Goal: Task Accomplishment & Management: Manage account settings

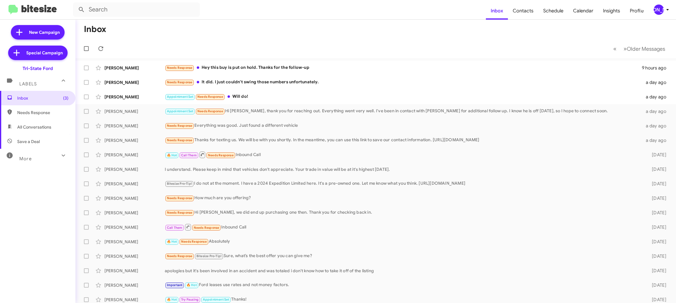
drag, startPoint x: 659, startPoint y: 5, endPoint x: 655, endPoint y: 11, distance: 6.6
click at [659, 6] on div "[PERSON_NAME]" at bounding box center [659, 10] width 10 height 10
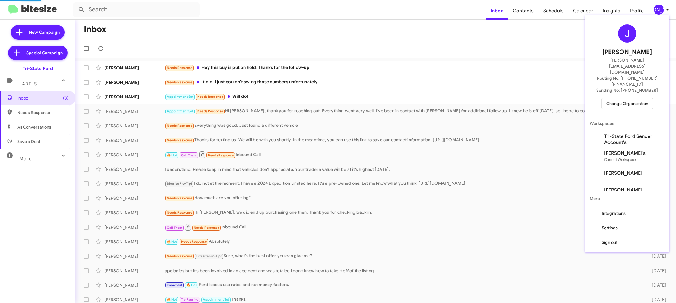
click at [618, 98] on span "Change Organization" at bounding box center [627, 103] width 42 height 10
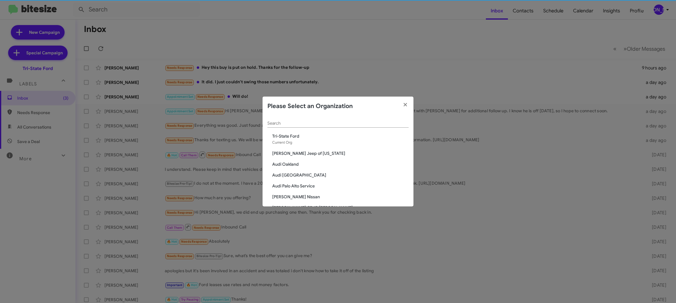
click at [295, 126] on div "Search" at bounding box center [337, 122] width 141 height 12
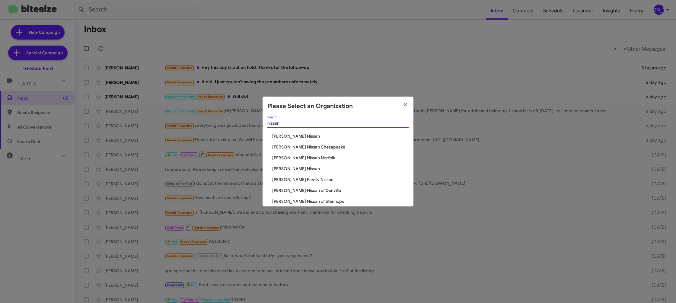
type input "nissan"
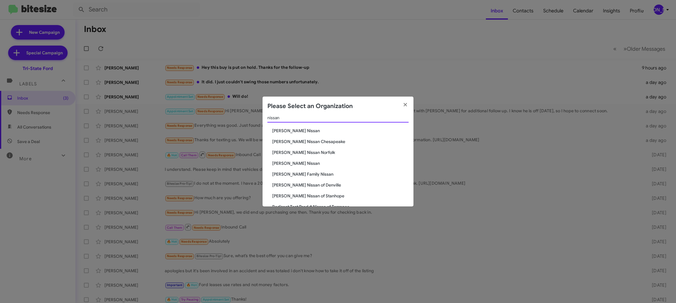
scroll to position [6, 0]
click at [289, 163] on span "Ed Hicks Nissan" at bounding box center [340, 163] width 136 height 6
drag, startPoint x: 289, startPoint y: 163, endPoint x: 92, endPoint y: 288, distance: 233.5
click at [288, 164] on span "Ed Hicks Nissan" at bounding box center [340, 163] width 136 height 6
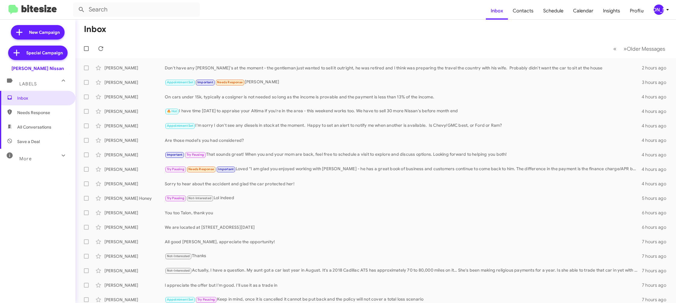
click at [659, 8] on div "[PERSON_NAME]" at bounding box center [659, 10] width 10 height 10
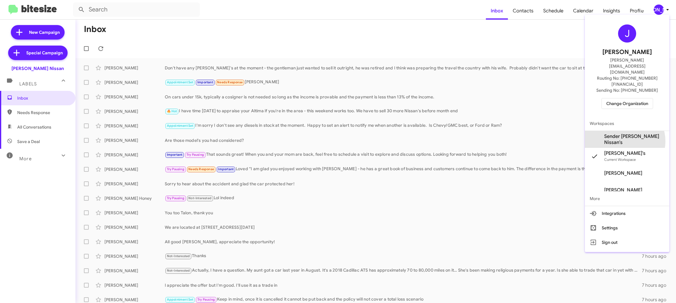
click at [628, 133] on span "Sender Ed Hicks Nissan's" at bounding box center [634, 139] width 60 height 12
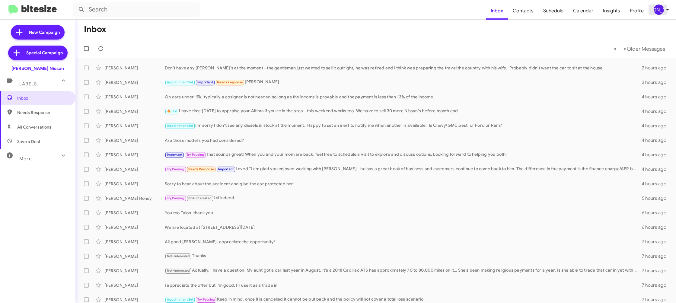
drag, startPoint x: 666, startPoint y: 11, endPoint x: 660, endPoint y: 10, distance: 6.4
click at [662, 10] on span "[PERSON_NAME]" at bounding box center [663, 10] width 18 height 10
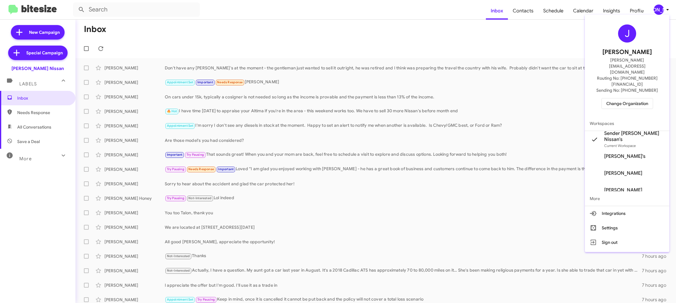
drag, startPoint x: 527, startPoint y: 24, endPoint x: 523, endPoint y: 21, distance: 5.0
click at [525, 23] on div at bounding box center [338, 151] width 676 height 303
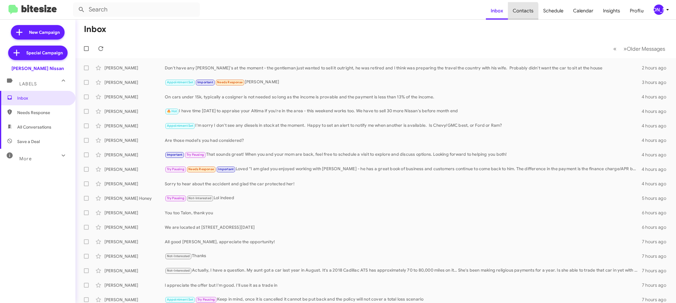
click at [523, 12] on span "Contacts" at bounding box center [523, 11] width 30 height 18
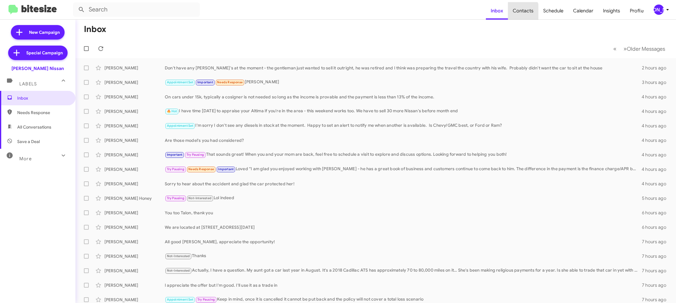
type input "in:groups"
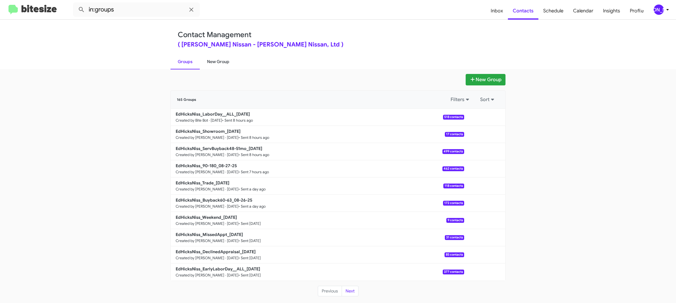
click at [218, 62] on link "New Group" at bounding box center [218, 62] width 37 height 16
drag, startPoint x: 218, startPoint y: 62, endPoint x: 213, endPoint y: 17, distance: 45.8
click at [216, 52] on div "Contact Management ( Ed Hicks Nissan - Ed Hicks Nissan, Ltd ) Groups New Group" at bounding box center [338, 45] width 344 height 50
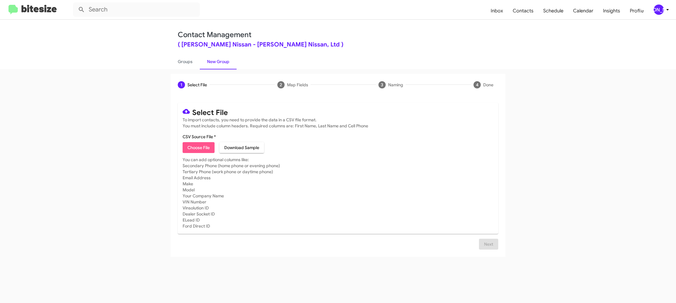
click at [206, 147] on span "Choose File" at bounding box center [198, 147] width 22 height 11
type input "EdHicksNiss_3-14_08-28-25"
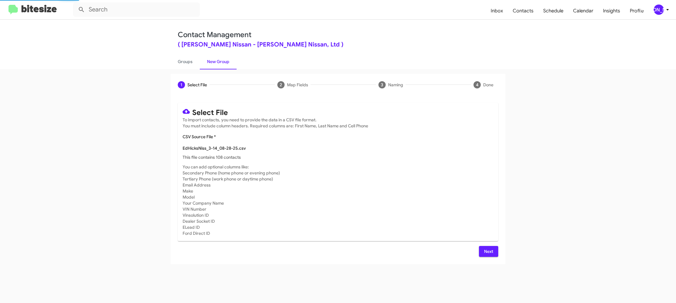
drag, startPoint x: 417, startPoint y: 185, endPoint x: 413, endPoint y: 186, distance: 3.7
click at [416, 185] on mat-card-subtitle "You can add optional columns like: Secondary Phone (home phone or evening phone…" at bounding box center [338, 200] width 311 height 72
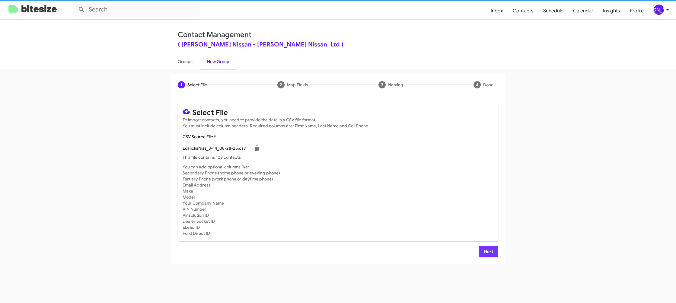
drag, startPoint x: 488, startPoint y: 250, endPoint x: 483, endPoint y: 246, distance: 6.3
click at [487, 249] on span "Next" at bounding box center [489, 251] width 10 height 11
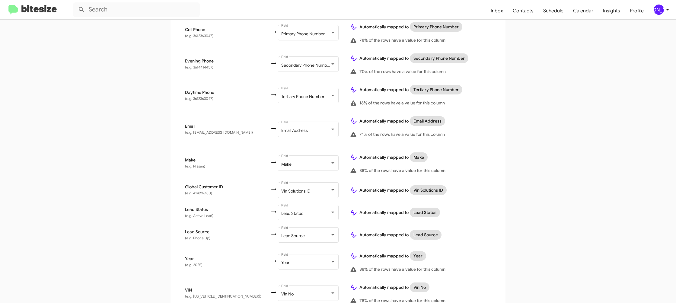
scroll to position [278, 0]
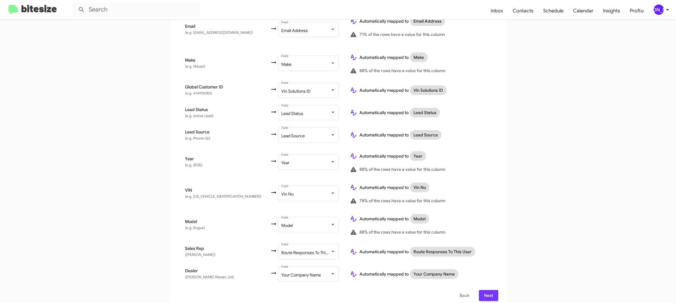
click at [486, 290] on span "Next" at bounding box center [489, 295] width 10 height 11
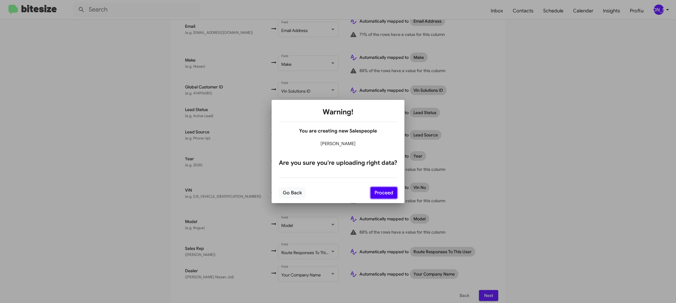
click at [395, 191] on button "Proceed" at bounding box center [384, 192] width 27 height 11
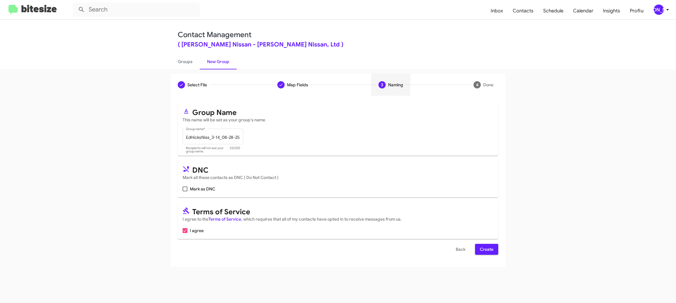
scroll to position [0, 0]
click at [481, 253] on span "Create" at bounding box center [487, 249] width 14 height 11
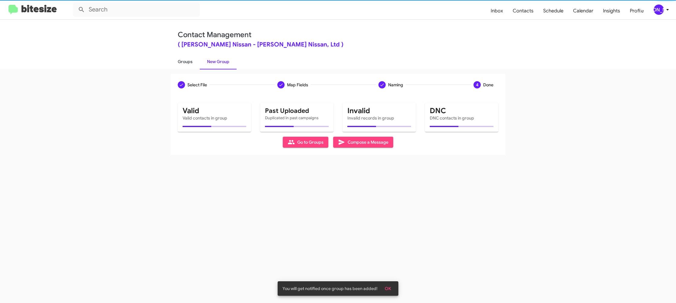
click at [188, 66] on link "Groups" at bounding box center [185, 62] width 29 height 16
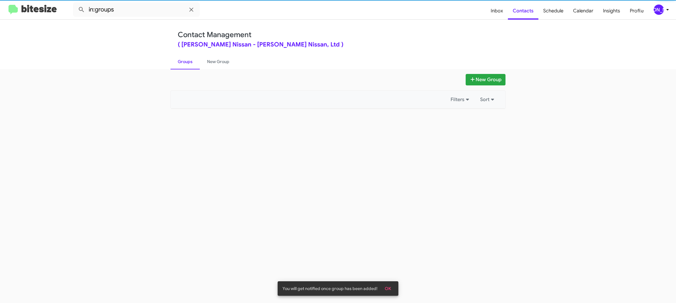
drag, startPoint x: 188, startPoint y: 66, endPoint x: 115, endPoint y: 0, distance: 97.9
click at [188, 66] on link "Groups" at bounding box center [185, 62] width 29 height 16
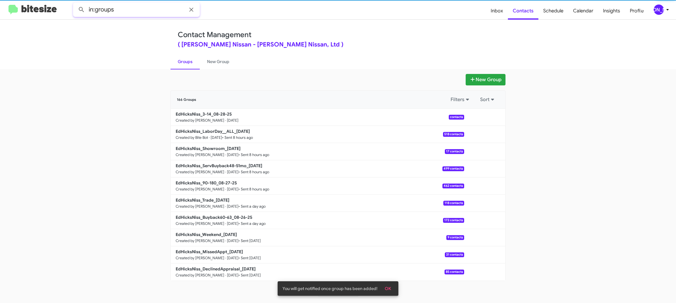
click at [120, 12] on input "in:groups" at bounding box center [136, 9] width 127 height 14
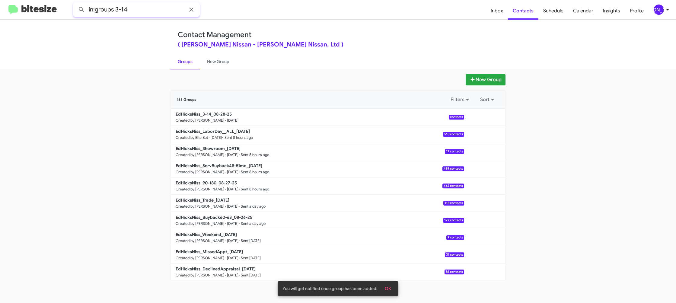
type input "in:groups 3-14"
click at [75, 4] on button at bounding box center [81, 10] width 12 height 12
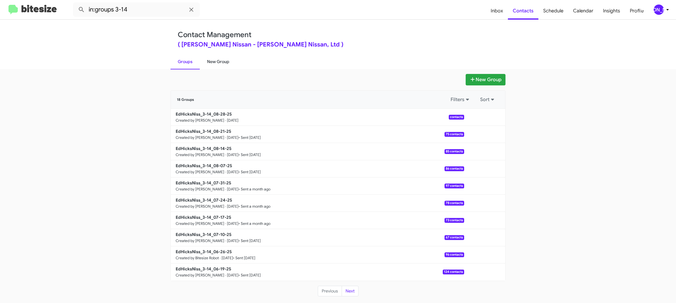
click at [207, 66] on link "New Group" at bounding box center [218, 62] width 37 height 16
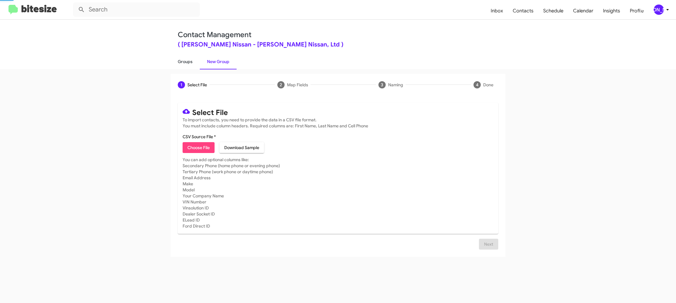
click at [192, 66] on link "Groups" at bounding box center [185, 62] width 29 height 16
type input "in:groups"
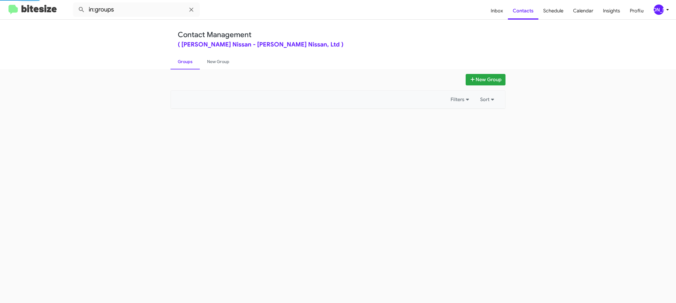
click at [192, 66] on link "Groups" at bounding box center [185, 62] width 29 height 16
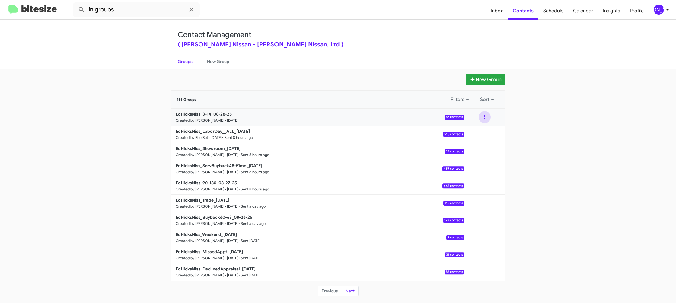
click at [483, 119] on button at bounding box center [485, 117] width 12 height 12
click at [483, 127] on button "View contacts" at bounding box center [467, 133] width 48 height 14
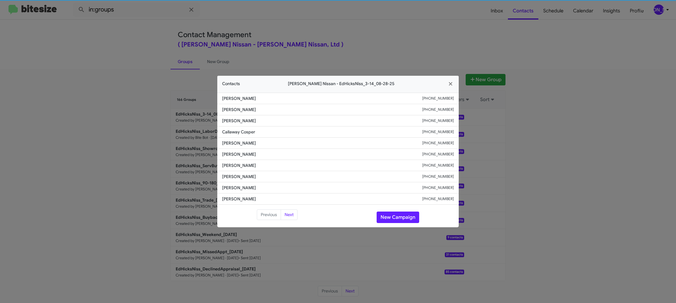
click at [239, 155] on span "Hannah Mahany" at bounding box center [322, 154] width 200 height 6
drag, startPoint x: 395, startPoint y: 219, endPoint x: 364, endPoint y: 195, distance: 39.6
click at [394, 219] on button "New Campaign" at bounding box center [398, 217] width 43 height 11
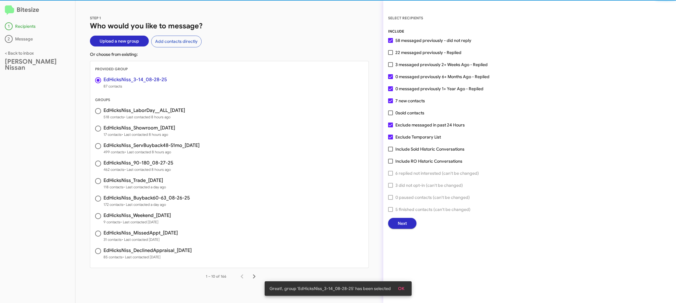
click at [405, 225] on span "Next" at bounding box center [402, 223] width 9 height 11
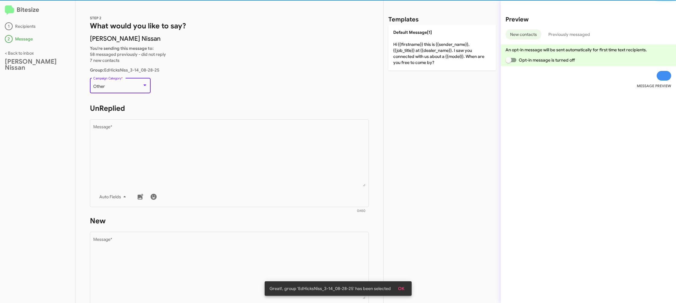
click at [128, 87] on div "Other" at bounding box center [117, 86] width 49 height 5
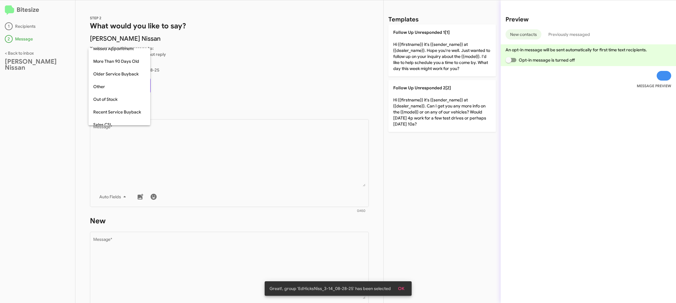
scroll to position [227, 0]
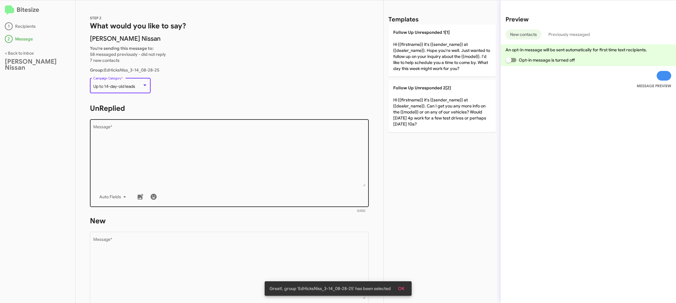
click at [208, 149] on textarea "Message *" at bounding box center [229, 156] width 273 height 62
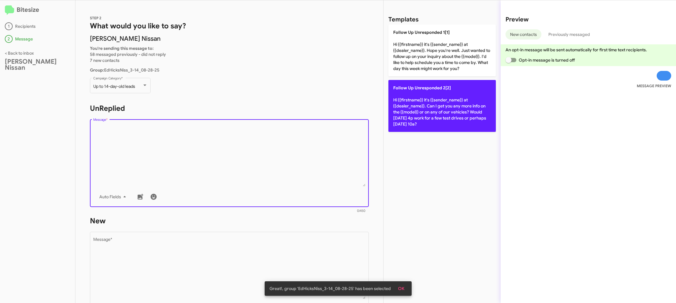
click at [419, 105] on p "Follow Up Unresponded 2[2] Hi {{firstname}} it's {{sender_name}} at {{dealer_na…" at bounding box center [441, 106] width 107 height 52
type textarea "Hi {{firstname}} it's {{sender_name}} at {{dealer_name}}. Can I get you any mor…"
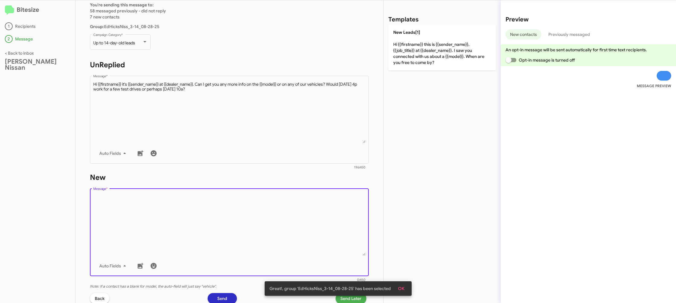
click at [273, 222] on textarea "Message *" at bounding box center [229, 225] width 273 height 62
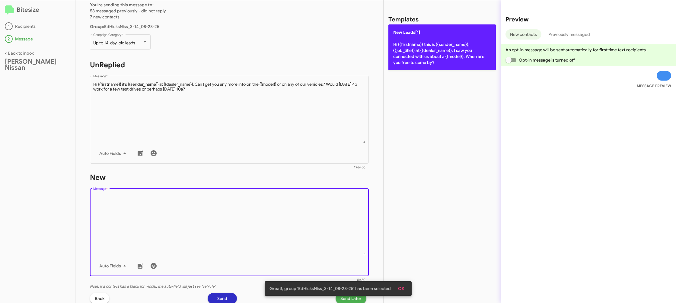
click at [392, 62] on p "New Leads[1] Hi {{firstname}} this is {{sender_name}}, {{job_title}} at {{deale…" at bounding box center [441, 47] width 107 height 46
type textarea "Hi {{firstname}} this is {{sender_name}}, {{job_title}} at {{dealer_name}}. I s…"
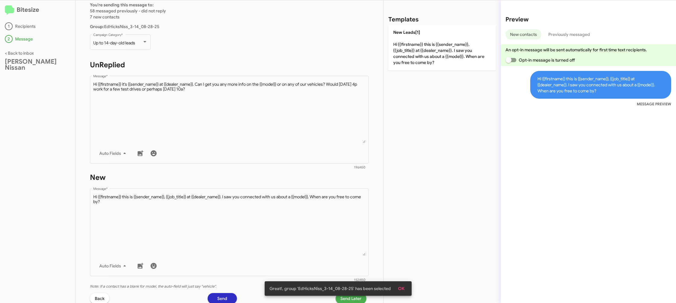
scroll to position [101, 0]
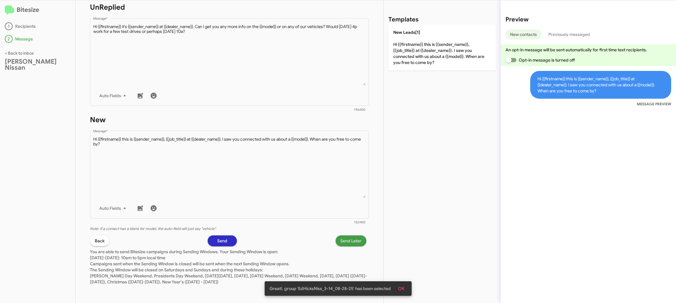
click at [349, 237] on span "Send Later" at bounding box center [350, 240] width 21 height 11
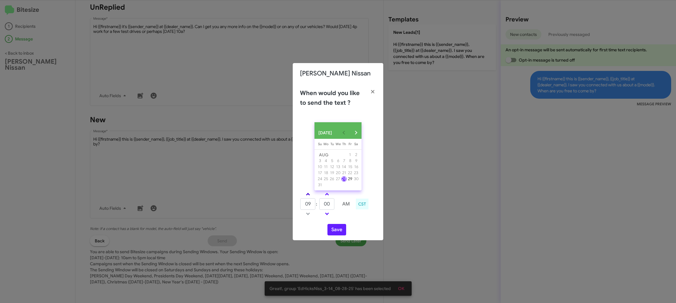
click at [311, 197] on link at bounding box center [308, 194] width 11 height 7
drag, startPoint x: 311, startPoint y: 197, endPoint x: 328, endPoint y: 202, distance: 17.5
click at [311, 196] on link at bounding box center [308, 194] width 11 height 7
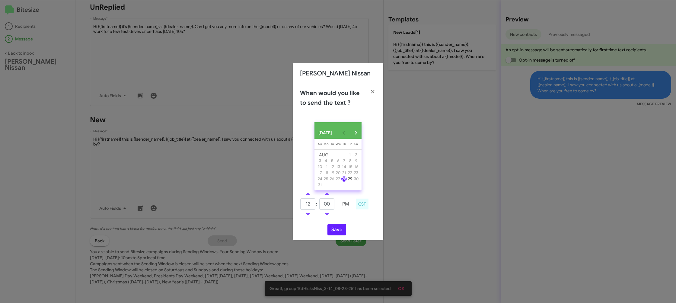
type input "01"
click at [329, 204] on input "00" at bounding box center [326, 203] width 15 height 11
type input "12"
click at [350, 215] on td at bounding box center [345, 214] width 15 height 8
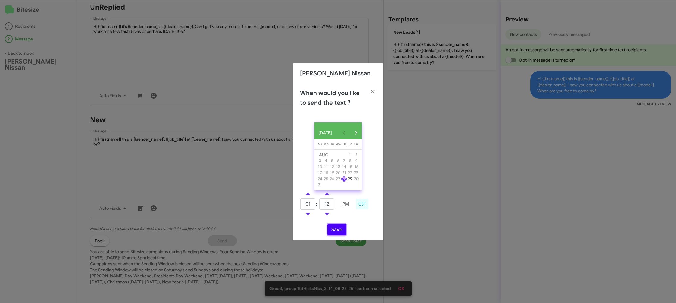
drag, startPoint x: 337, startPoint y: 232, endPoint x: 314, endPoint y: 184, distance: 53.1
click at [337, 232] on button "Save" at bounding box center [337, 229] width 19 height 11
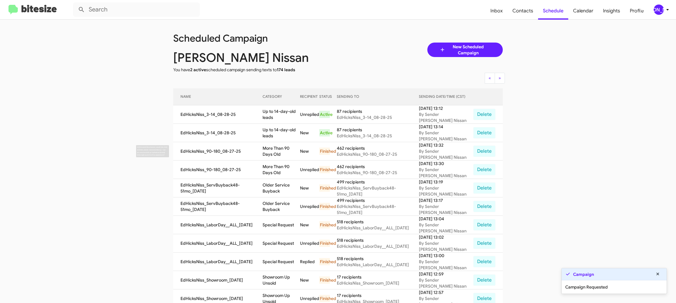
click at [276, 150] on td "More Than 90 Days Old" at bounding box center [281, 151] width 37 height 18
click at [275, 128] on td "Up to 14-day-old leads" at bounding box center [281, 133] width 37 height 18
drag, startPoint x: 275, startPoint y: 128, endPoint x: 260, endPoint y: 137, distance: 17.1
click at [273, 129] on td "Up to 14-day-old leads" at bounding box center [281, 133] width 37 height 18
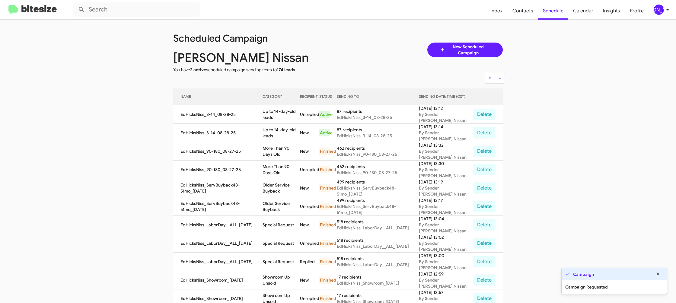
copy td "Up to 14-day-old leads"
drag, startPoint x: 663, startPoint y: 10, endPoint x: 657, endPoint y: 11, distance: 5.6
click at [662, 10] on div "[PERSON_NAME]" at bounding box center [659, 10] width 10 height 10
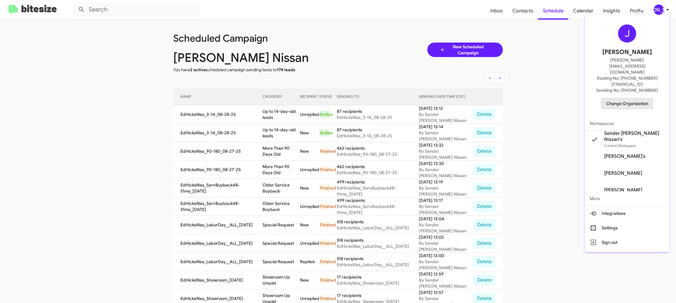
click at [631, 98] on span "Change Organization" at bounding box center [627, 103] width 42 height 10
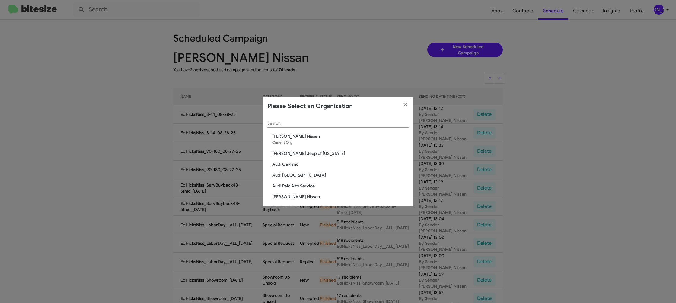
click at [281, 124] on input "Search" at bounding box center [337, 123] width 141 height 5
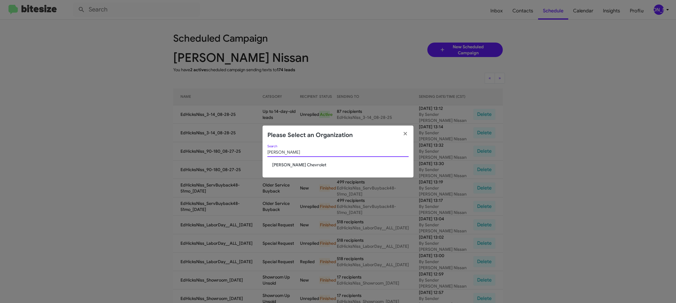
type input "elkin"
click at [284, 165] on div "elkin Search Elkins Chevrolet" at bounding box center [338, 161] width 151 height 33
click at [284, 165] on span "[PERSON_NAME] Chevrolet" at bounding box center [340, 165] width 136 height 6
drag, startPoint x: 284, startPoint y: 165, endPoint x: 278, endPoint y: 154, distance: 12.7
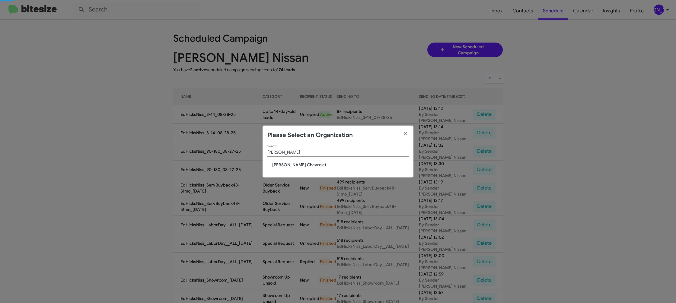
click at [282, 161] on div "elkin Search Elkins Chevrolet" at bounding box center [338, 161] width 151 height 33
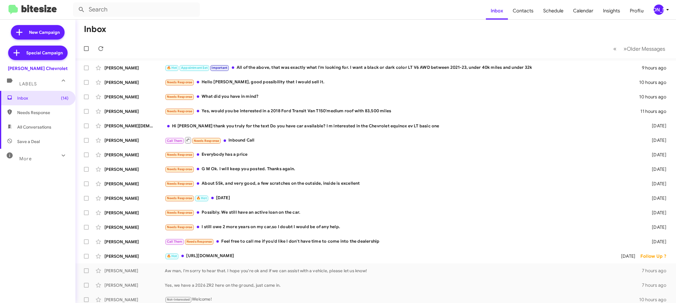
click at [672, 13] on mat-toolbar "Inbox Contacts Schedule Calendar Insights Profile [PERSON_NAME]" at bounding box center [338, 9] width 676 height 19
click at [668, 11] on icon at bounding box center [667, 9] width 7 height 7
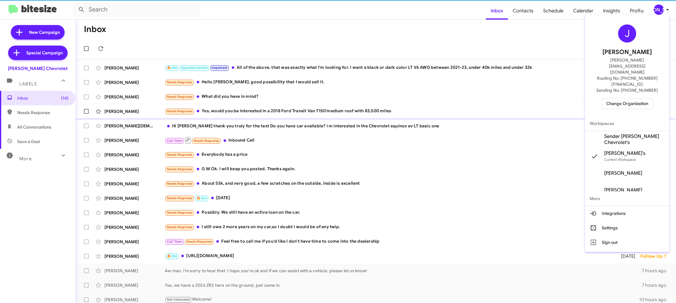
click at [625, 133] on span "Sender [PERSON_NAME] Chevrolet's" at bounding box center [634, 139] width 60 height 12
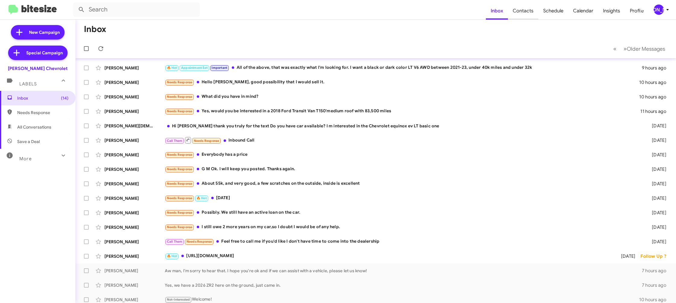
scroll to position [1, 0]
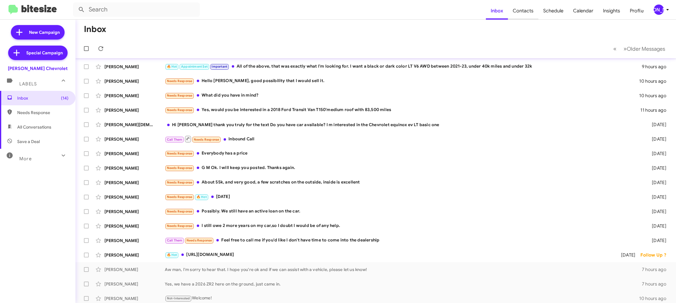
click at [526, 16] on span "Contacts" at bounding box center [523, 11] width 30 height 18
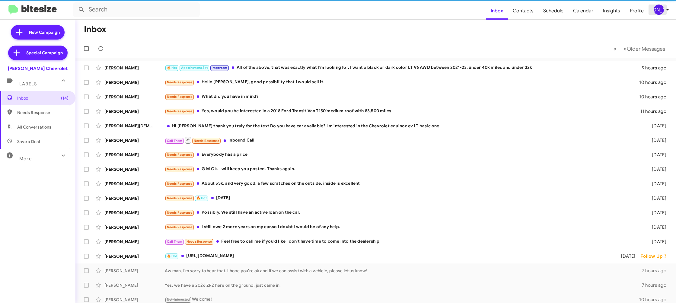
click at [659, 7] on div "[PERSON_NAME]" at bounding box center [659, 10] width 10 height 10
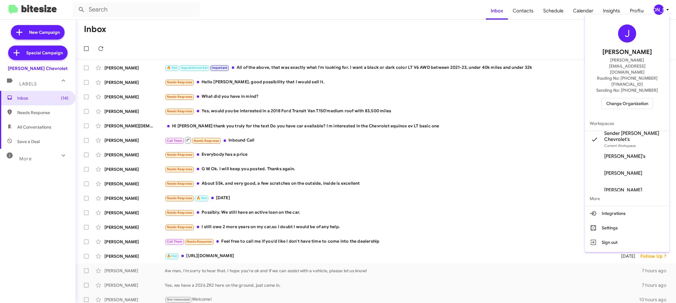
drag, startPoint x: 519, startPoint y: 18, endPoint x: 524, endPoint y: 12, distance: 7.9
click at [519, 18] on div at bounding box center [338, 151] width 676 height 303
click at [524, 12] on span "Contacts" at bounding box center [523, 11] width 30 height 18
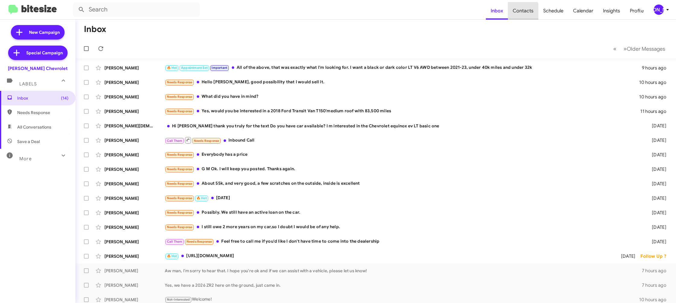
click at [524, 12] on span "Contacts" at bounding box center [523, 11] width 30 height 18
type input "in:groups"
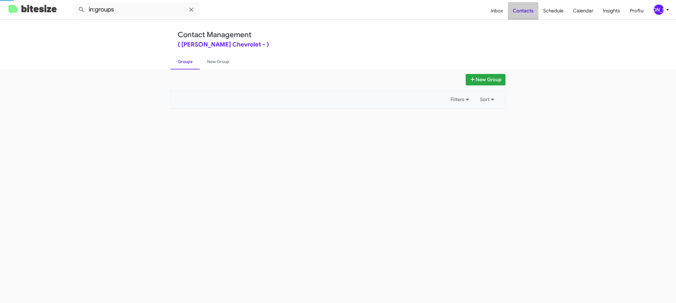
drag, startPoint x: 524, startPoint y: 12, endPoint x: 490, endPoint y: 5, distance: 35.2
click at [521, 11] on span "Contacts" at bounding box center [523, 11] width 30 height 18
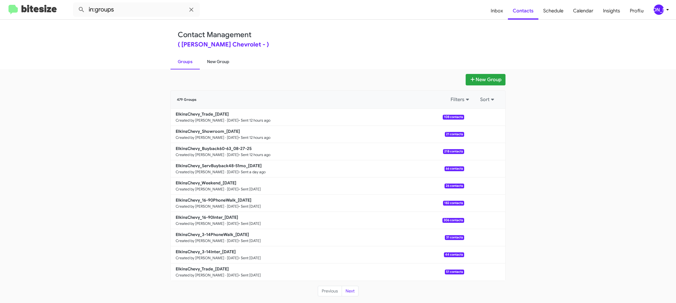
click at [229, 65] on link "New Group" at bounding box center [218, 62] width 37 height 16
drag, startPoint x: 229, startPoint y: 65, endPoint x: 229, endPoint y: 20, distance: 45.3
click at [229, 59] on link "New Group" at bounding box center [218, 62] width 37 height 16
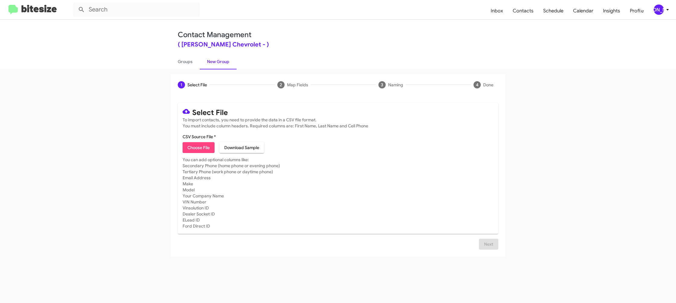
click at [203, 147] on mat-card-content "CSV Source File * Choose File Download Sample" at bounding box center [338, 143] width 311 height 19
click at [203, 147] on span "Choose File" at bounding box center [198, 147] width 22 height 11
type input "ElkinsChevy_3-14Inter_08-28-25"
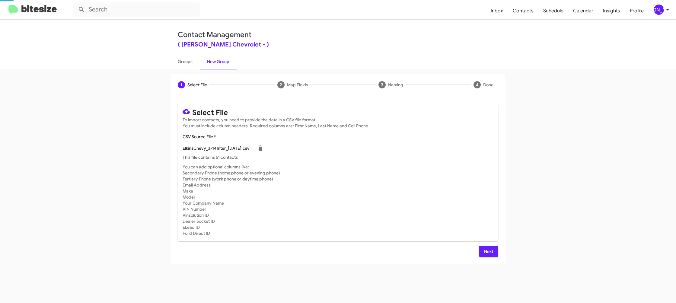
drag, startPoint x: 530, startPoint y: 228, endPoint x: 535, endPoint y: 248, distance: 21.2
click at [529, 228] on app-new-group "1 Select File 2 Map Fields 3 Naming 4 Done Select File To import contacts, you …" at bounding box center [338, 169] width 676 height 190
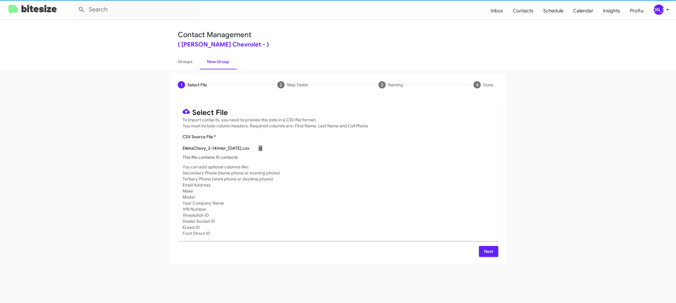
click at [491, 259] on div "Select File To import contacts, you need to provide the data in a CSV file form…" at bounding box center [338, 180] width 335 height 168
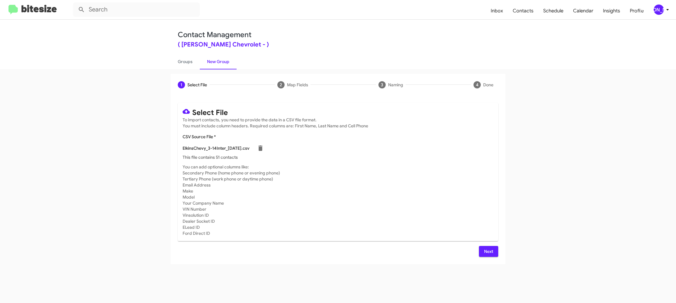
drag, startPoint x: 491, startPoint y: 254, endPoint x: 455, endPoint y: 220, distance: 49.1
click at [490, 254] on span "Next" at bounding box center [489, 251] width 10 height 11
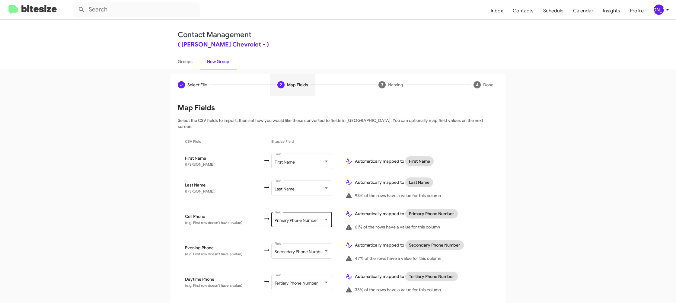
scroll to position [287, 0]
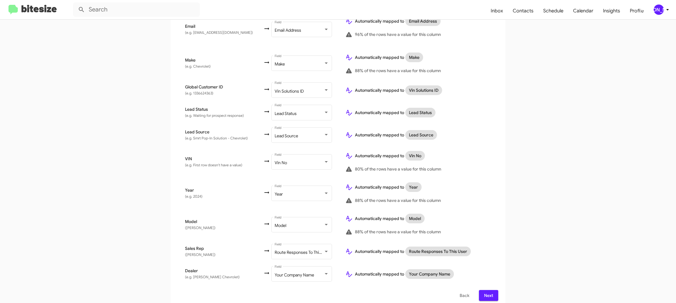
click at [491, 293] on span "Next" at bounding box center [489, 295] width 10 height 11
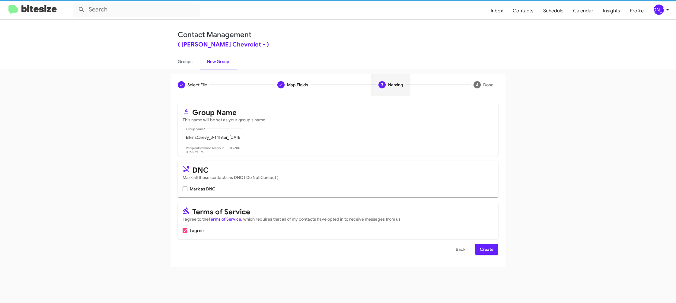
scroll to position [0, 0]
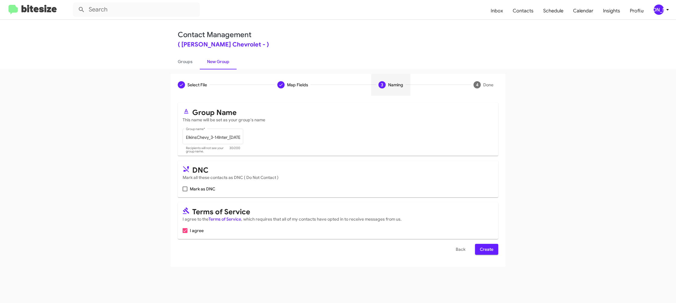
click at [489, 254] on span "Create" at bounding box center [487, 249] width 14 height 11
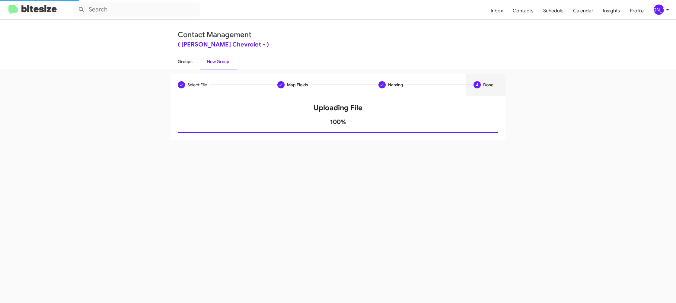
click at [193, 66] on link "Groups" at bounding box center [185, 62] width 29 height 16
type input "in:groups"
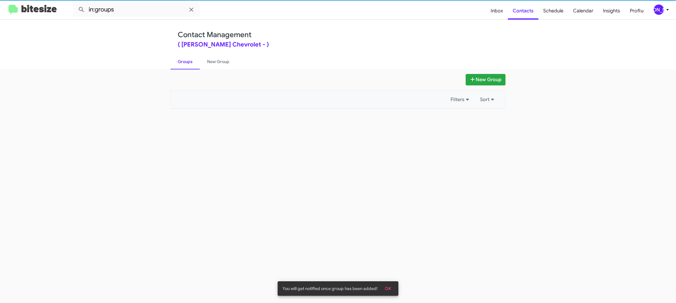
click at [193, 66] on link "Groups" at bounding box center [185, 62] width 29 height 16
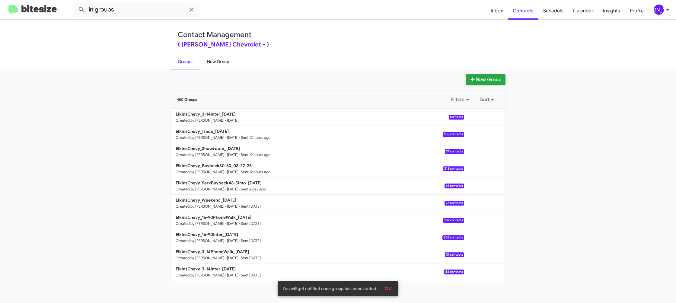
click at [209, 63] on link "New Group" at bounding box center [218, 62] width 37 height 16
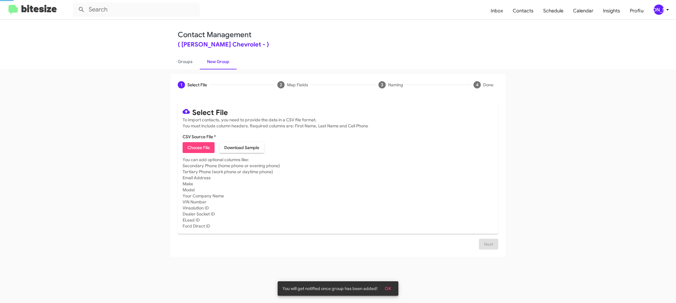
click at [209, 63] on link "New Group" at bounding box center [218, 62] width 37 height 16
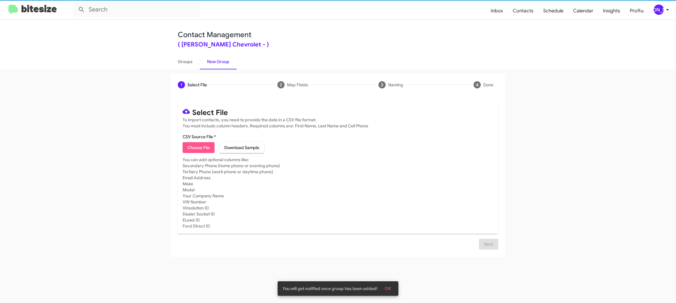
click at [204, 151] on span "Choose File" at bounding box center [198, 147] width 22 height 11
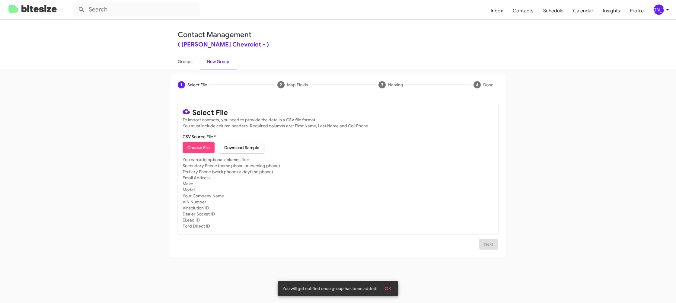
type input "ElkinsChevy_3-14PhoneWalk_08-28-25"
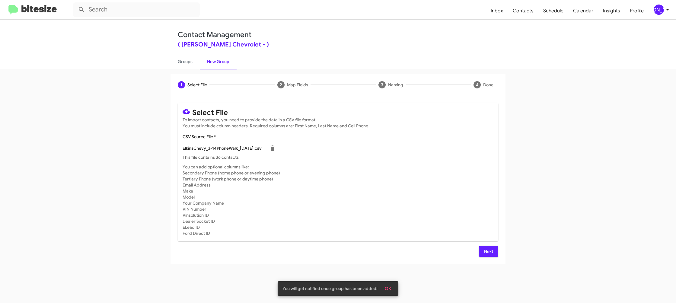
drag, startPoint x: 394, startPoint y: 212, endPoint x: 443, endPoint y: 258, distance: 67.7
click at [394, 212] on mat-card-subtitle "You can add optional columns like: Secondary Phone (home phone or evening phone…" at bounding box center [338, 200] width 311 height 72
click at [497, 251] on button "Next" at bounding box center [488, 251] width 19 height 11
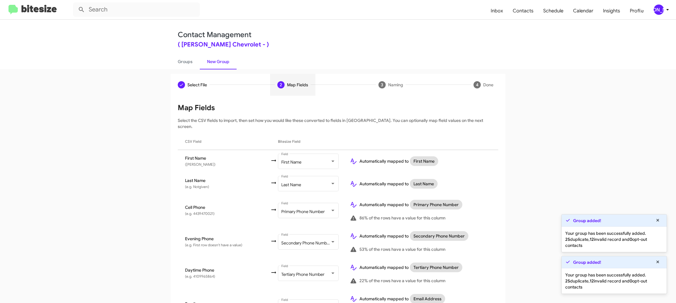
scroll to position [278, 0]
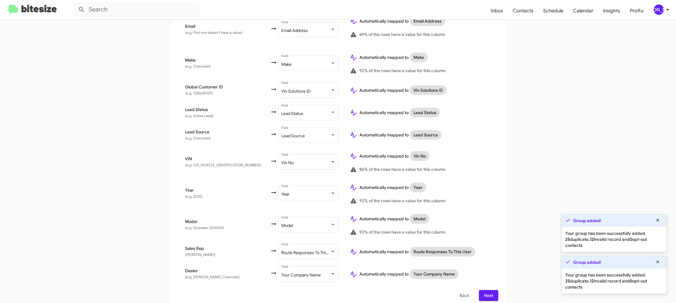
click at [491, 290] on span "Next" at bounding box center [489, 295] width 10 height 11
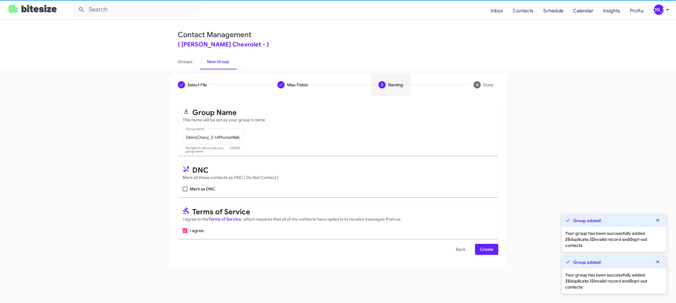
scroll to position [0, 0]
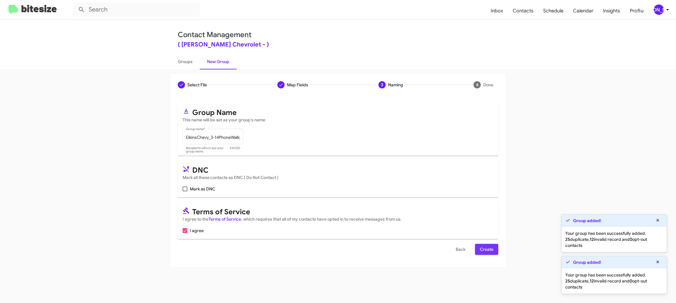
drag, startPoint x: 497, startPoint y: 249, endPoint x: 305, endPoint y: 117, distance: 232.3
click at [496, 249] on button "Create" at bounding box center [486, 249] width 23 height 11
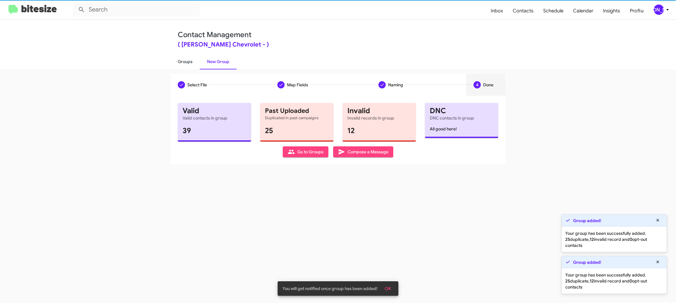
click at [188, 65] on link "Groups" at bounding box center [185, 62] width 29 height 16
type input "in:groups"
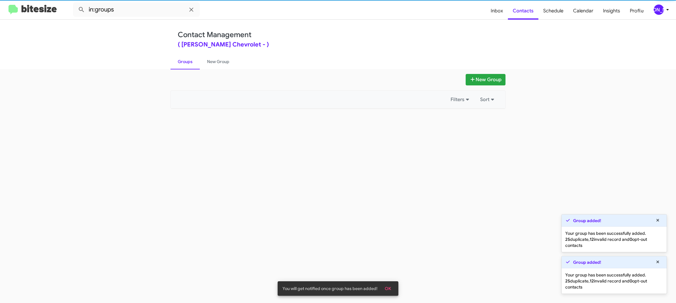
click at [188, 65] on link "Groups" at bounding box center [185, 62] width 29 height 16
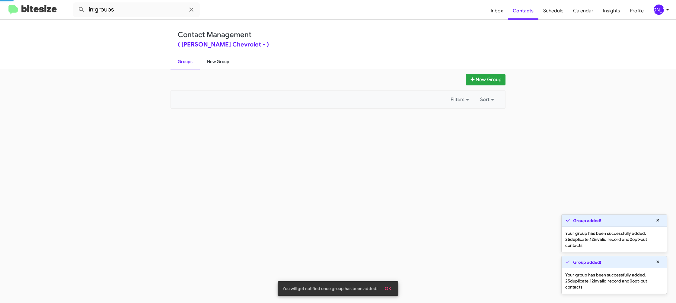
click at [224, 66] on link "New Group" at bounding box center [218, 62] width 37 height 16
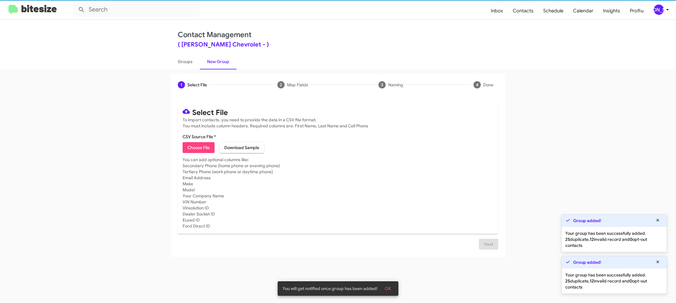
drag, startPoint x: 224, startPoint y: 66, endPoint x: 214, endPoint y: 30, distance: 37.0
click at [224, 64] on link "New Group" at bounding box center [218, 62] width 37 height 16
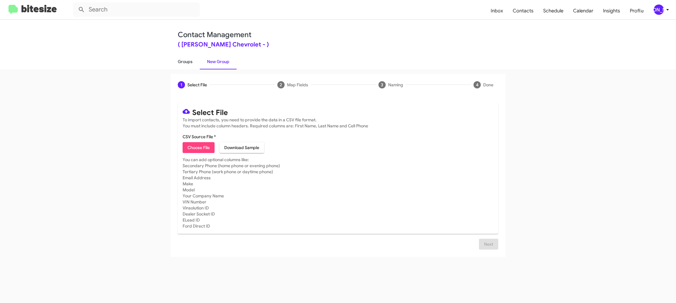
click at [188, 60] on link "Groups" at bounding box center [185, 62] width 29 height 16
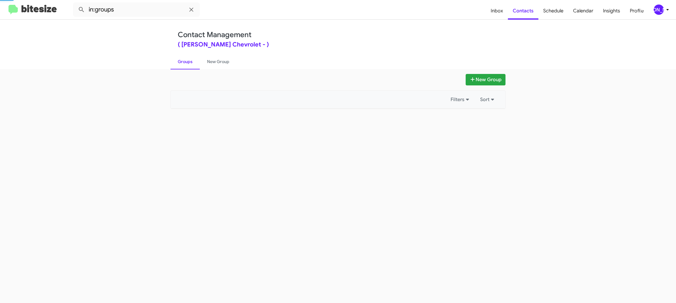
click at [188, 60] on link "Groups" at bounding box center [185, 62] width 29 height 16
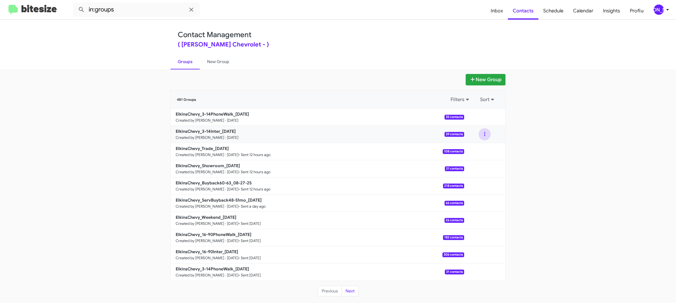
click at [486, 137] on button at bounding box center [485, 134] width 12 height 12
click at [486, 146] on button "View contacts" at bounding box center [467, 150] width 48 height 14
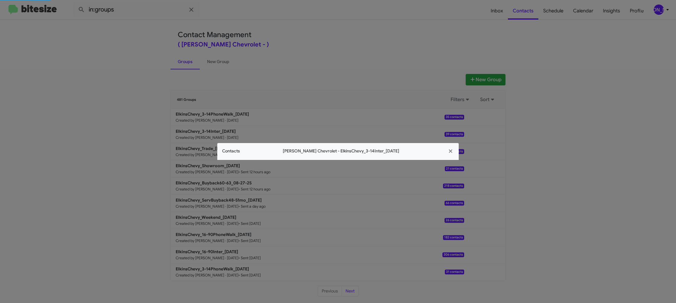
drag, startPoint x: 122, startPoint y: 36, endPoint x: 122, endPoint y: 14, distance: 22.6
click at [120, 36] on modal-container "Contacts Elkins Chevrolet - ElkinsChevy_3-14Inter_08-28-25" at bounding box center [338, 151] width 676 height 303
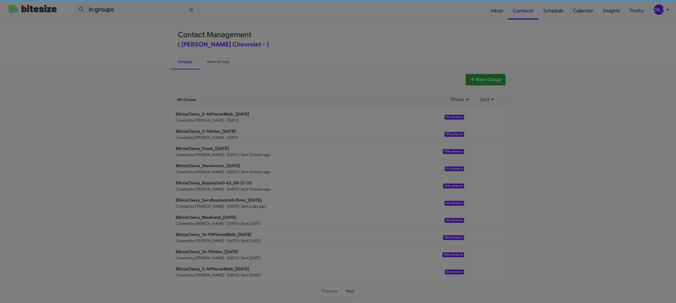
drag, startPoint x: 122, startPoint y: 14, endPoint x: 122, endPoint y: 11, distance: 3.0
click at [122, 13] on modal-container "Contacts Elkins Chevrolet - ElkinsChevy_3-14Inter_08-28-25 Mike None +197325561…" at bounding box center [338, 151] width 676 height 303
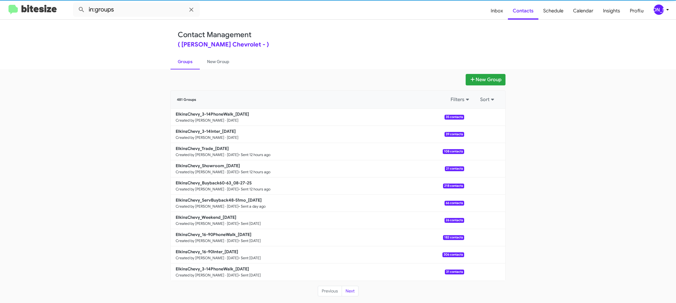
click at [122, 11] on modal-container "Contacts Elkins Chevrolet - ElkinsChevy_3-14Inter_08-28-25 Mike None +197325561…" at bounding box center [338, 151] width 676 height 303
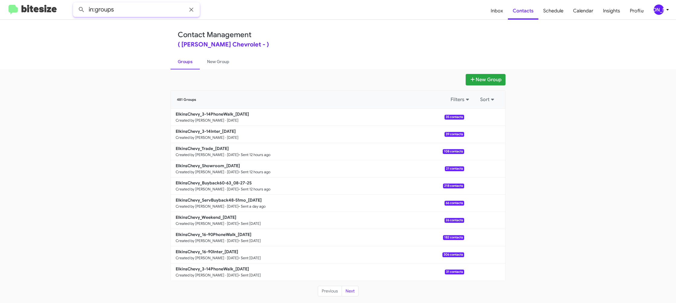
click at [122, 11] on input "in:groups" at bounding box center [136, 9] width 127 height 14
click at [75, 4] on button at bounding box center [81, 10] width 12 height 12
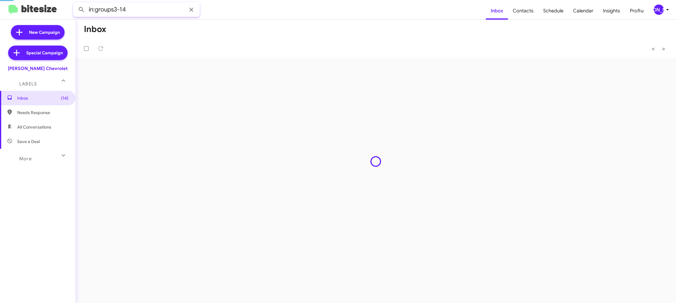
click at [75, 4] on button at bounding box center [81, 10] width 12 height 12
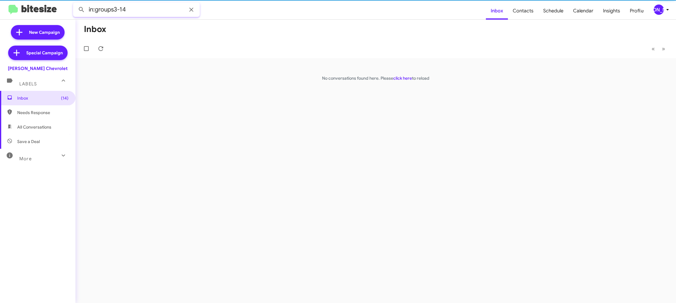
click at [113, 8] on input "in:groups3-14" at bounding box center [136, 9] width 127 height 14
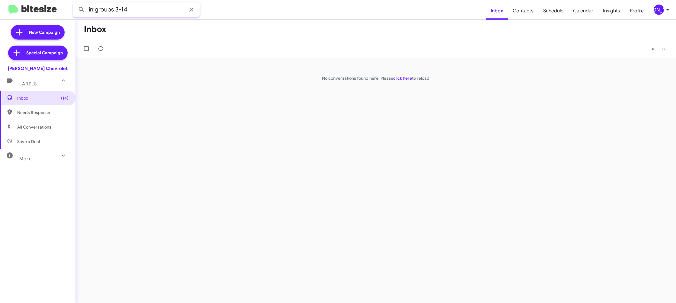
click at [75, 4] on button at bounding box center [81, 10] width 12 height 12
type input "in:groups 3-14"
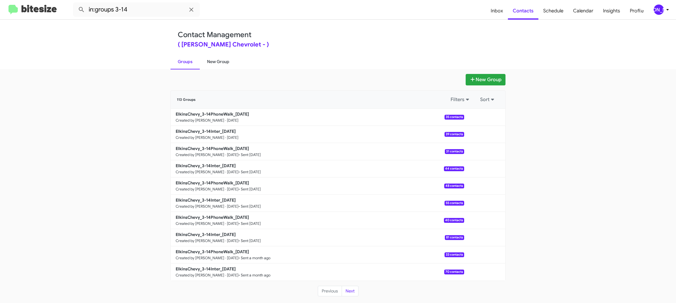
click at [205, 64] on link "New Group" at bounding box center [218, 62] width 37 height 16
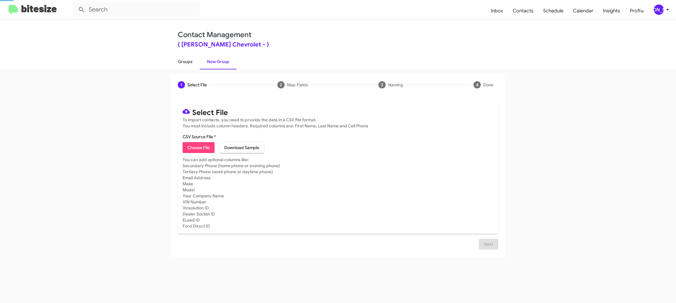
click at [193, 65] on link "Groups" at bounding box center [185, 62] width 29 height 16
type input "in:groups"
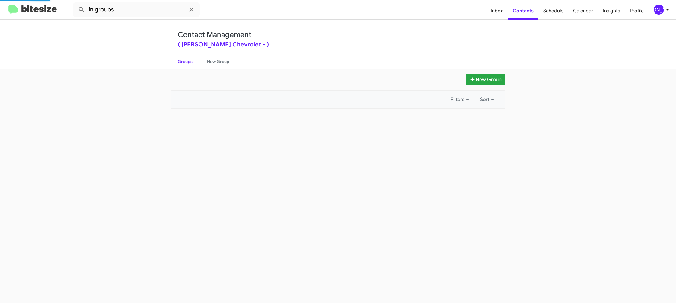
click at [193, 65] on link "Groups" at bounding box center [185, 62] width 29 height 16
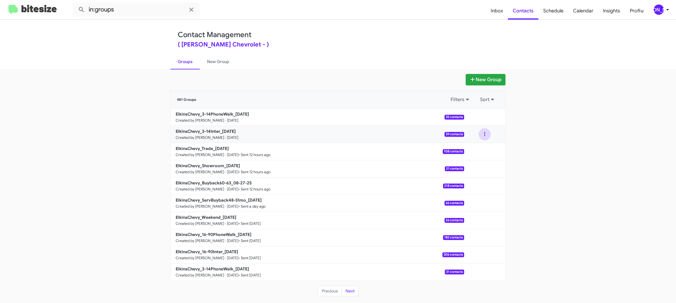
drag, startPoint x: 485, startPoint y: 135, endPoint x: 484, endPoint y: 140, distance: 5.3
click at [485, 135] on button at bounding box center [485, 134] width 12 height 12
click at [484, 146] on button "View contacts" at bounding box center [467, 150] width 48 height 14
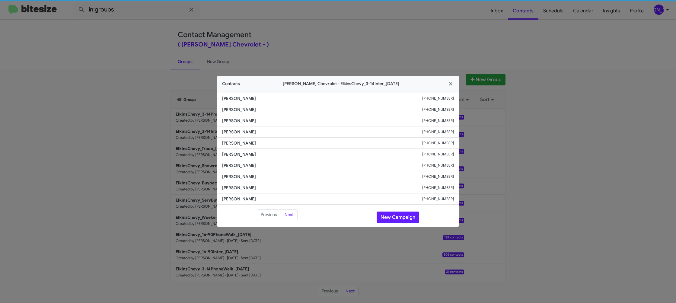
click at [229, 149] on li "Pasquale Izzo +19084173829" at bounding box center [337, 154] width 241 height 11
copy span "Pasquale Izzo"
drag, startPoint x: 363, startPoint y: 36, endPoint x: 418, endPoint y: 75, distance: 68.1
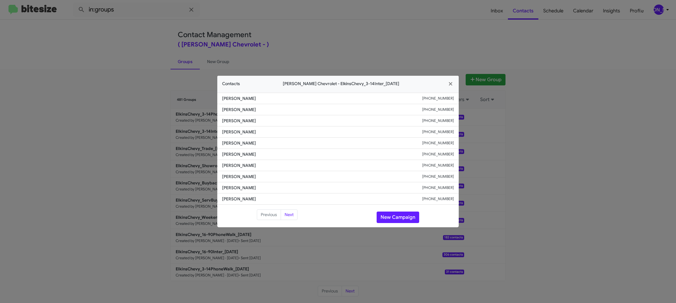
click at [363, 36] on modal-container "Contacts Elkins Chevrolet - ElkinsChevy_3-14Inter_08-28-25 Mike None +197325561…" at bounding box center [338, 151] width 676 height 303
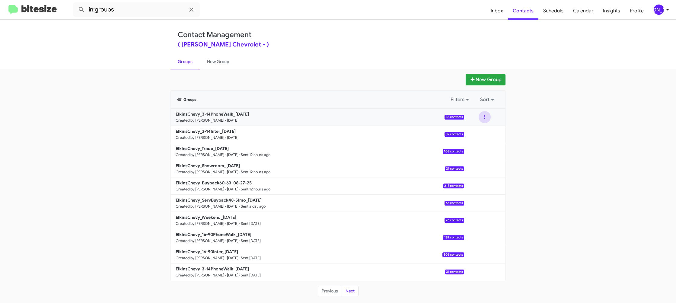
click at [487, 121] on button at bounding box center [485, 117] width 12 height 12
click at [482, 129] on button "View contacts" at bounding box center [467, 133] width 48 height 14
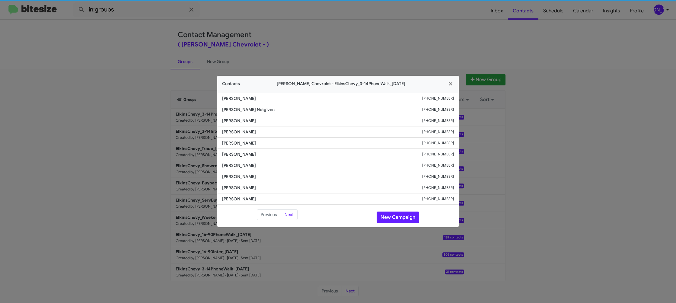
click at [238, 149] on li "Edward Williams +16092214570" at bounding box center [337, 154] width 241 height 11
copy span "Edward Williams"
click at [433, 154] on small "+16092214570" at bounding box center [438, 154] width 32 height 6
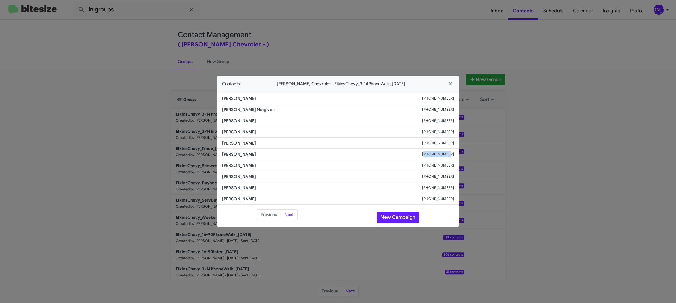
click at [433, 154] on small "+16092214570" at bounding box center [438, 154] width 32 height 6
copy small "+16092214570"
drag, startPoint x: 167, startPoint y: 95, endPoint x: 197, endPoint y: 117, distance: 36.6
click at [171, 97] on modal-container "Contacts Elkins Chevrolet - ElkinsChevy_3-14PhoneWalk_08-28-25 Alexander Griffi…" at bounding box center [338, 151] width 676 height 303
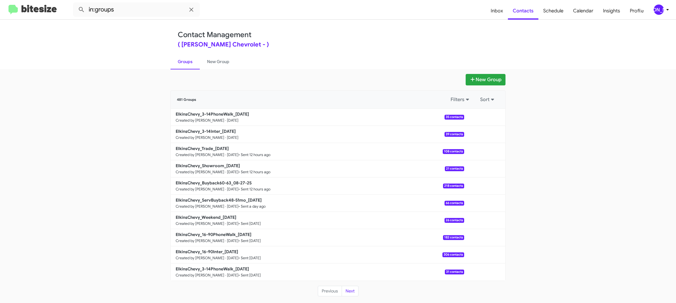
click at [221, 135] on link "ElkinsChevy_3-14Inter_08-28-25 Created by Jason Apdua · Aug 28, 2025 39 contacts" at bounding box center [317, 134] width 293 height 17
click at [220, 132] on link "ElkinsChevy_3-14Inter_08-28-25 Created by Jason Apdua · Aug 28, 2025 39 contacts" at bounding box center [317, 134] width 293 height 17
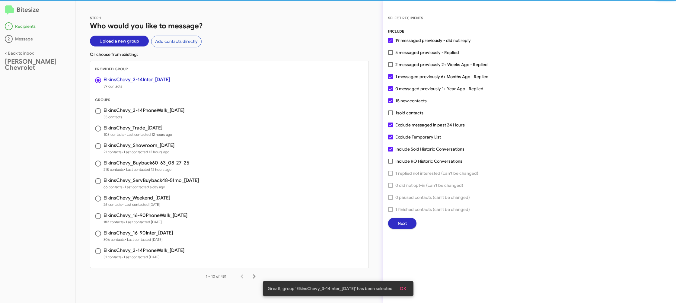
click at [402, 222] on span "Next" at bounding box center [402, 223] width 9 height 11
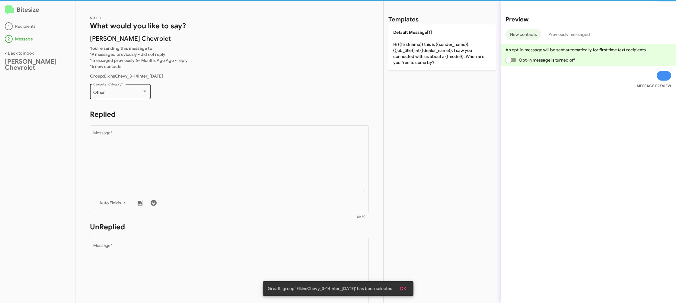
click at [140, 92] on div "Other" at bounding box center [117, 92] width 49 height 5
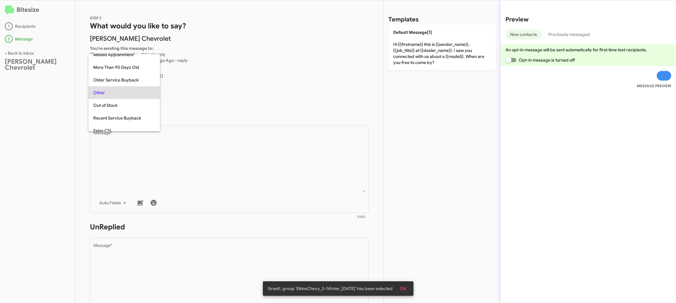
scroll to position [227, 0]
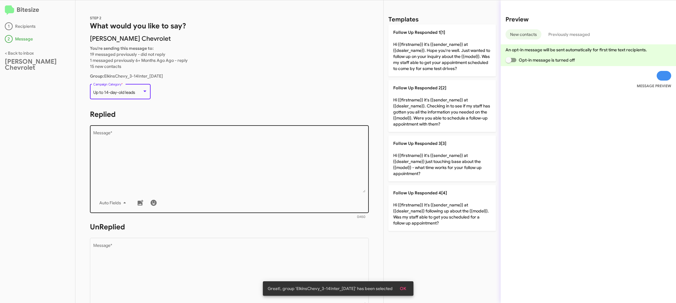
click at [279, 164] on textarea "Message *" at bounding box center [229, 162] width 273 height 62
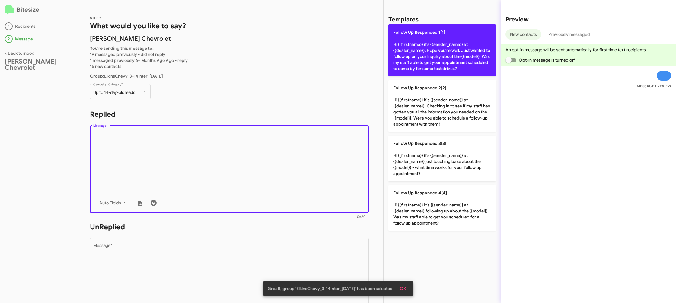
click at [430, 52] on p "Follow Up Responded 1[1] Hi {{firstname}} it's {{sender_name}} at {{dealer_name…" at bounding box center [441, 50] width 107 height 52
type textarea "Hi {{firstname}} it's {{sender_name}} at {{dealer_name}}. Hope you're well. Jus…"
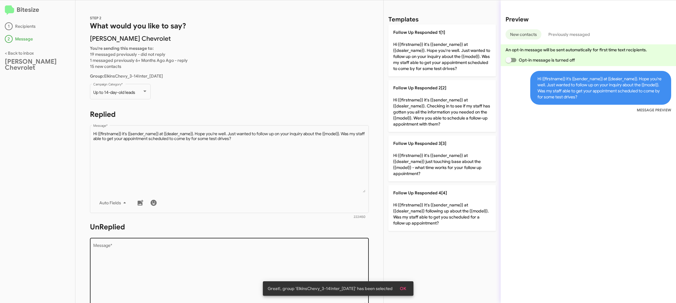
scroll to position [53, 0]
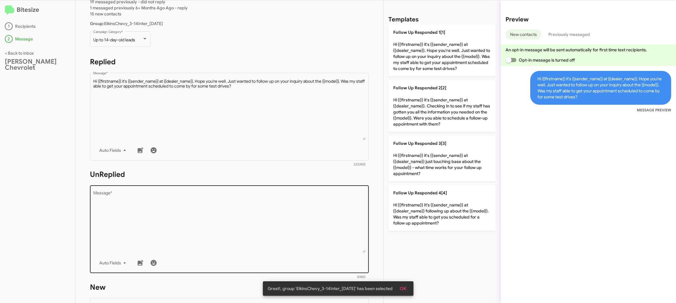
click at [268, 230] on textarea "Message *" at bounding box center [229, 222] width 273 height 62
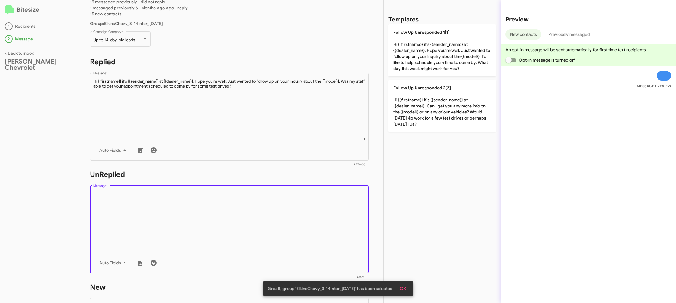
drag, startPoint x: 268, startPoint y: 230, endPoint x: 306, endPoint y: 190, distance: 54.9
click at [274, 220] on textarea "Message *" at bounding box center [229, 222] width 273 height 62
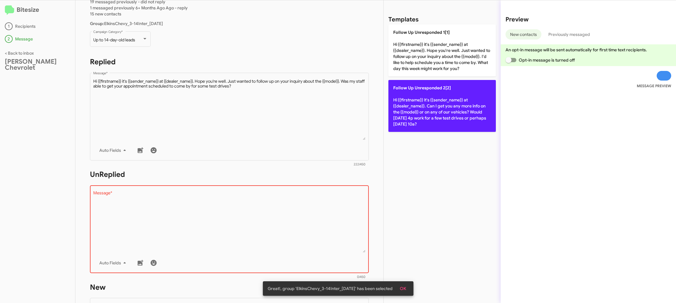
click at [417, 130] on p "Follow Up Unresponded 2[2] Hi {{firstname}} it's {{sender_name}} at {{dealer_na…" at bounding box center [441, 106] width 107 height 52
type textarea "Hi {{firstname}} it's {{sender_name}} at {{dealer_name}}. Can I get you any mor…"
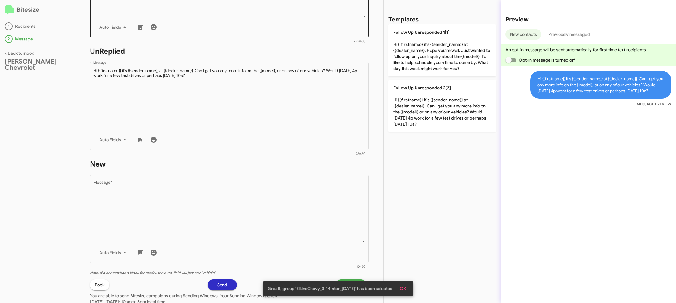
scroll to position [220, 0]
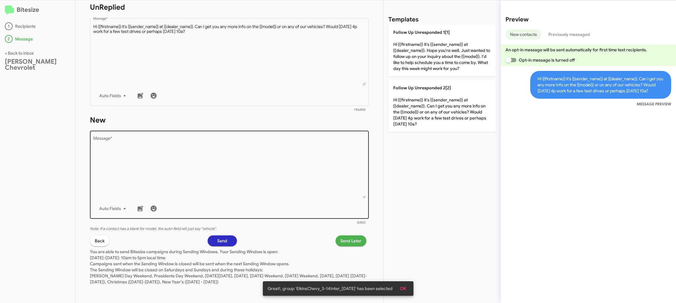
drag, startPoint x: 312, startPoint y: 142, endPoint x: 308, endPoint y: 152, distance: 11.0
click at [310, 150] on textarea "Message *" at bounding box center [229, 168] width 273 height 62
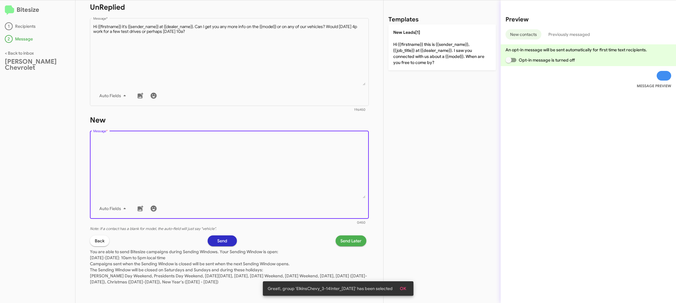
click at [308, 152] on textarea "Message *" at bounding box center [229, 168] width 273 height 62
drag, startPoint x: 308, startPoint y: 152, endPoint x: 393, endPoint y: 50, distance: 132.6
click at [335, 116] on form "New Drop image here to insert Auto Fields Message * 0/450" at bounding box center [229, 170] width 279 height 110
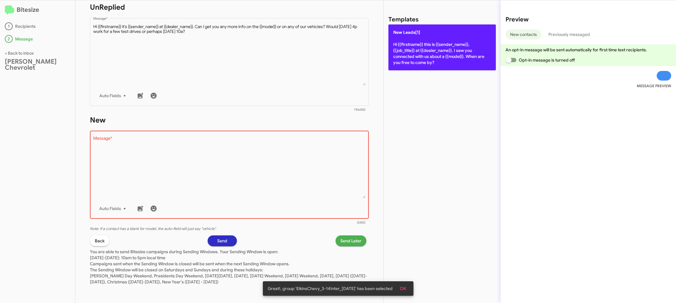
click at [430, 32] on p "New Leads[1] Hi {{firstname}} this is {{sender_name}}, {{job_title}} at {{deale…" at bounding box center [441, 47] width 107 height 46
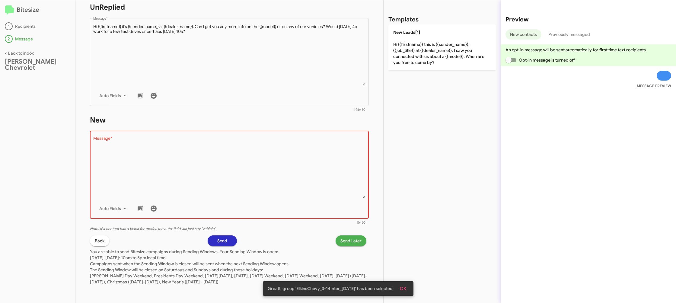
type textarea "Hi {{firstname}} this is {{sender_name}}, {{job_title}} at {{dealer_name}}. I s…"
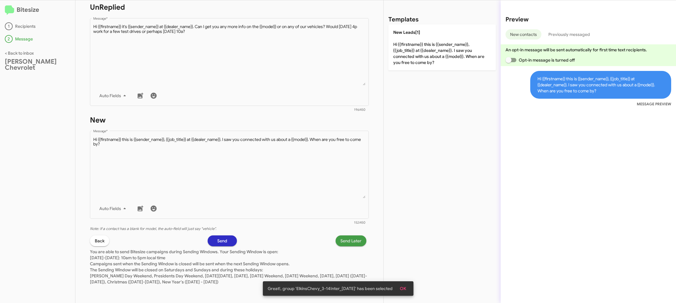
drag, startPoint x: 349, startPoint y: 241, endPoint x: 343, endPoint y: 240, distance: 5.5
click at [343, 240] on span "Send Later" at bounding box center [350, 240] width 21 height 11
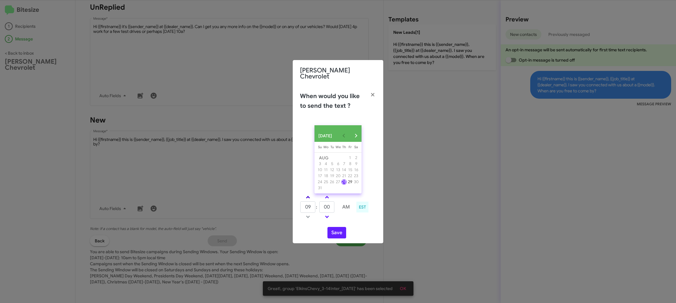
click at [306, 196] on link at bounding box center [308, 197] width 11 height 7
type input "10"
click at [323, 197] on link at bounding box center [327, 197] width 11 height 7
click at [325, 196] on link at bounding box center [327, 197] width 11 height 7
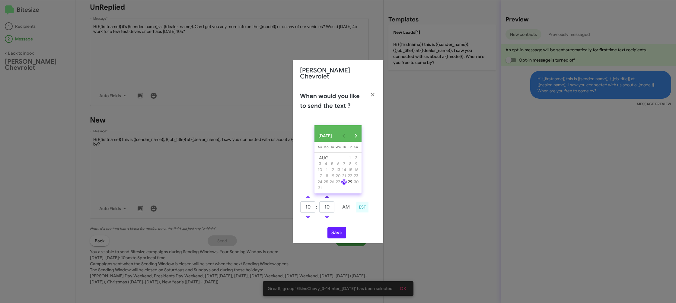
type input "15"
click at [338, 233] on button "Save" at bounding box center [337, 232] width 19 height 11
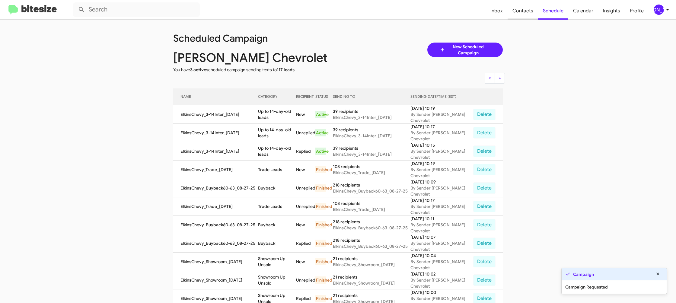
click at [519, 13] on span "Contacts" at bounding box center [523, 11] width 30 height 18
type input "in:groups"
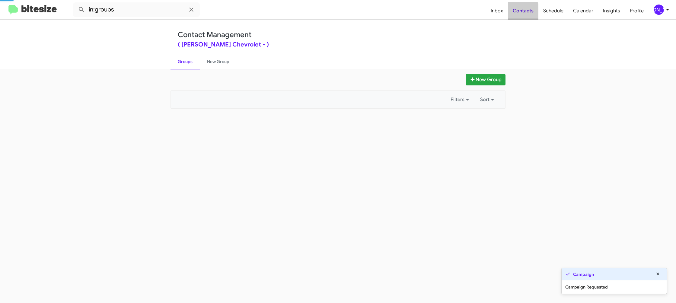
click at [519, 13] on span "Contacts" at bounding box center [523, 11] width 30 height 18
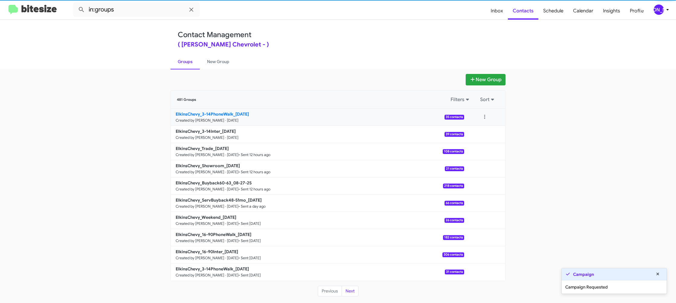
click at [236, 123] on link "ElkinsChevy_3-14PhoneWalk_08-28-25 Created by Jason Apdua · Aug 28, 2025 35 con…" at bounding box center [317, 117] width 293 height 17
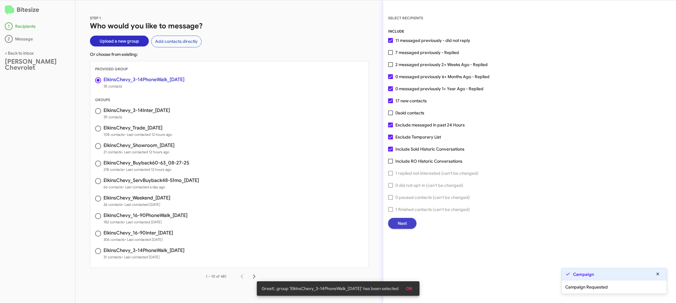
click at [403, 226] on span "Next" at bounding box center [402, 223] width 9 height 11
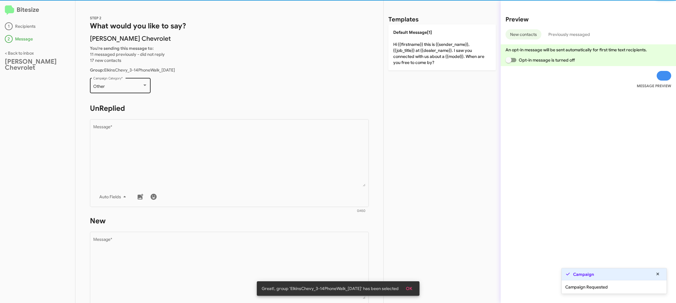
click at [120, 88] on div "Other" at bounding box center [117, 86] width 49 height 5
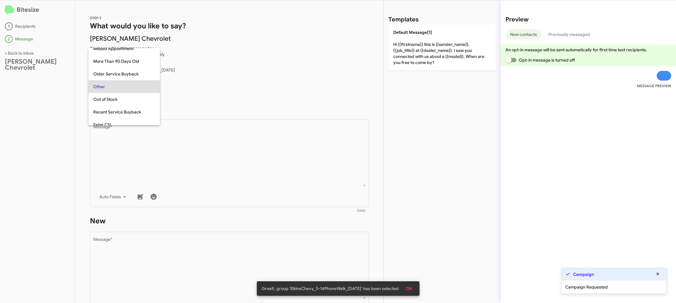
scroll to position [227, 0]
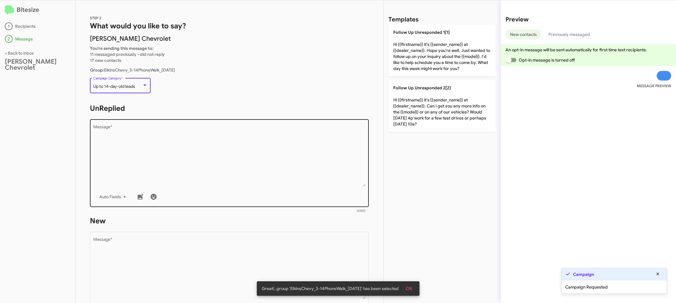
click at [182, 125] on div "Drop image here to insert Auto Fields Message *" at bounding box center [229, 162] width 273 height 89
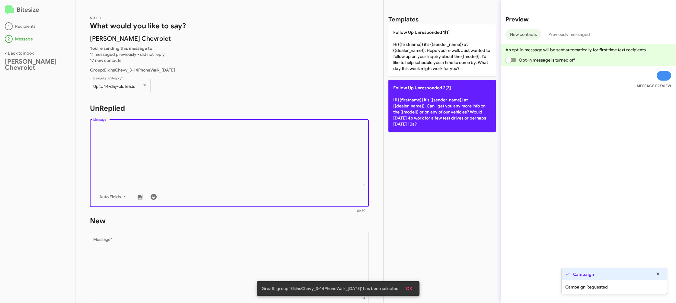
click at [389, 106] on p "Follow Up Unresponded 2[2] Hi {{firstname}} it's {{sender_name}} at {{dealer_na…" at bounding box center [441, 106] width 107 height 52
type textarea "Hi {{firstname}} it's {{sender_name}} at {{dealer_name}}. Can I get you any mor…"
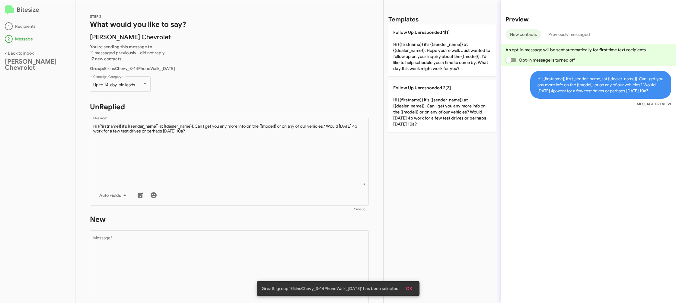
scroll to position [101, 0]
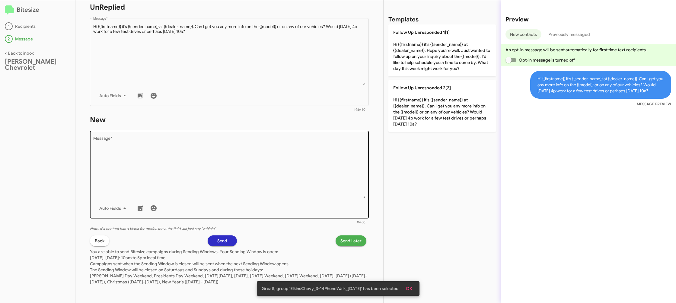
click at [291, 159] on textarea "Message *" at bounding box center [229, 167] width 273 height 62
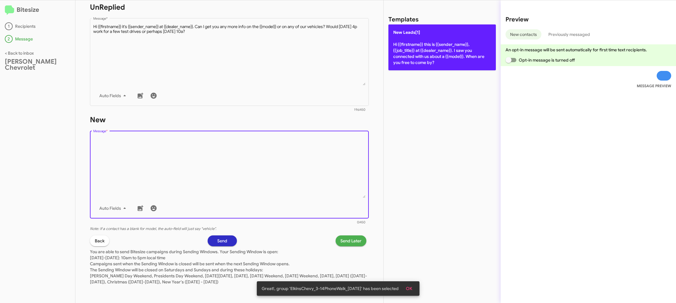
drag, startPoint x: 291, startPoint y: 159, endPoint x: 411, endPoint y: 64, distance: 153.0
click at [302, 144] on textarea "Message *" at bounding box center [229, 167] width 273 height 62
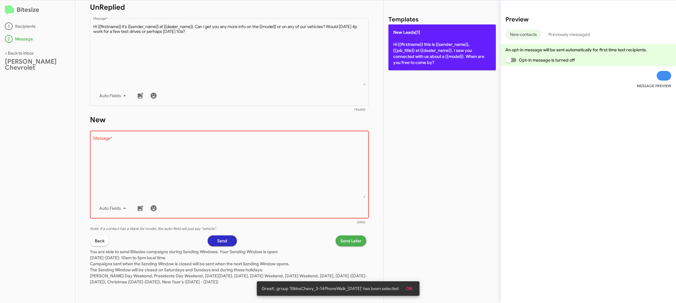
click at [414, 63] on p "New Leads[1] Hi {{firstname}} this is {{sender_name}}, {{job_title}} at {{deale…" at bounding box center [441, 47] width 107 height 46
type textarea "Hi {{firstname}} this is {{sender_name}}, {{job_title}} at {{dealer_name}}. I s…"
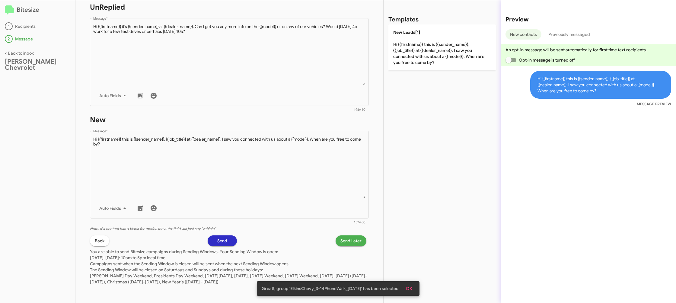
click at [353, 243] on span "Send Later" at bounding box center [350, 240] width 21 height 11
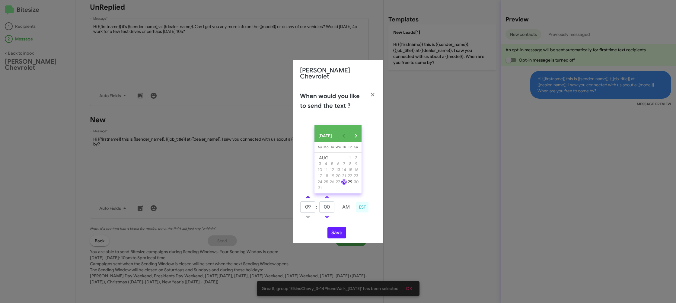
click at [307, 197] on span at bounding box center [308, 198] width 4 height 4
type input "10"
click at [333, 205] on input "00" at bounding box center [326, 206] width 15 height 11
click at [331, 206] on input "00" at bounding box center [326, 206] width 15 height 11
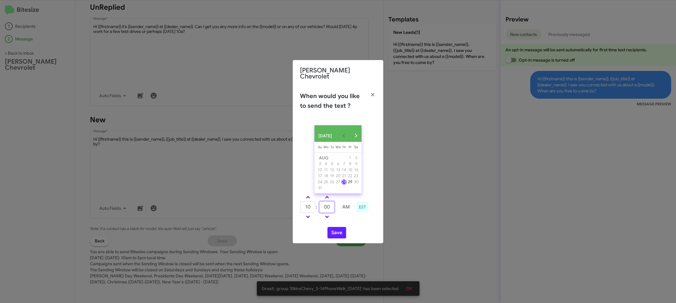
click at [331, 206] on input "00" at bounding box center [326, 206] width 15 height 11
type input "23"
drag, startPoint x: 353, startPoint y: 222, endPoint x: 349, endPoint y: 224, distance: 5.1
click at [352, 222] on div "AUG 2025 Sunday Su Monday Mo Tuesday Tu Wednesday We Thursday Th Friday Fr Satu…" at bounding box center [338, 181] width 91 height 123
click at [336, 237] on button "Save" at bounding box center [337, 232] width 19 height 11
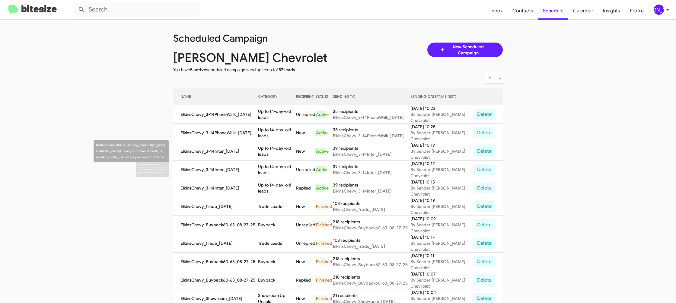
click at [274, 165] on td "Up to 14-day-old leads" at bounding box center [277, 170] width 38 height 18
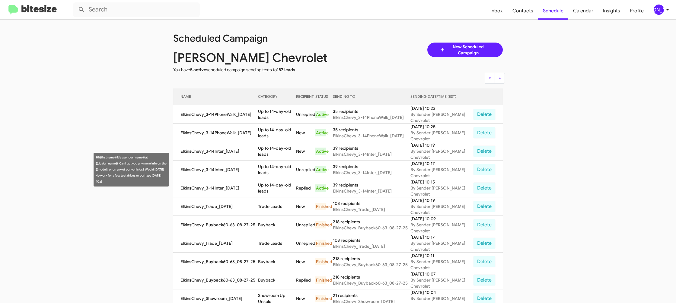
click at [274, 165] on td "Up to 14-day-old leads" at bounding box center [277, 170] width 38 height 18
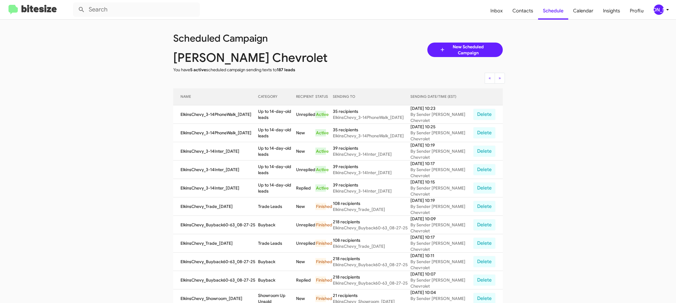
copy td "Up to 14-day-old leads"
click at [665, 11] on icon at bounding box center [667, 9] width 7 height 7
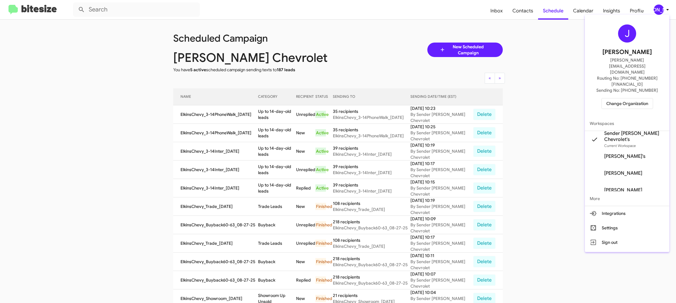
click at [613, 98] on span "Change Organization" at bounding box center [627, 103] width 42 height 10
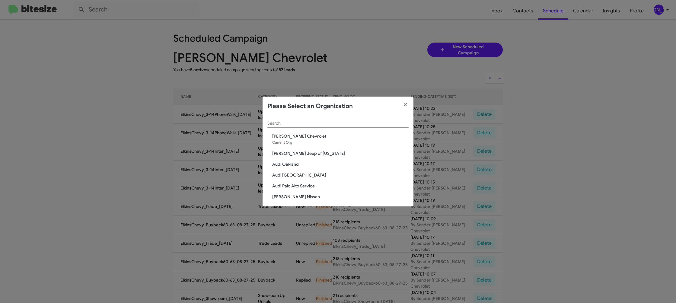
click at [307, 125] on input "Search" at bounding box center [337, 123] width 141 height 5
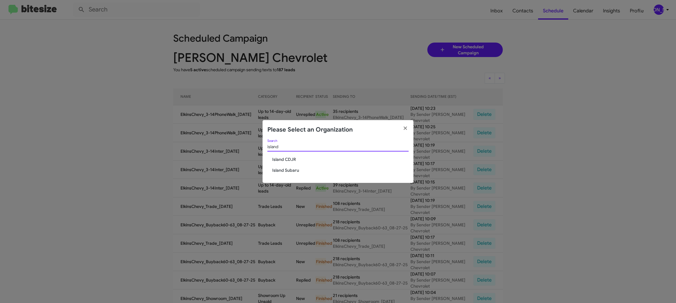
type input "island"
click at [293, 159] on span "Island CDJR" at bounding box center [340, 159] width 136 height 6
click at [292, 159] on span "Island CDJR" at bounding box center [340, 159] width 136 height 6
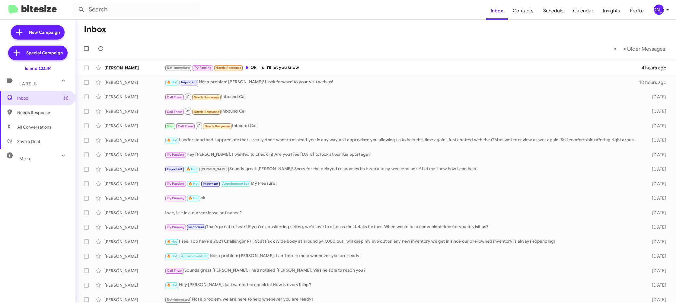
click at [658, 9] on div "[PERSON_NAME]" at bounding box center [659, 10] width 10 height 10
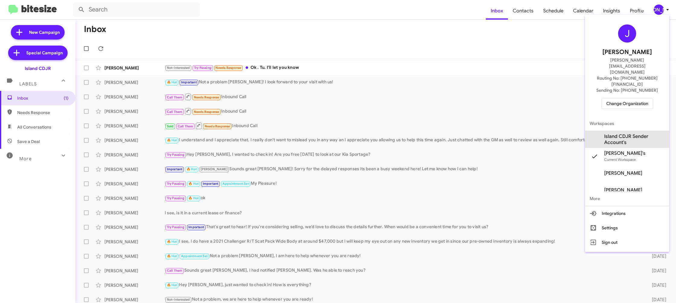
click at [629, 133] on span "Island CDJR Sender Account's" at bounding box center [634, 139] width 60 height 12
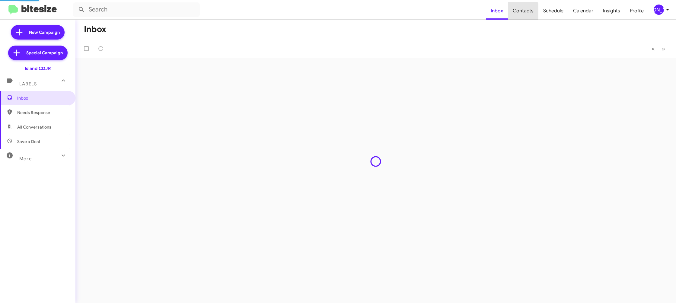
click at [525, 11] on span "Contacts" at bounding box center [523, 11] width 30 height 18
type input "in:groups"
click at [525, 11] on span "Contacts" at bounding box center [523, 11] width 30 height 18
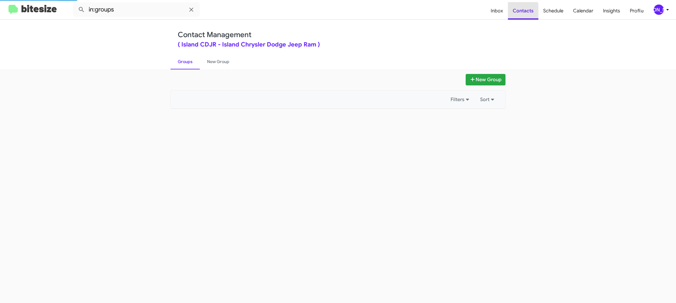
click at [525, 11] on span "Contacts" at bounding box center [523, 11] width 30 height 18
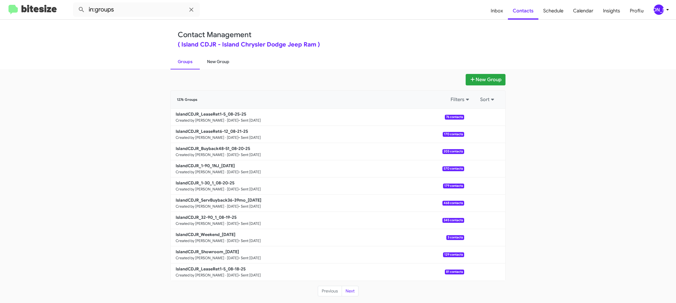
click at [217, 63] on link "New Group" at bounding box center [218, 62] width 37 height 16
drag, startPoint x: 217, startPoint y: 63, endPoint x: 282, endPoint y: 23, distance: 76.7
click at [223, 60] on link "New Group" at bounding box center [218, 62] width 37 height 16
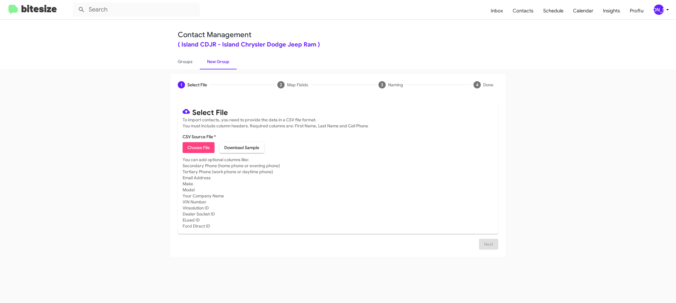
click at [202, 146] on span "Choose File" at bounding box center [198, 147] width 22 height 11
type input "IslandCDJR_LeaseRet6-12_08-28-25"
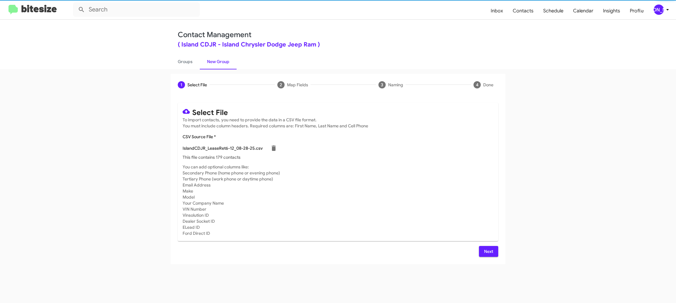
drag, startPoint x: 525, startPoint y: 181, endPoint x: 512, endPoint y: 184, distance: 13.3
click at [524, 181] on app-new-group "1 Select File 2 Map Fields 3 Naming 4 Done Select File To import contacts, you …" at bounding box center [338, 169] width 676 height 190
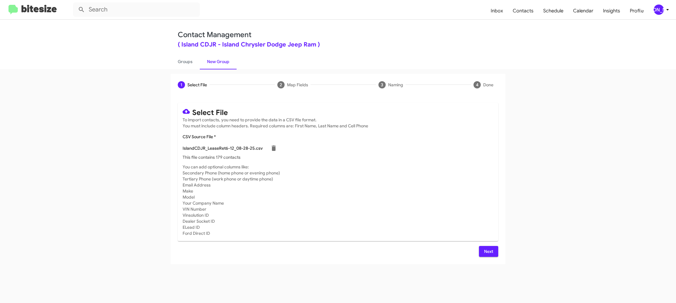
drag, startPoint x: 502, startPoint y: 259, endPoint x: 498, endPoint y: 256, distance: 4.3
click at [501, 258] on div "Select File To import contacts, you need to provide the data in a CSV file form…" at bounding box center [338, 180] width 335 height 168
click at [497, 255] on button "Next" at bounding box center [488, 251] width 19 height 11
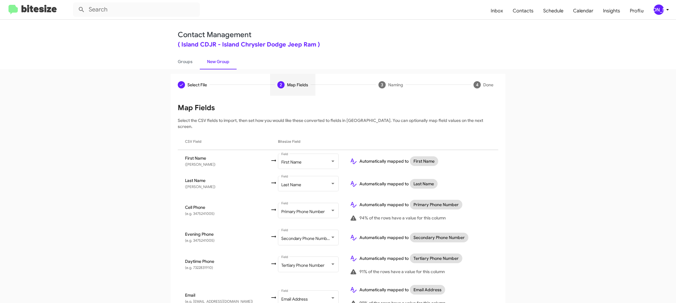
scroll to position [189, 0]
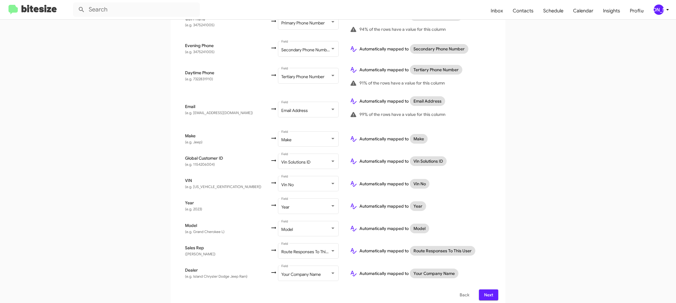
click at [487, 289] on span "Next" at bounding box center [489, 294] width 10 height 11
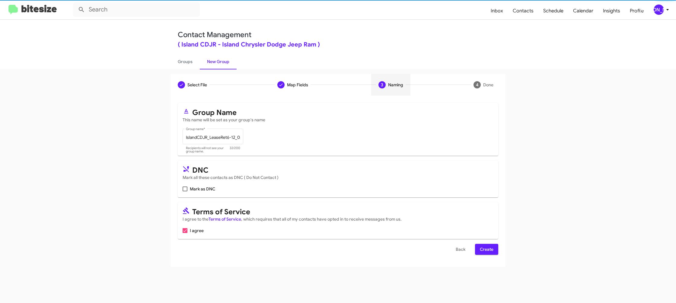
scroll to position [0, 0]
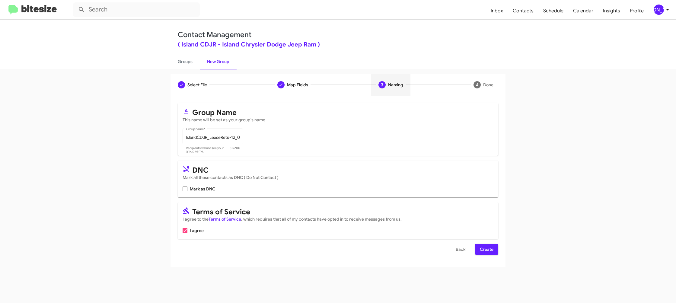
click at [480, 246] on button "Create" at bounding box center [486, 249] width 23 height 11
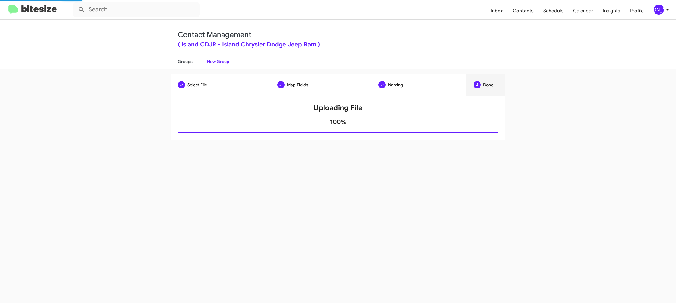
click at [188, 64] on link "Groups" at bounding box center [185, 62] width 29 height 16
type input "in:groups"
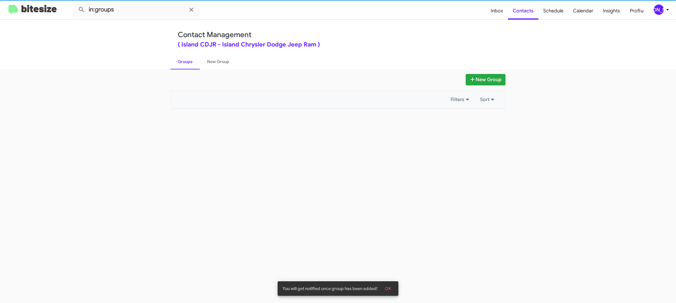
click at [188, 64] on link "Groups" at bounding box center [185, 62] width 29 height 16
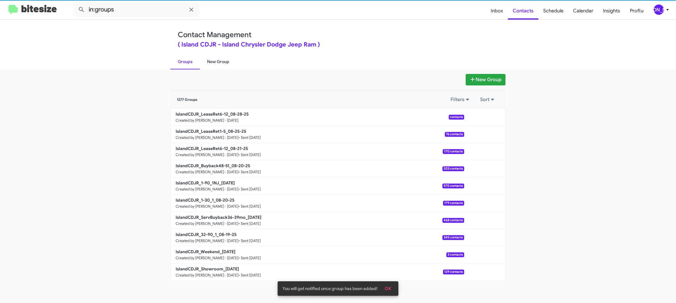
click at [206, 62] on link "New Group" at bounding box center [218, 62] width 37 height 16
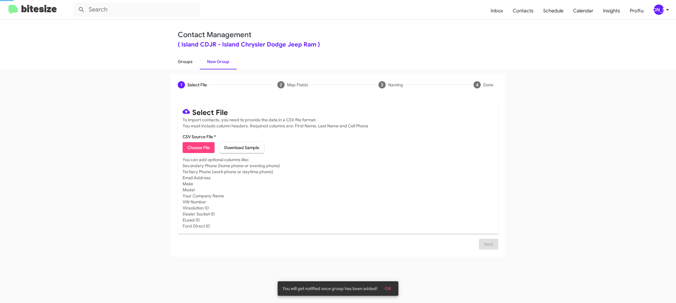
click at [188, 64] on link "Groups" at bounding box center [185, 62] width 29 height 16
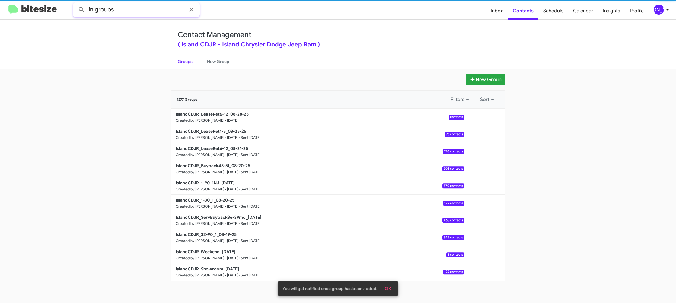
click at [155, 11] on input "in:groups" at bounding box center [136, 9] width 127 height 14
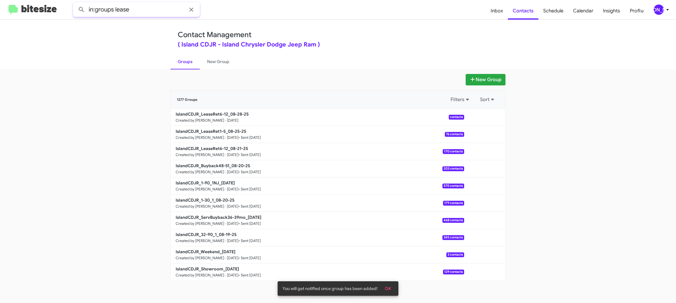
type input "in:groups lease"
click at [75, 4] on button at bounding box center [81, 10] width 12 height 12
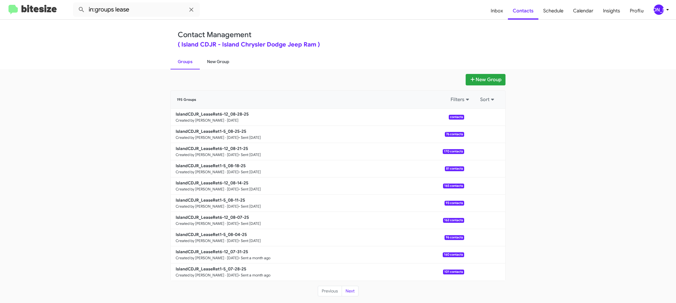
click at [203, 62] on link "New Group" at bounding box center [218, 62] width 37 height 16
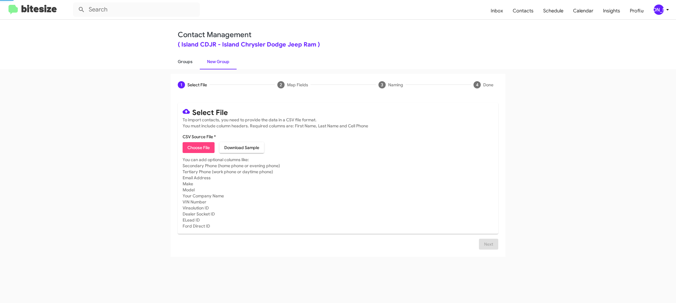
click at [187, 61] on link "Groups" at bounding box center [185, 62] width 29 height 16
type input "in:groups"
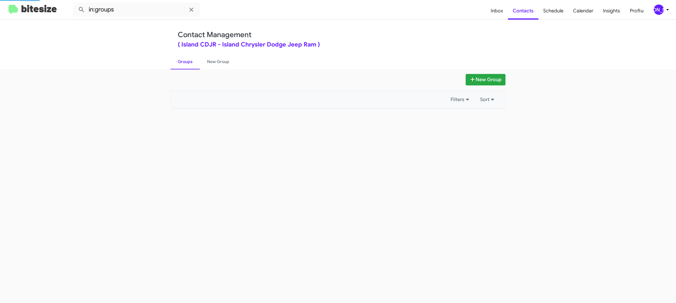
click at [187, 61] on link "Groups" at bounding box center [185, 62] width 29 height 16
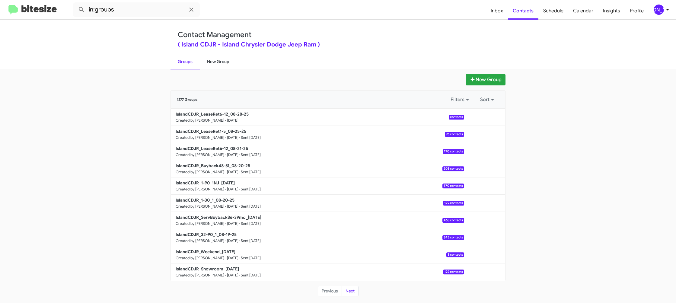
click at [212, 55] on link "New Group" at bounding box center [218, 62] width 37 height 16
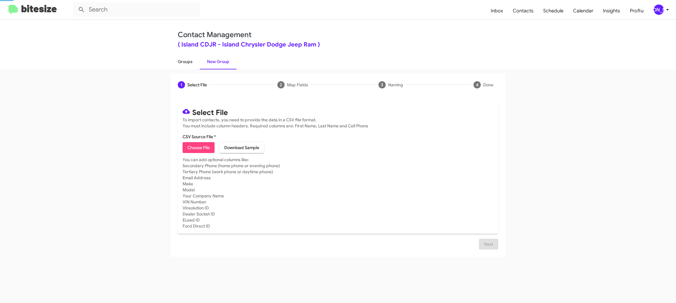
click at [189, 60] on link "Groups" at bounding box center [185, 62] width 29 height 16
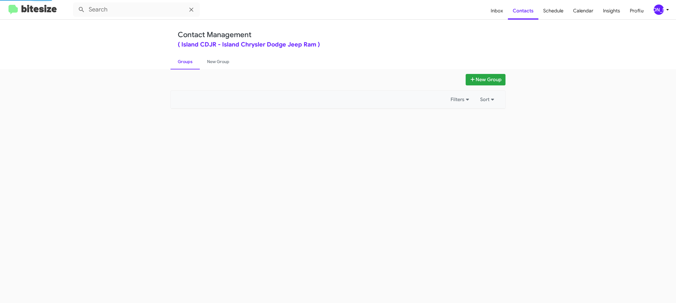
type input "in:groups"
click at [189, 60] on link "Groups" at bounding box center [185, 62] width 29 height 16
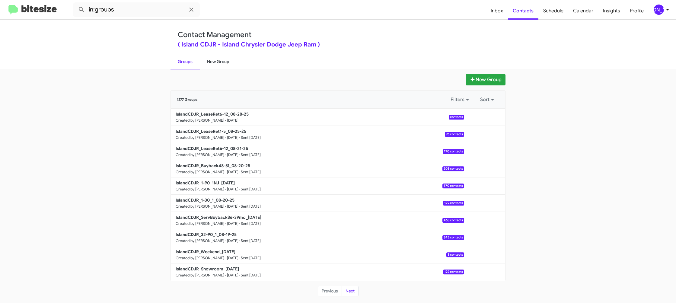
drag, startPoint x: 203, startPoint y: 55, endPoint x: 200, endPoint y: 57, distance: 3.8
click at [203, 55] on link "New Group" at bounding box center [218, 62] width 37 height 16
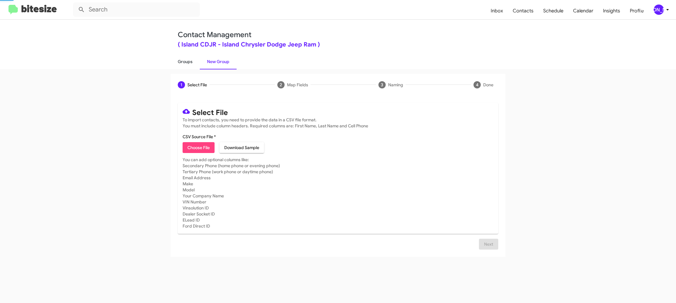
click at [186, 60] on link "Groups" at bounding box center [185, 62] width 29 height 16
type input "in:groups"
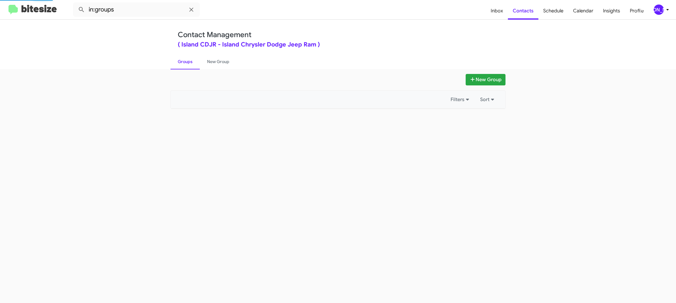
click at [186, 60] on link "Groups" at bounding box center [185, 62] width 29 height 16
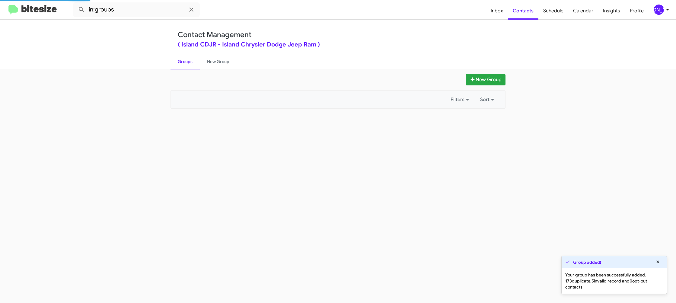
click at [186, 60] on link "Groups" at bounding box center [185, 62] width 29 height 16
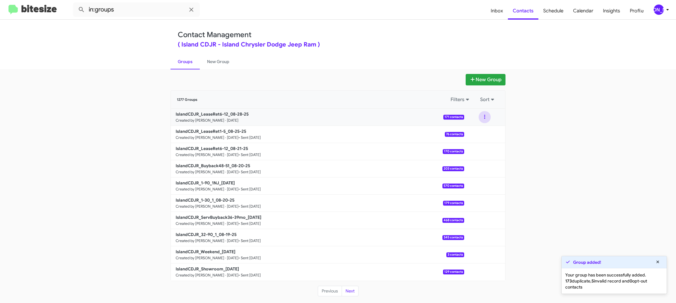
click at [483, 118] on button at bounding box center [485, 117] width 12 height 12
click at [478, 131] on button "View contacts" at bounding box center [467, 133] width 48 height 14
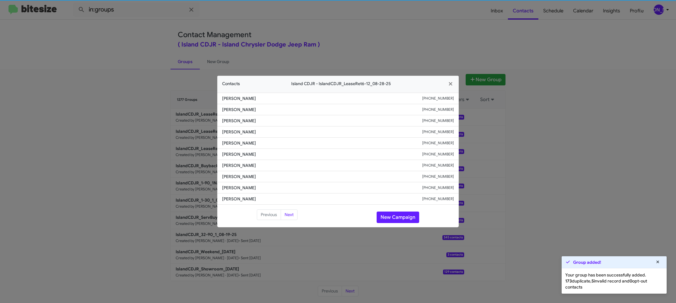
click at [232, 154] on span "[PERSON_NAME]" at bounding box center [322, 154] width 200 height 6
copy span "[PERSON_NAME]"
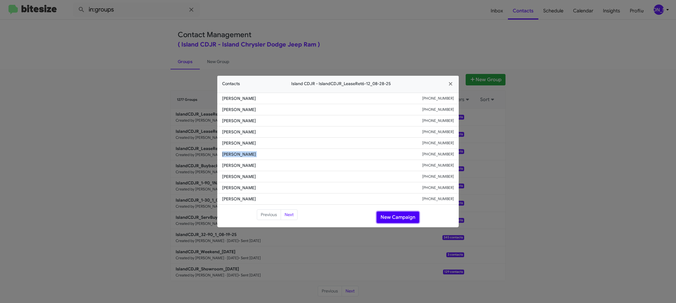
click at [395, 220] on button "New Campaign" at bounding box center [398, 217] width 43 height 11
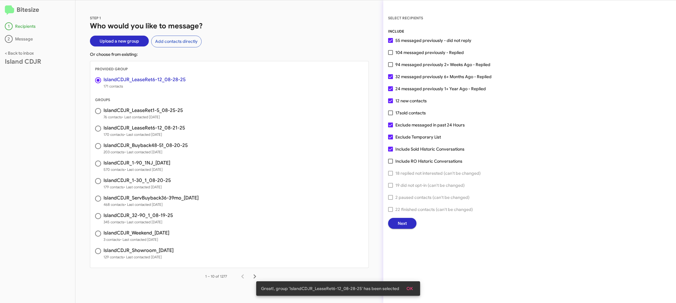
click at [396, 225] on button "Next" at bounding box center [402, 223] width 28 height 11
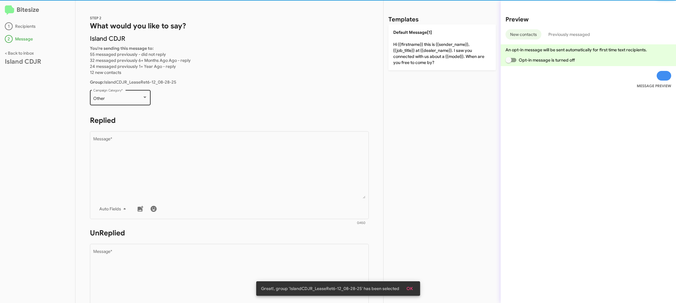
click at [141, 98] on div "Other" at bounding box center [117, 98] width 49 height 5
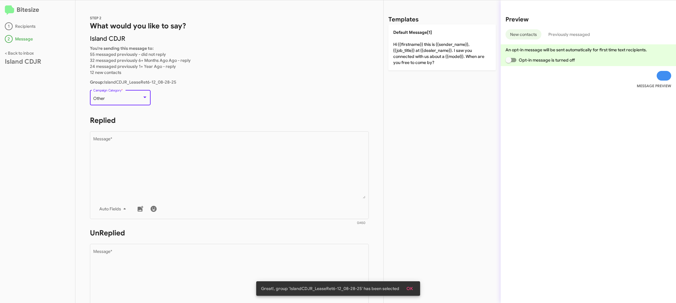
click at [141, 98] on div "Other" at bounding box center [117, 98] width 49 height 5
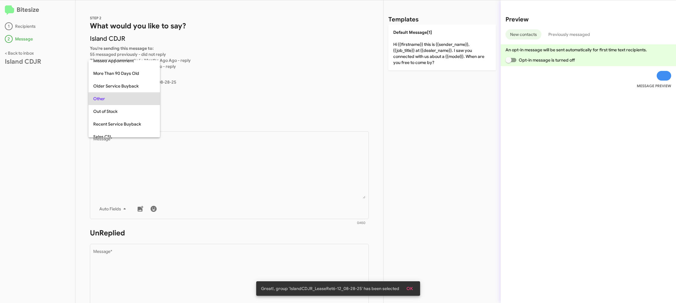
scroll to position [89, 0]
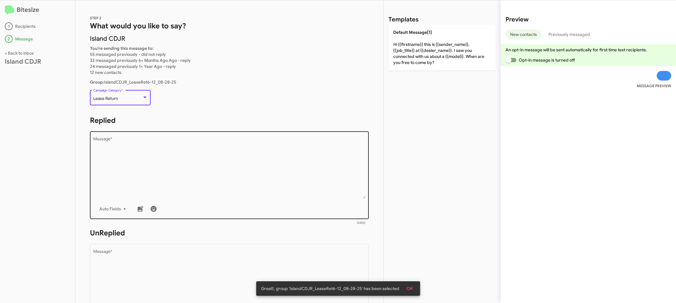
click at [169, 144] on textarea "Message *" at bounding box center [229, 168] width 273 height 62
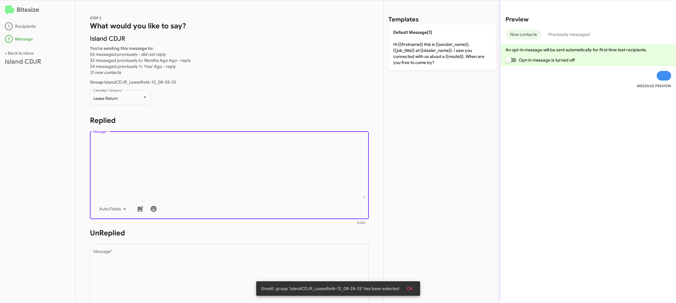
click at [169, 144] on textarea "Message *" at bounding box center [229, 168] width 273 height 62
drag, startPoint x: 169, startPoint y: 144, endPoint x: 149, endPoint y: 108, distance: 41.8
click at [166, 140] on textarea "Message *" at bounding box center [229, 168] width 273 height 62
click at [140, 100] on div "Lease Return" at bounding box center [117, 98] width 49 height 5
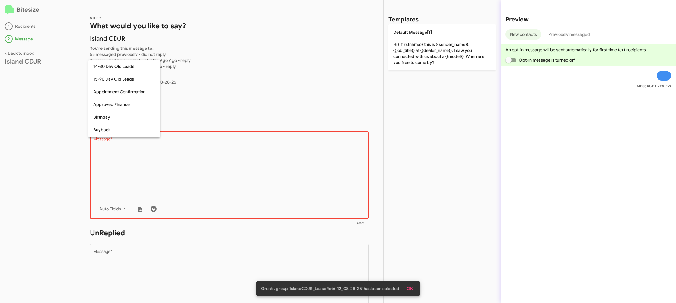
scroll to position [56, 0]
click at [191, 164] on textarea "Message *" at bounding box center [229, 168] width 273 height 62
click at [203, 157] on textarea "Message *" at bounding box center [229, 168] width 273 height 62
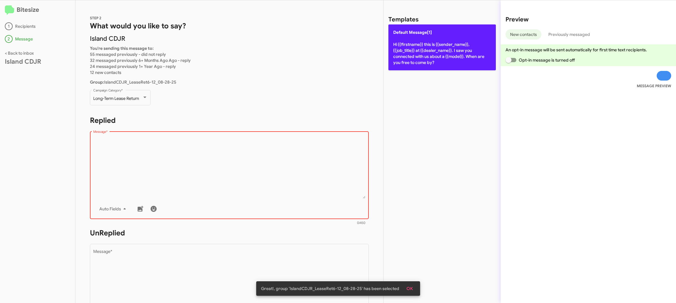
drag, startPoint x: 423, startPoint y: 30, endPoint x: 412, endPoint y: 37, distance: 13.1
click at [423, 31] on span "Default Message[1]" at bounding box center [412, 32] width 39 height 5
type textarea "Hi {{firstname}} this is {{sender_name}}, {{job_title}} at {{dealer_name}}. I s…"
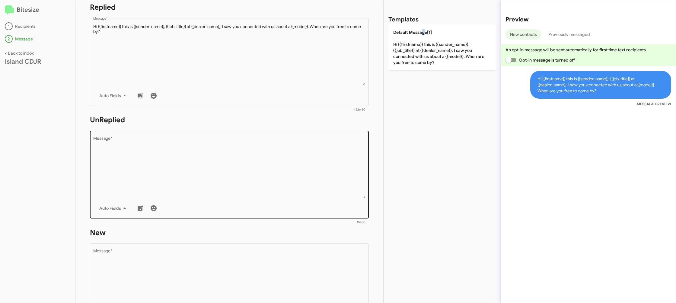
scroll to position [136, 0]
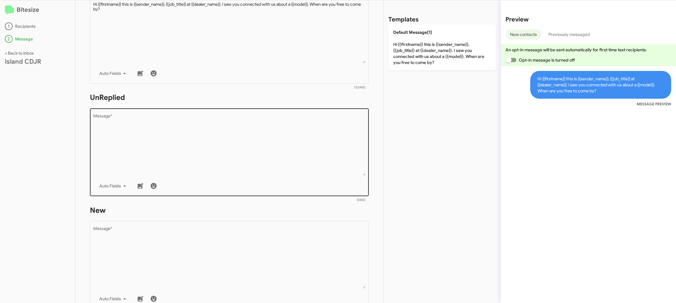
click at [310, 148] on textarea "Message *" at bounding box center [229, 145] width 273 height 62
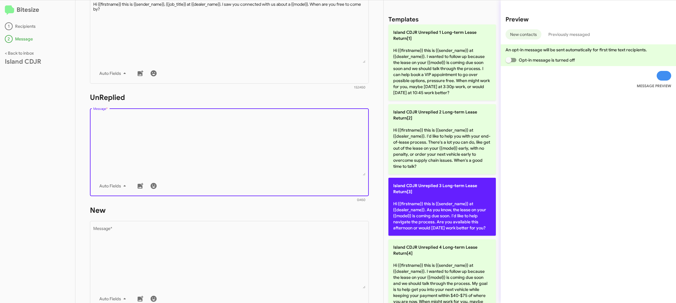
drag, startPoint x: 310, startPoint y: 148, endPoint x: 460, endPoint y: 186, distance: 155.5
click at [318, 149] on textarea "Message *" at bounding box center [229, 145] width 273 height 62
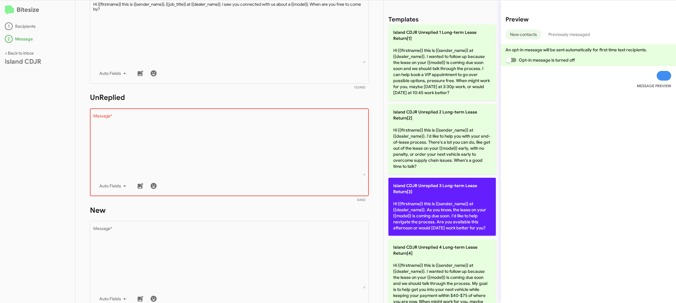
click at [462, 187] on span "Island CDJR Unreplied 3 Long-term Lease Return[3]" at bounding box center [435, 188] width 84 height 11
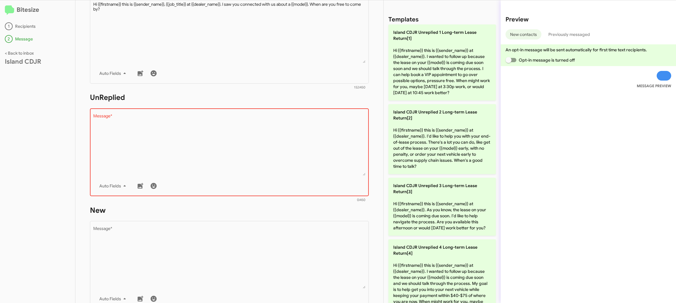
type textarea "Hi {{firstname}} this is {{sender_name}} at {{dealer_name}}. As you know, the l…"
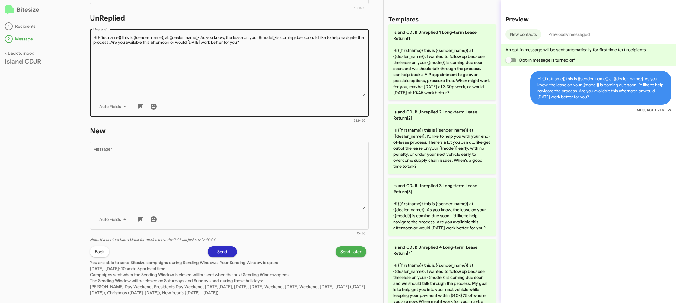
scroll to position [226, 0]
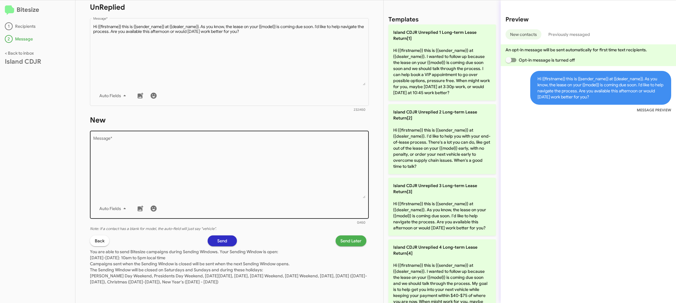
click at [293, 147] on textarea "Message *" at bounding box center [229, 168] width 273 height 62
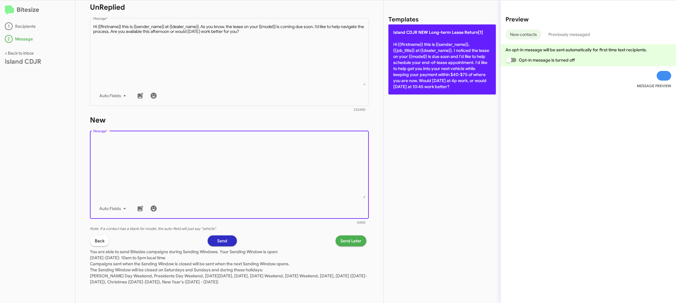
drag, startPoint x: 293, startPoint y: 147, endPoint x: 430, endPoint y: 81, distance: 151.6
click at [315, 139] on textarea "Message *" at bounding box center [229, 168] width 273 height 62
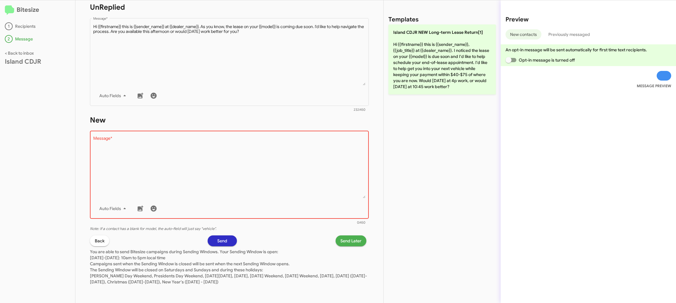
drag, startPoint x: 444, startPoint y: 72, endPoint x: 332, endPoint y: 193, distance: 164.7
click at [444, 73] on p "Island CDJR NEW Long-term Lease Return[1] Hi {{firstname}} this is {{sender_nam…" at bounding box center [441, 59] width 107 height 70
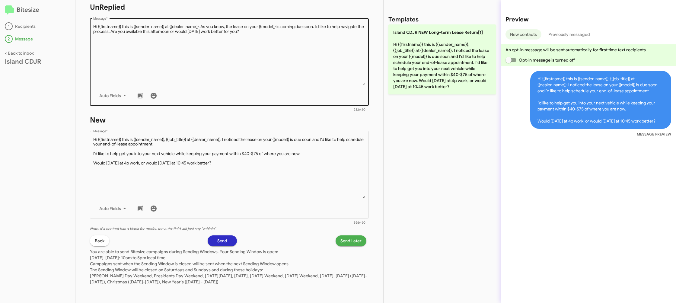
drag, startPoint x: 284, startPoint y: 99, endPoint x: 353, endPoint y: 90, distance: 69.4
click at [284, 99] on div "Auto Fields" at bounding box center [229, 96] width 273 height 12
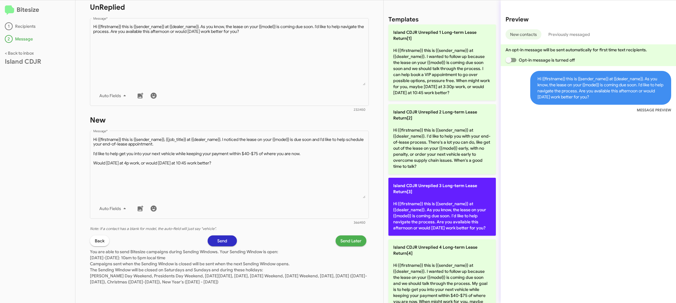
click at [446, 220] on p "Island CDJR Unreplied 3 Long-term Lease Return[3] Hi {{firstname}} this is {{se…" at bounding box center [441, 207] width 107 height 58
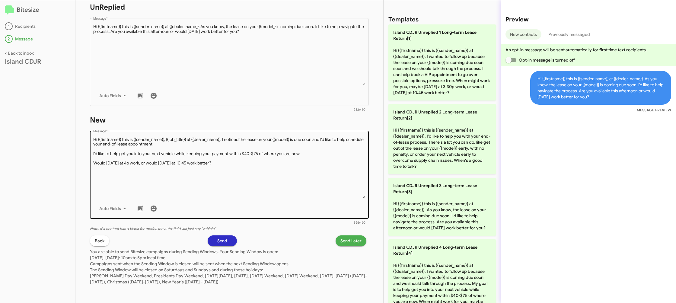
click at [315, 205] on div "Auto Fields" at bounding box center [229, 209] width 273 height 12
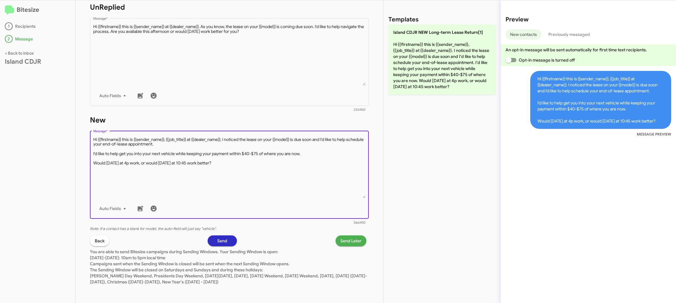
click at [319, 201] on div "Drop image here to insert Auto Fields Message *" at bounding box center [229, 174] width 273 height 89
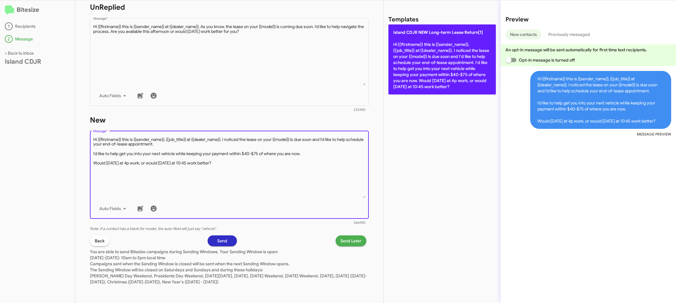
click at [406, 77] on p "Island CDJR NEW Long-term Lease Return[1] Hi {{firstname}} this is {{sender_nam…" at bounding box center [441, 59] width 107 height 70
type textarea "Hi {{firstname}} this is {{sender_name}}, {{job_title}} at {{dealer_name}}. I n…"
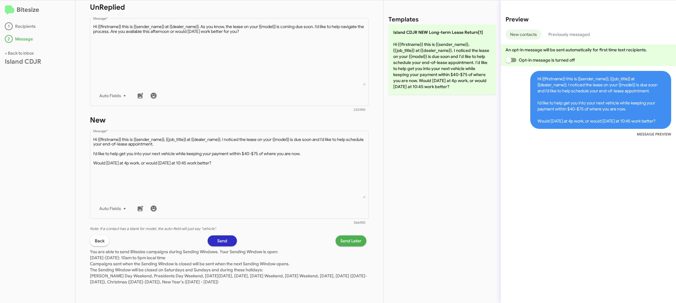
click at [347, 247] on p "You are able to send Bitesize campaigns during Sending Windows. Your Sending Wi…" at bounding box center [229, 265] width 279 height 39
click at [348, 238] on span "Send Later" at bounding box center [350, 240] width 21 height 11
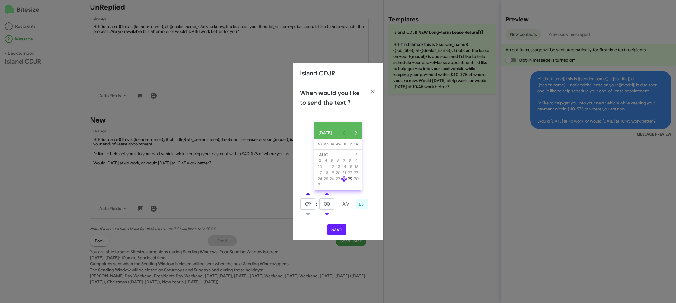
click at [308, 198] on link at bounding box center [308, 194] width 11 height 7
type input "10"
click at [327, 197] on span at bounding box center [327, 195] width 4 height 4
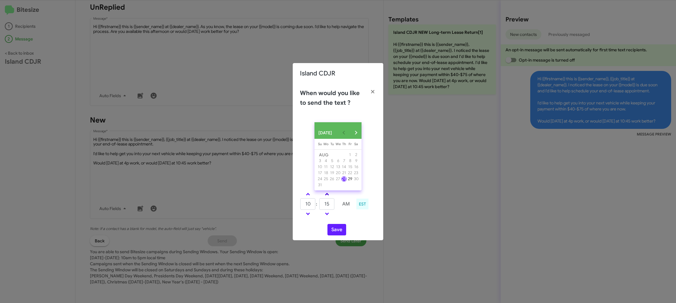
click at [327, 197] on span at bounding box center [327, 195] width 4 height 4
type input "35"
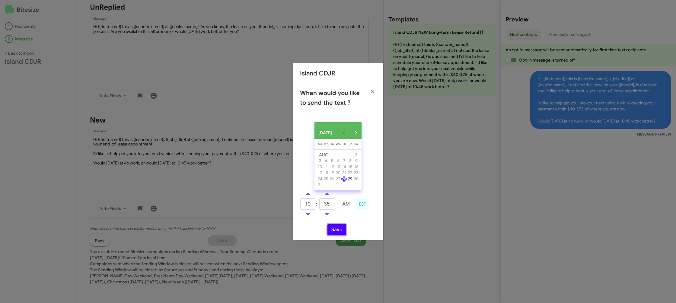
click at [335, 233] on button "Save" at bounding box center [337, 229] width 19 height 11
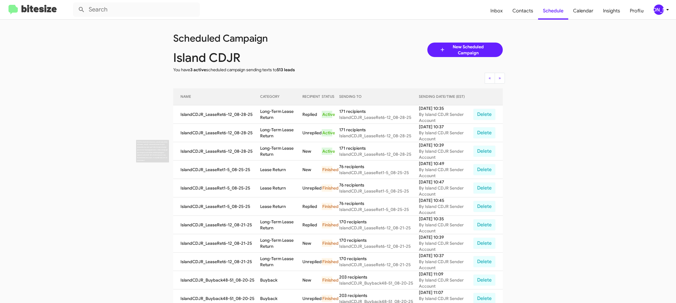
click at [280, 148] on td "Long-Term Lease Return" at bounding box center [281, 151] width 43 height 18
copy td "Long-Term Lease Return"
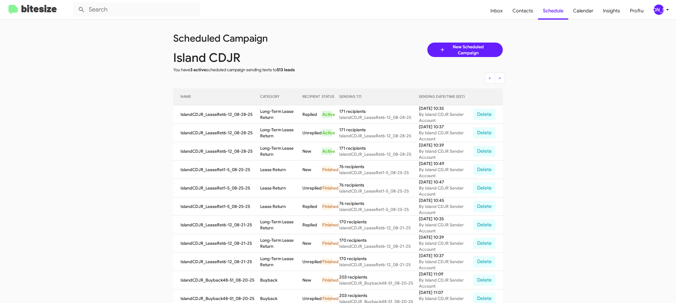
click at [661, 7] on div "[PERSON_NAME]" at bounding box center [659, 10] width 10 height 10
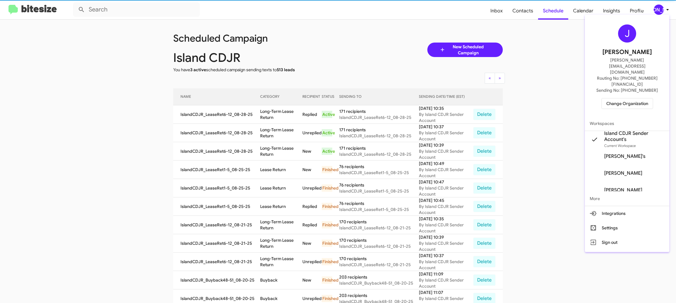
click at [613, 98] on span "Change Organization" at bounding box center [627, 103] width 42 height 10
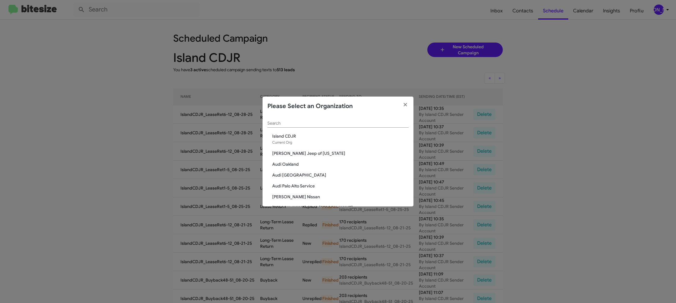
click at [300, 125] on input "Search" at bounding box center [337, 123] width 141 height 5
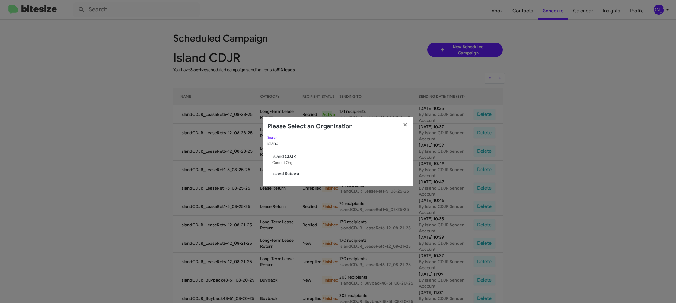
type input "island"
click at [298, 172] on span "Island Subaru" at bounding box center [340, 174] width 136 height 6
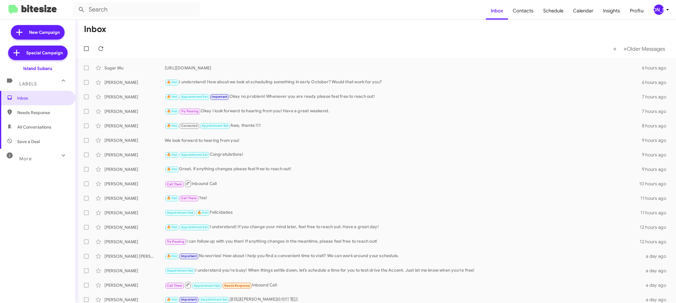
click at [662, 10] on div "[PERSON_NAME]" at bounding box center [659, 10] width 10 height 10
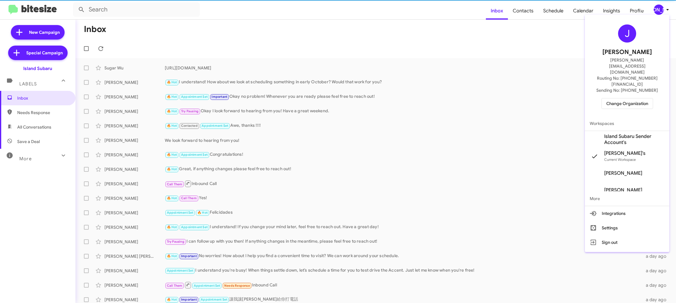
click at [633, 133] on span "Island Subaru Sender Account's" at bounding box center [634, 139] width 60 height 12
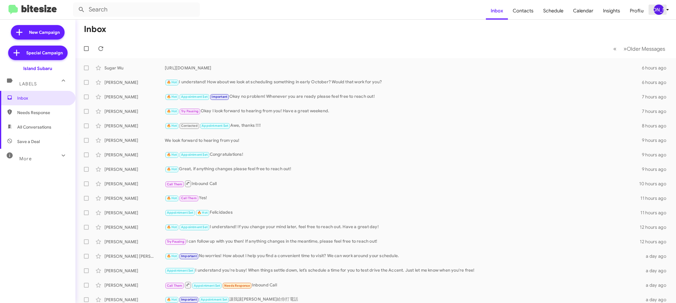
click at [663, 10] on div "[PERSON_NAME]" at bounding box center [659, 10] width 10 height 10
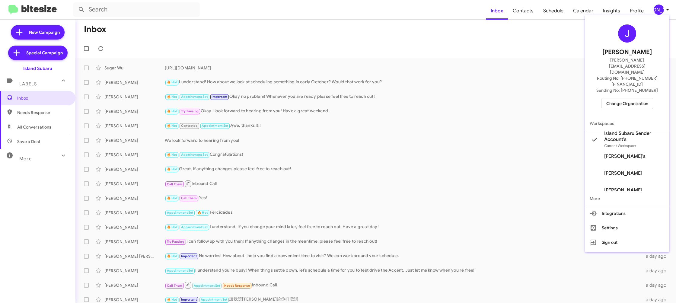
click at [524, 16] on div at bounding box center [338, 151] width 676 height 303
click at [524, 16] on span "Contacts" at bounding box center [523, 11] width 30 height 18
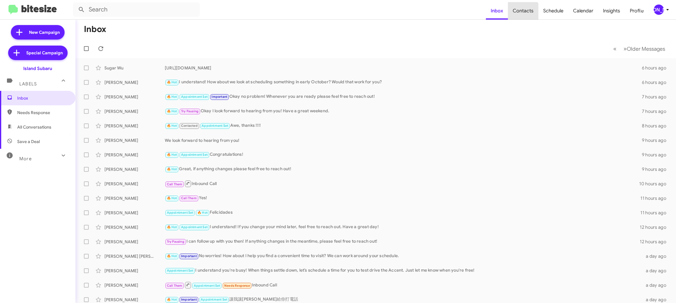
click at [524, 16] on span "Contacts" at bounding box center [523, 11] width 30 height 18
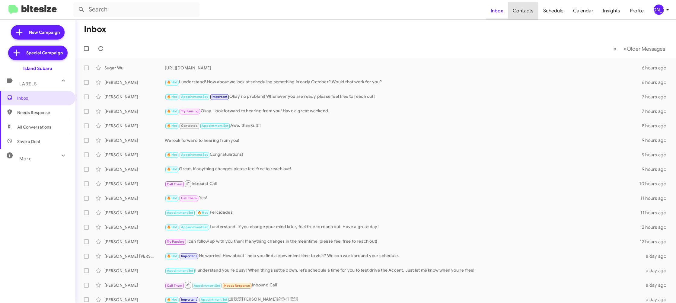
drag, startPoint x: 524, startPoint y: 16, endPoint x: 506, endPoint y: 4, distance: 21.2
click at [523, 15] on span "Contacts" at bounding box center [523, 11] width 30 height 18
type input "in:groups"
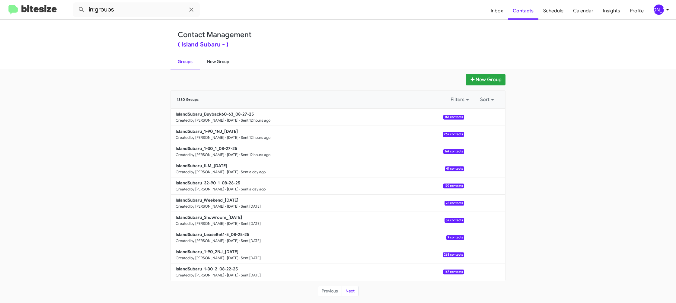
click at [213, 59] on link "New Group" at bounding box center [218, 62] width 37 height 16
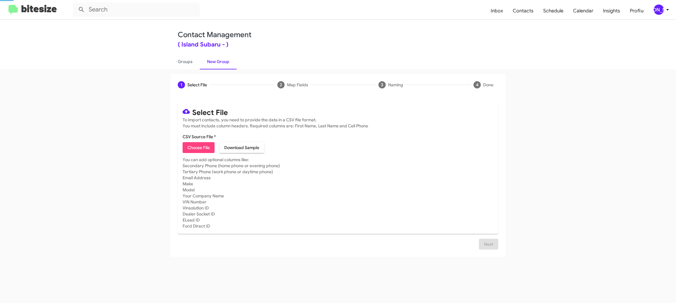
click at [213, 59] on link "New Group" at bounding box center [218, 62] width 37 height 16
click at [199, 149] on span "Choose File" at bounding box center [198, 147] width 22 height 11
type input "IslandSubaru_32-90_2_08-28-25"
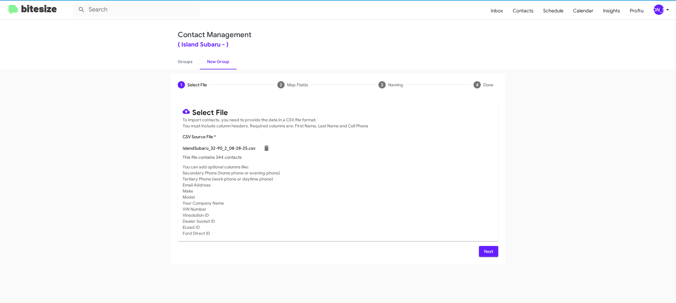
click at [400, 205] on mat-card-subtitle "You can add optional columns like: Secondary Phone (home phone or evening phone…" at bounding box center [338, 200] width 311 height 72
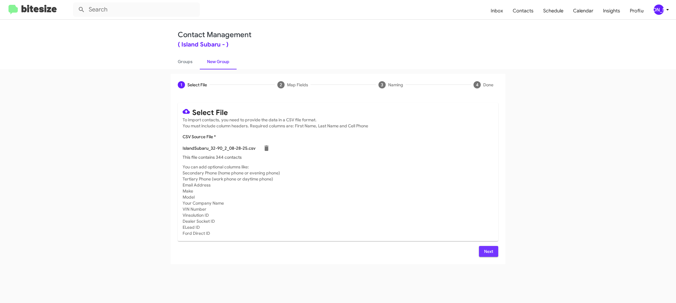
click at [491, 253] on span "Next" at bounding box center [489, 251] width 10 height 11
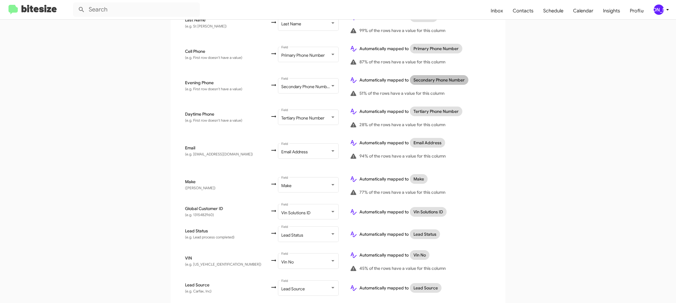
scroll to position [296, 0]
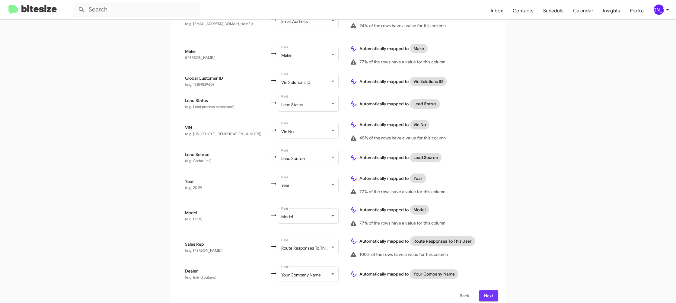
click at [493, 291] on span "Next" at bounding box center [489, 295] width 10 height 11
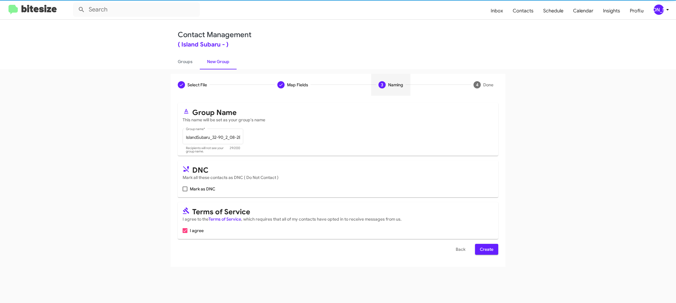
scroll to position [0, 0]
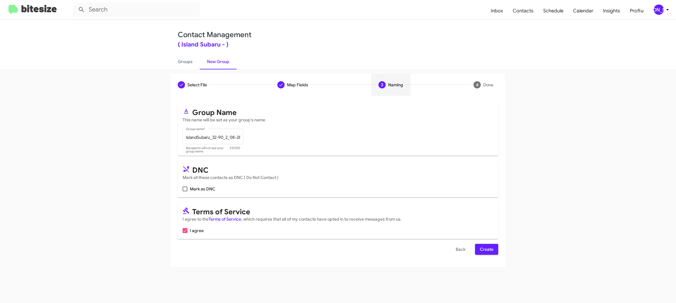
click at [488, 251] on span "Create" at bounding box center [487, 249] width 14 height 11
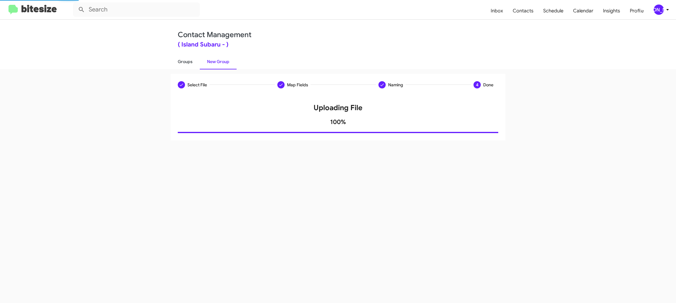
click at [199, 65] on link "Groups" at bounding box center [185, 62] width 29 height 16
type input "in:groups"
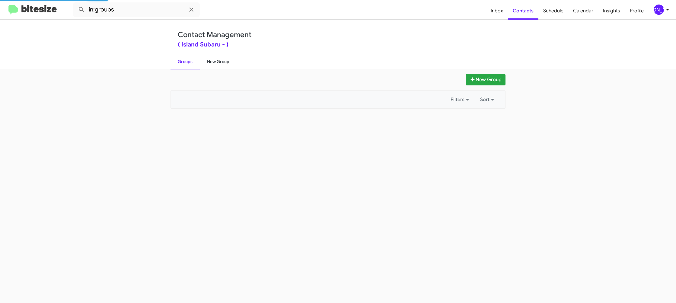
drag, startPoint x: 199, startPoint y: 65, endPoint x: 208, endPoint y: 64, distance: 9.7
click at [200, 65] on ul "Groups New Group" at bounding box center [338, 61] width 335 height 15
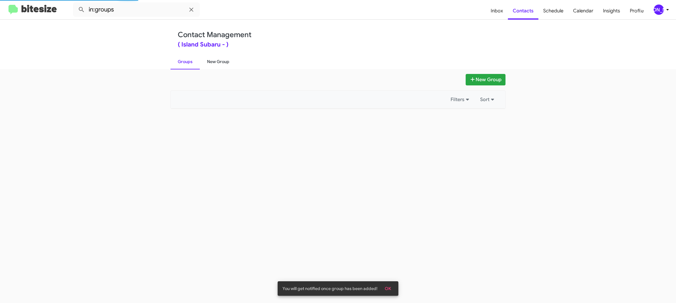
click at [208, 64] on link "New Group" at bounding box center [218, 62] width 37 height 16
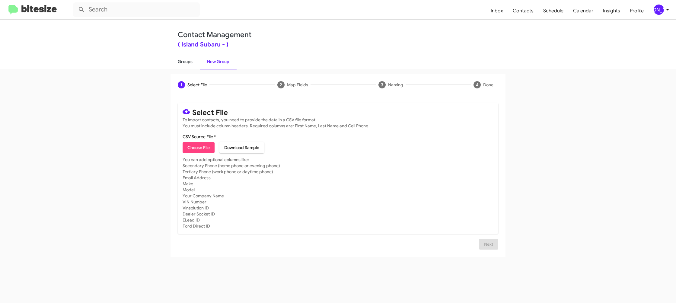
click at [191, 64] on link "Groups" at bounding box center [185, 62] width 29 height 16
type input "in:groups"
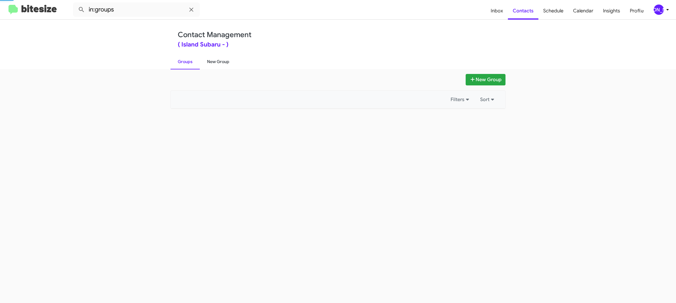
drag, startPoint x: 191, startPoint y: 64, endPoint x: 216, endPoint y: 60, distance: 24.7
click at [194, 63] on link "Groups" at bounding box center [185, 62] width 29 height 16
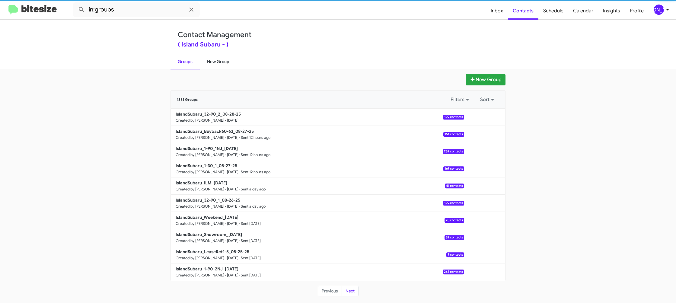
click at [216, 60] on link "New Group" at bounding box center [218, 62] width 37 height 16
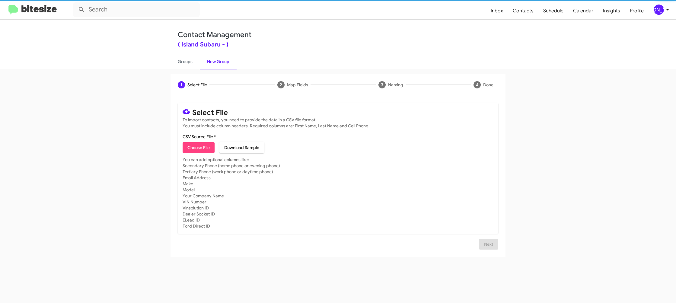
click at [216, 60] on link "New Group" at bounding box center [218, 62] width 37 height 16
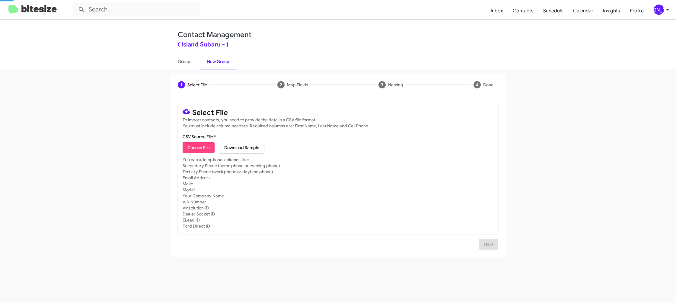
drag, startPoint x: 216, startPoint y: 60, endPoint x: 200, endPoint y: 149, distance: 90.4
click at [214, 62] on link "New Group" at bounding box center [218, 62] width 37 height 16
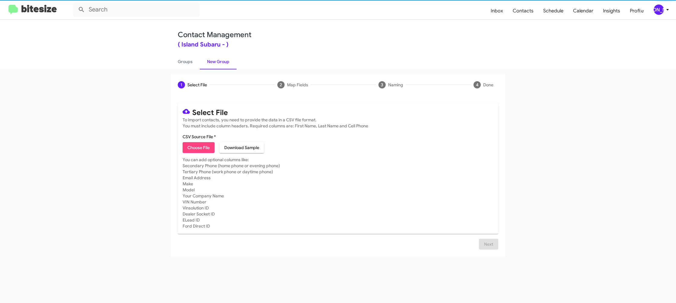
click at [203, 149] on span "Choose File" at bounding box center [198, 147] width 22 height 11
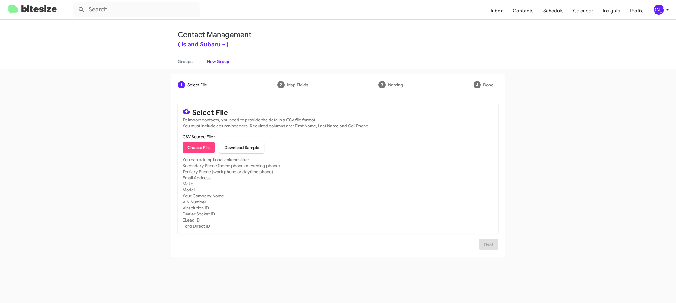
type input "IslandSubaru_LeaseRet6-12_08-28-25"
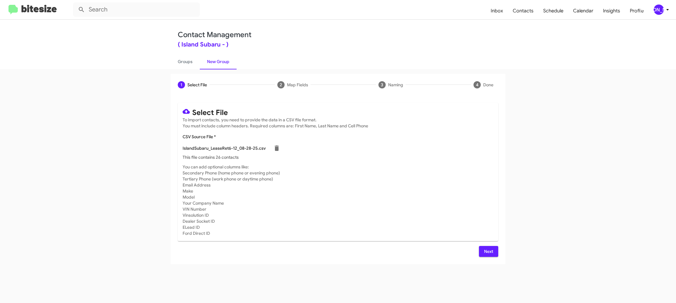
drag, startPoint x: 392, startPoint y: 209, endPoint x: 396, endPoint y: 209, distance: 3.4
click at [394, 208] on mat-card-subtitle "You can add optional columns like: Secondary Phone (home phone or evening phone…" at bounding box center [338, 200] width 311 height 72
click at [478, 253] on div "Next" at bounding box center [338, 251] width 321 height 11
drag, startPoint x: 484, startPoint y: 252, endPoint x: 481, endPoint y: 251, distance: 3.4
click at [483, 252] on button "Next" at bounding box center [488, 251] width 19 height 11
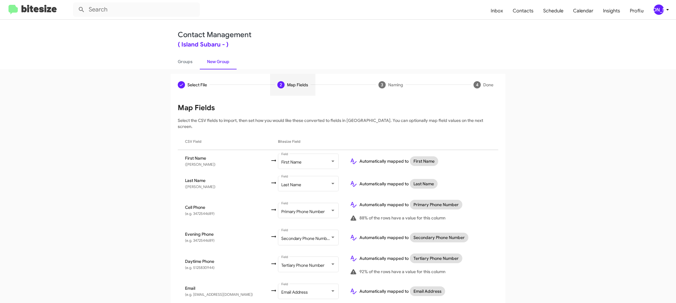
scroll to position [175, 0]
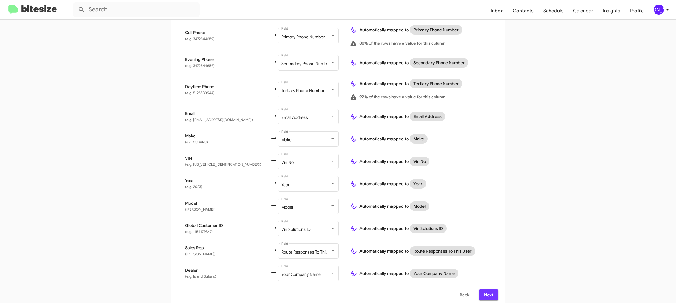
click at [495, 294] on button "Next" at bounding box center [488, 294] width 19 height 11
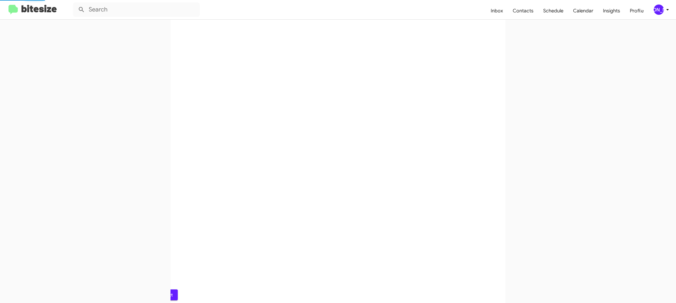
scroll to position [0, 0]
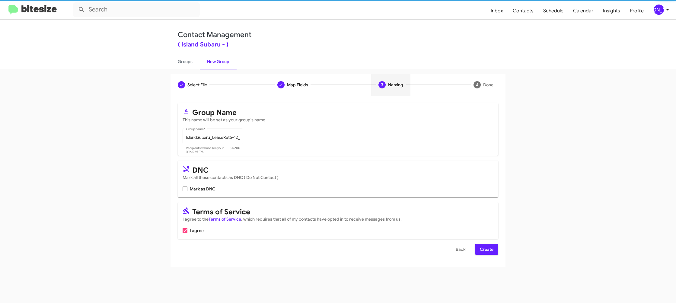
click at [479, 247] on button "Create" at bounding box center [486, 249] width 23 height 11
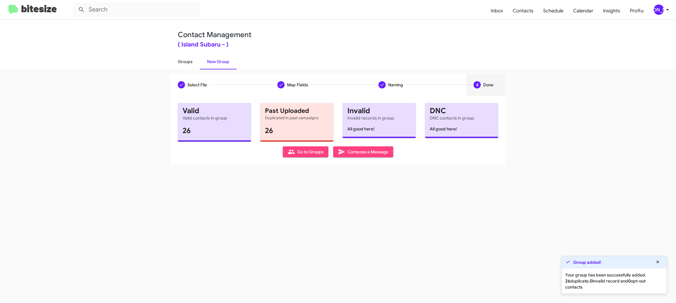
click at [190, 61] on link "Groups" at bounding box center [185, 62] width 29 height 16
type input "in:groups"
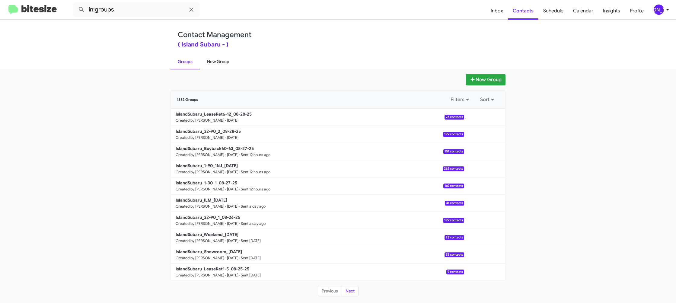
click at [213, 66] on link "New Group" at bounding box center [218, 62] width 37 height 16
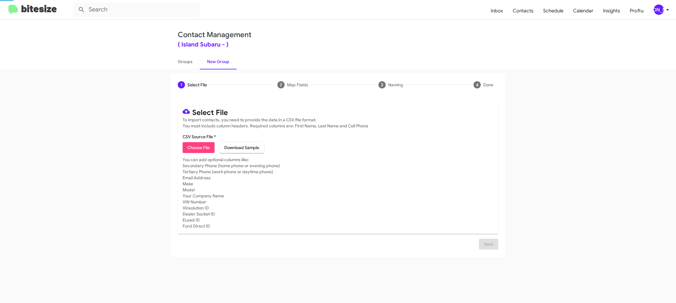
click at [213, 66] on link "New Group" at bounding box center [218, 62] width 37 height 16
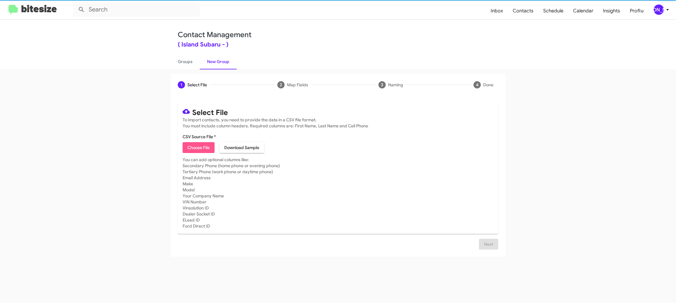
click at [196, 147] on span "Choose File" at bounding box center [198, 147] width 22 height 11
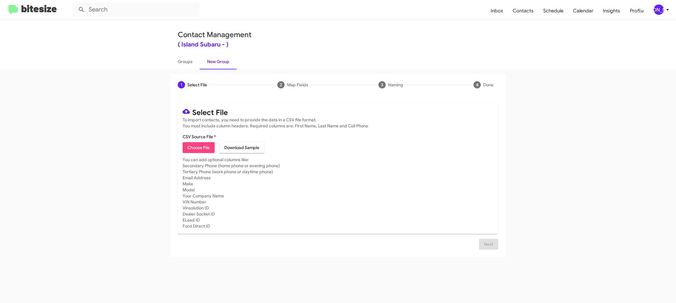
type input "IslandSubaru_Trade_[DATE]"
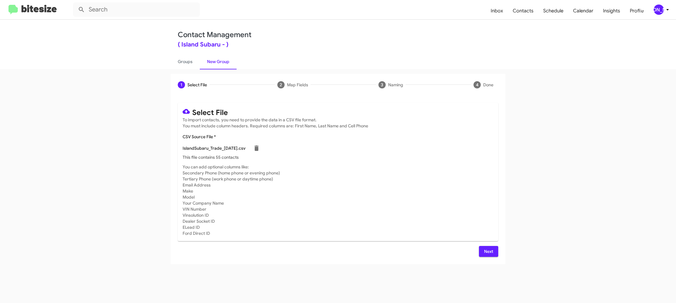
drag, startPoint x: 368, startPoint y: 167, endPoint x: 402, endPoint y: 185, distance: 38.6
click at [368, 167] on mat-card-subtitle "You can add optional columns like: Secondary Phone (home phone or evening phone…" at bounding box center [338, 200] width 311 height 72
click at [485, 249] on button "Next" at bounding box center [488, 251] width 19 height 11
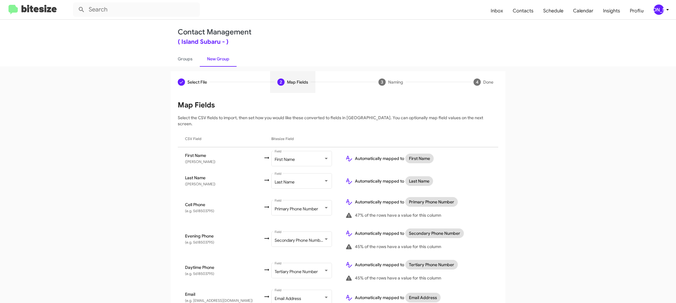
scroll to position [206, 0]
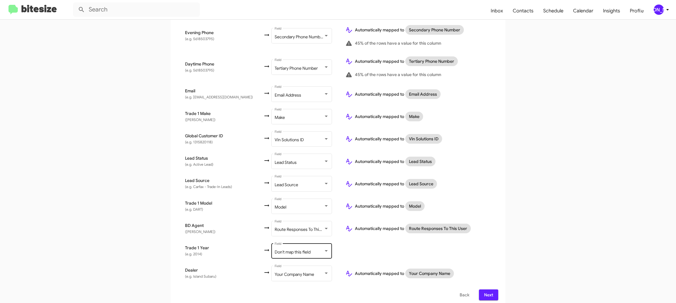
click at [275, 249] on span "Don't map this field" at bounding box center [293, 251] width 36 height 5
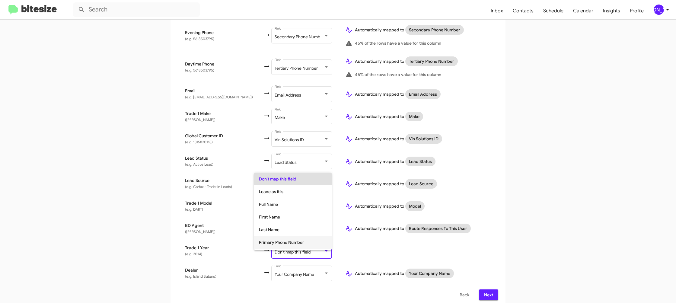
scroll to position [227, 0]
click at [266, 233] on span "Year" at bounding box center [293, 231] width 68 height 13
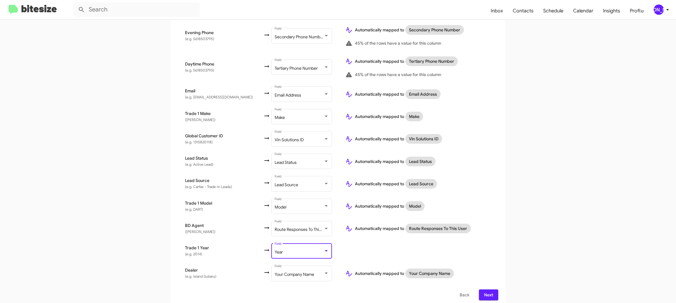
click at [361, 251] on td at bounding box center [419, 251] width 158 height 22
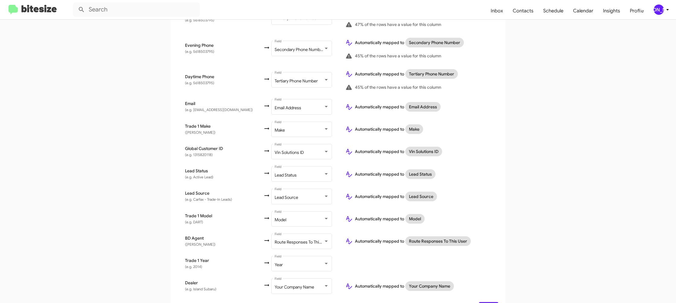
scroll to position [206, 0]
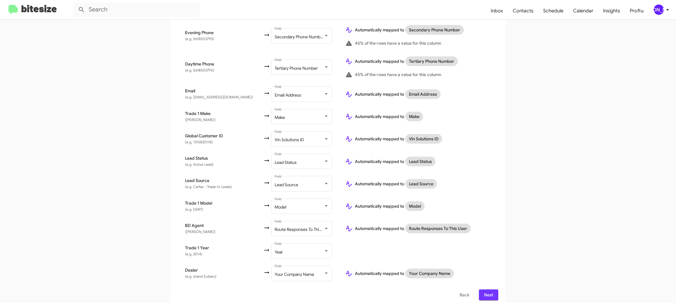
click at [492, 290] on span "Next" at bounding box center [489, 294] width 10 height 11
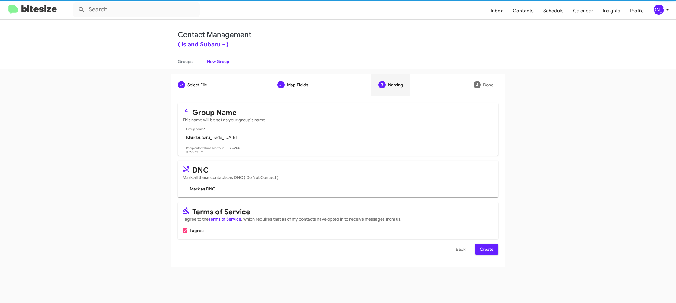
scroll to position [0, 0]
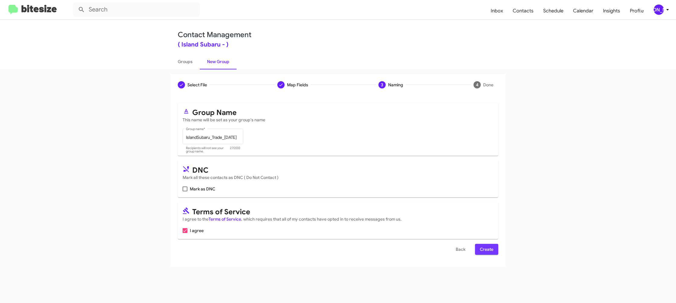
click at [485, 250] on span "Create" at bounding box center [487, 249] width 14 height 11
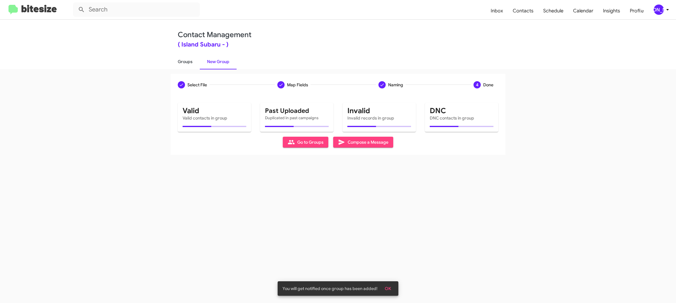
click at [189, 67] on link "Groups" at bounding box center [185, 62] width 29 height 16
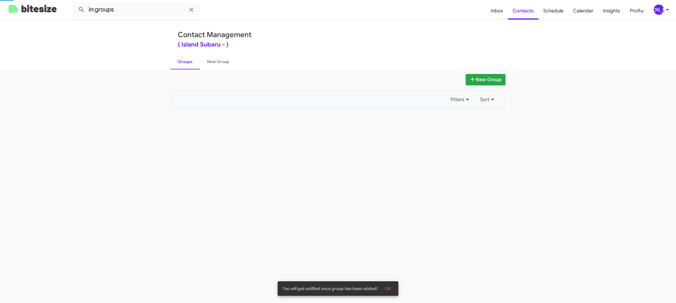
click at [189, 67] on link "Groups" at bounding box center [185, 62] width 29 height 16
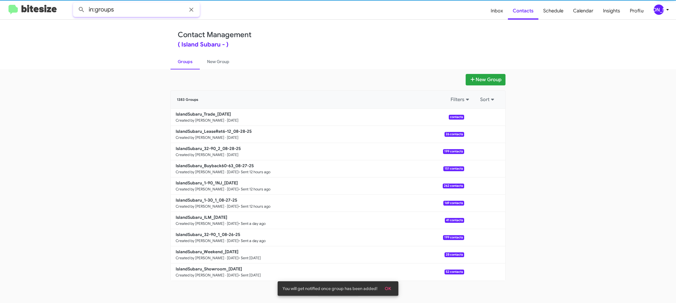
click at [141, 9] on input "in:groups" at bounding box center [136, 9] width 127 height 14
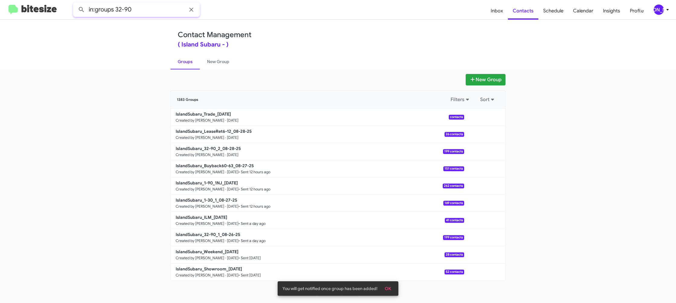
click at [75, 4] on button at bounding box center [81, 10] width 12 height 12
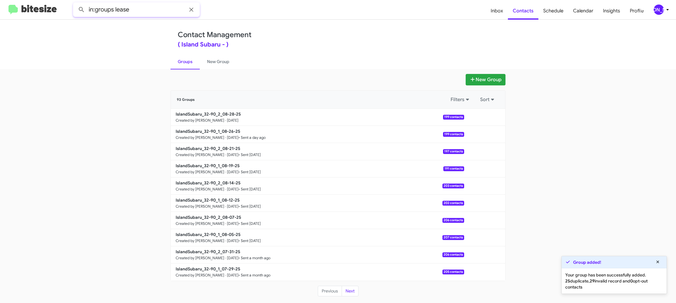
click at [75, 4] on button at bounding box center [81, 10] width 12 height 12
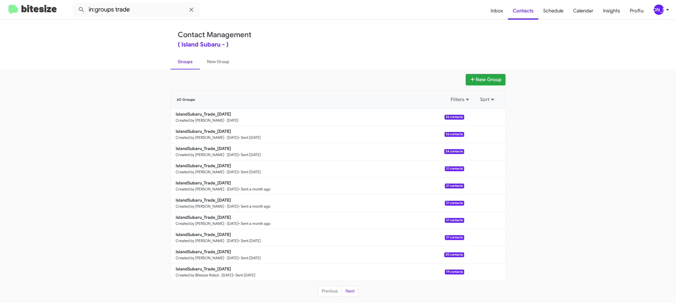
click at [188, 62] on link "Groups" at bounding box center [185, 62] width 29 height 16
type input "in:groups"
click at [200, 60] on link "Groups" at bounding box center [185, 62] width 29 height 16
drag, startPoint x: 200, startPoint y: 60, endPoint x: 191, endPoint y: 61, distance: 8.5
click at [199, 60] on link "Groups" at bounding box center [185, 62] width 29 height 16
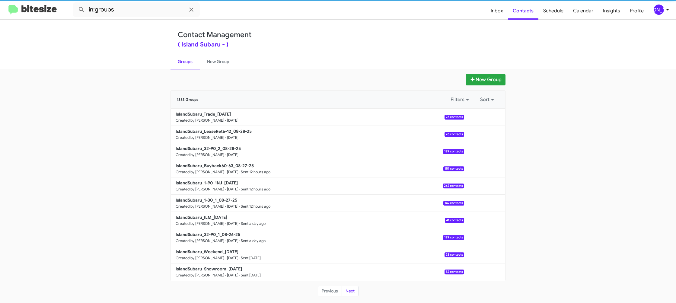
click at [187, 62] on link "Groups" at bounding box center [185, 62] width 29 height 16
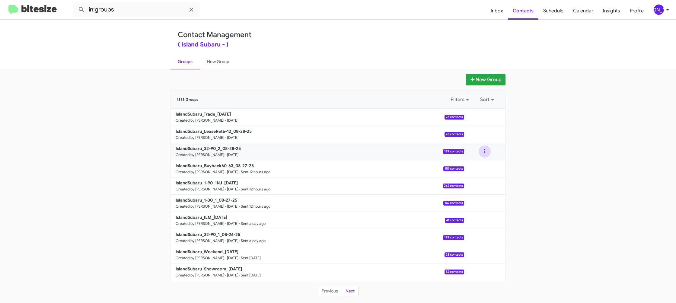
click at [483, 150] on button at bounding box center [485, 151] width 12 height 12
click at [479, 165] on button "View contacts" at bounding box center [467, 168] width 48 height 14
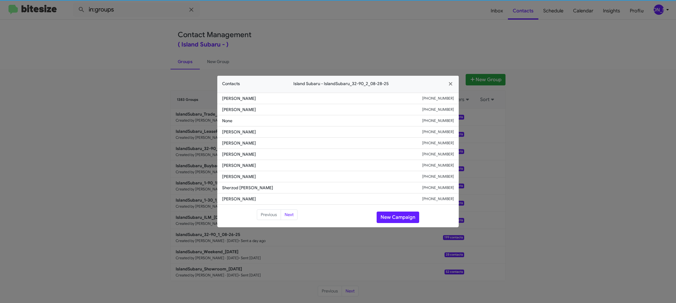
click at [246, 148] on li "[PERSON_NAME] [PHONE_NUMBER]" at bounding box center [337, 143] width 241 height 11
copy span "[PERSON_NAME]"
drag, startPoint x: 385, startPoint y: 36, endPoint x: 470, endPoint y: 94, distance: 102.3
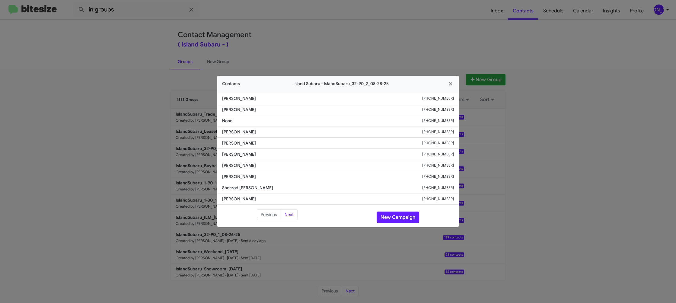
click at [391, 39] on modal-container "Contacts Island Subaru - IslandSubaru_32-90_2_08-28-25 [PERSON_NAME] [PHONE_NUM…" at bounding box center [338, 151] width 676 height 303
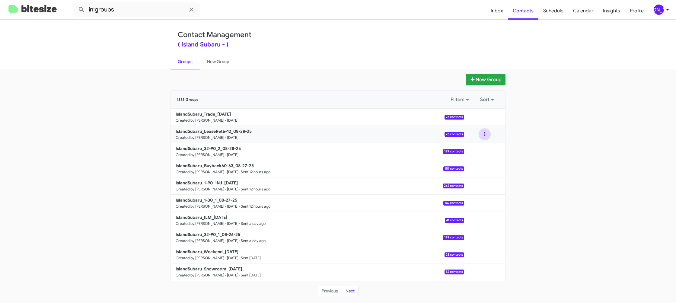
click at [486, 136] on button at bounding box center [485, 134] width 12 height 12
click at [482, 148] on button "View contacts" at bounding box center [467, 150] width 48 height 14
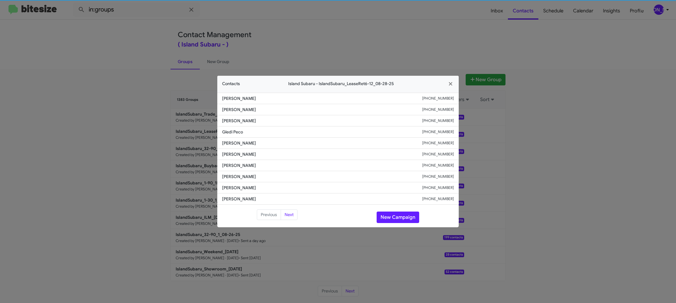
click at [241, 154] on span "[PERSON_NAME]" at bounding box center [322, 154] width 200 height 6
copy span "[PERSON_NAME]"
drag, startPoint x: 323, startPoint y: 30, endPoint x: 328, endPoint y: 34, distance: 6.6
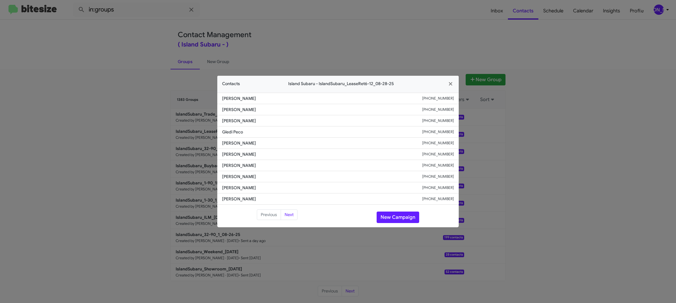
click at [323, 30] on modal-container "Contacts Island Subaru - IslandSubaru_LeaseRet6-12_08-28-25 [PERSON_NAME] [PHON…" at bounding box center [338, 151] width 676 height 303
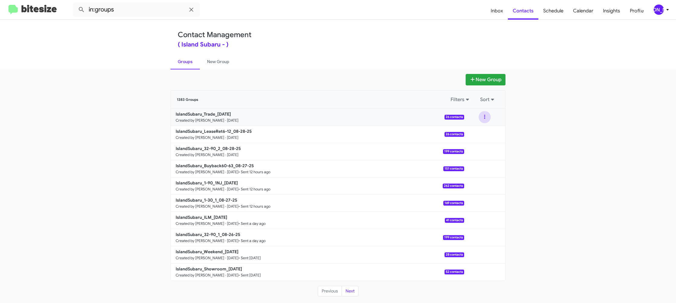
drag, startPoint x: 488, startPoint y: 117, endPoint x: 488, endPoint y: 123, distance: 6.1
click at [488, 118] on button at bounding box center [485, 117] width 12 height 12
click at [485, 130] on button "View contacts" at bounding box center [467, 133] width 48 height 14
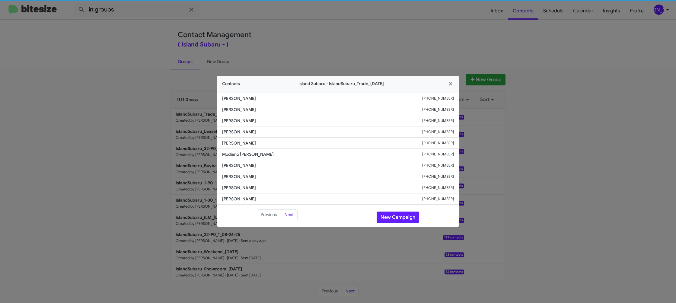
click at [232, 154] on span "Modiano [PERSON_NAME]" at bounding box center [322, 154] width 200 height 6
copy span "Modiano [PERSON_NAME]"
drag, startPoint x: 155, startPoint y: 96, endPoint x: 183, endPoint y: 127, distance: 42.5
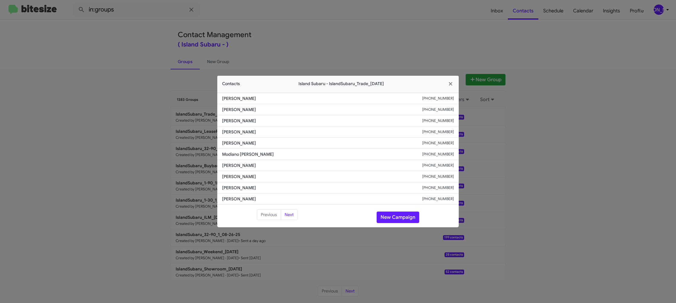
click at [155, 96] on modal-container "Contacts Island Subaru - IslandSubaru_Trade_[DATE] [PERSON_NAME] [PHONE_NUMBER]…" at bounding box center [338, 151] width 676 height 303
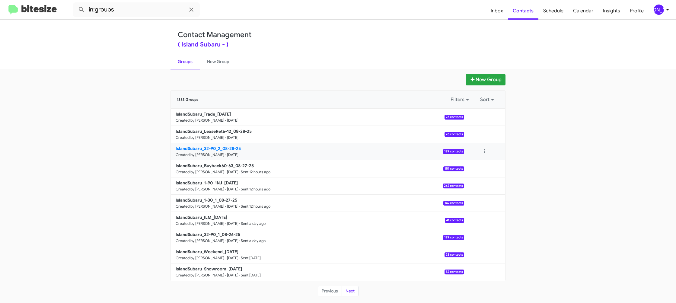
click at [213, 144] on link "IslandSubaru_32-90_2_08-28-25 Created by [PERSON_NAME] · [DATE] 199 contacts" at bounding box center [317, 151] width 293 height 17
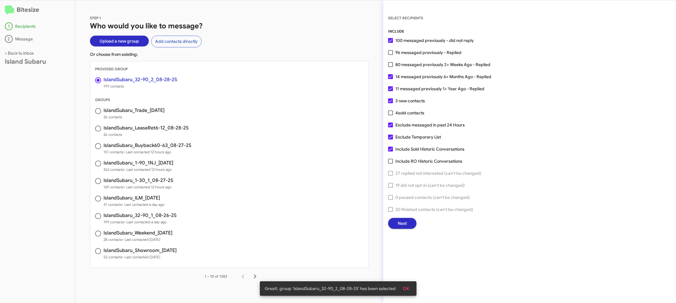
click at [408, 224] on button "Next" at bounding box center [402, 223] width 28 height 11
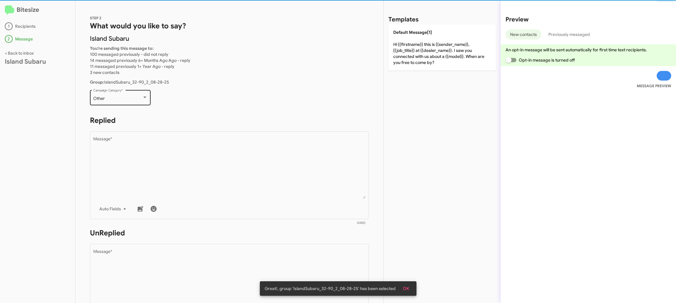
click at [138, 102] on div "Other Campaign Category *" at bounding box center [120, 97] width 54 height 17
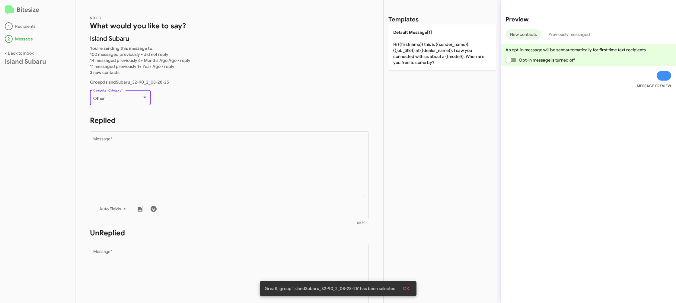
scroll to position [13, 0]
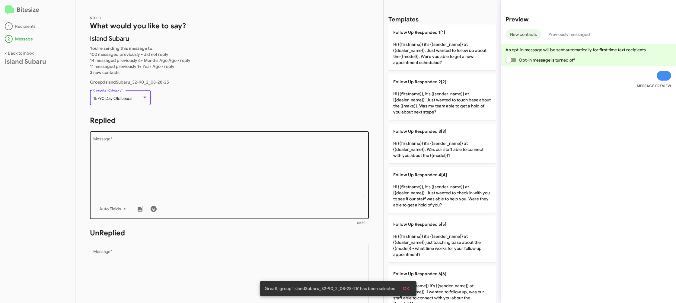
click at [190, 156] on textarea "Message *" at bounding box center [229, 168] width 273 height 62
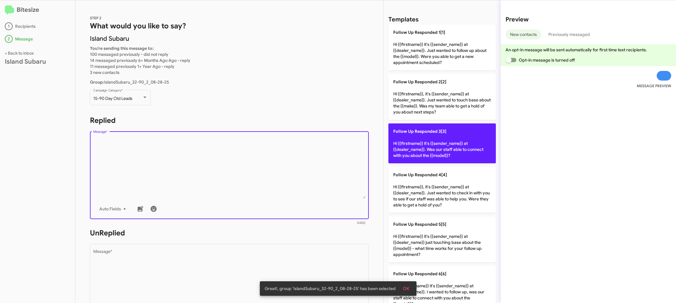
drag, startPoint x: 190, startPoint y: 156, endPoint x: 402, endPoint y: 150, distance: 211.7
click at [191, 156] on textarea "Message *" at bounding box center [229, 168] width 273 height 62
click at [406, 153] on p "Follow Up Responded 3[3] Hi {{firstname}} it's {{sender_name}} at {{dealer_name…" at bounding box center [441, 143] width 107 height 40
type textarea "Hi {{firstname}} it's {{sender_name}} at {{dealer_name}}. Was our staff able to…"
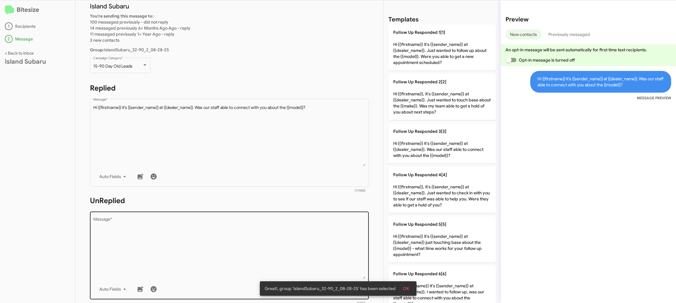
scroll to position [69, 0]
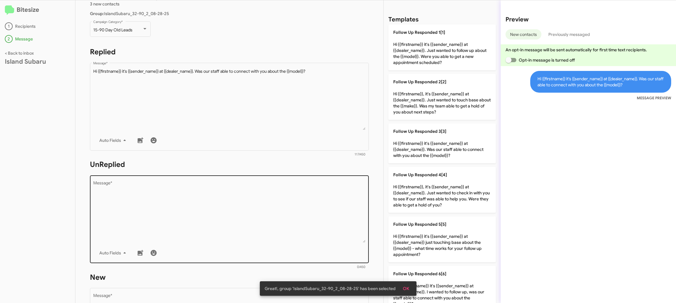
click at [309, 229] on textarea "Message *" at bounding box center [229, 212] width 273 height 62
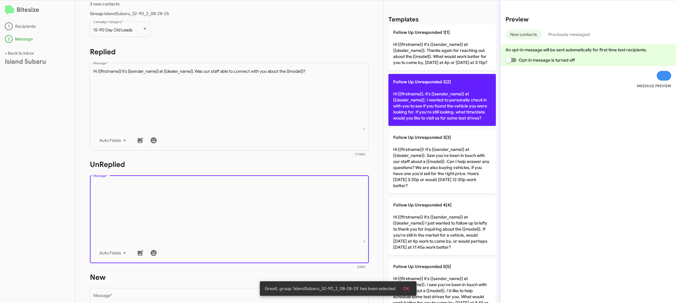
drag, startPoint x: 309, startPoint y: 229, endPoint x: 414, endPoint y: 97, distance: 168.2
click at [317, 216] on textarea "Message *" at bounding box center [229, 212] width 273 height 62
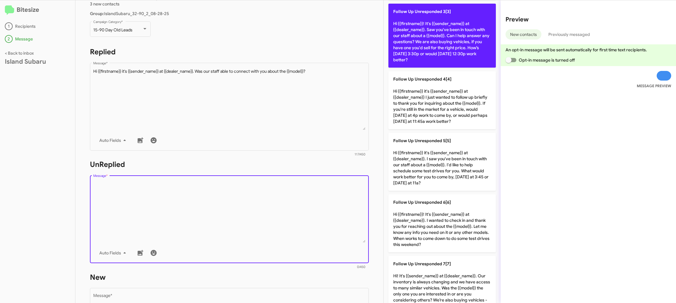
scroll to position [0, 0]
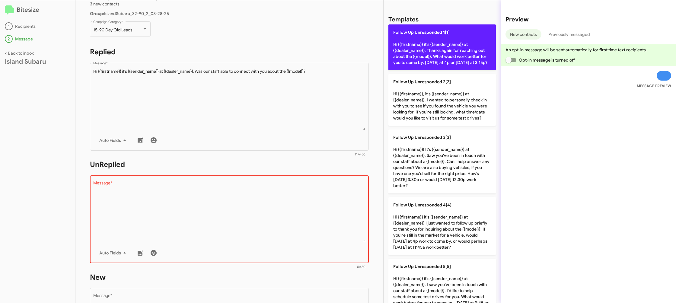
click at [429, 50] on p "Follow Up Unresponded 1[1] Hi {{firstname}} it's {{sender_name}} at {{dealer_na…" at bounding box center [441, 47] width 107 height 46
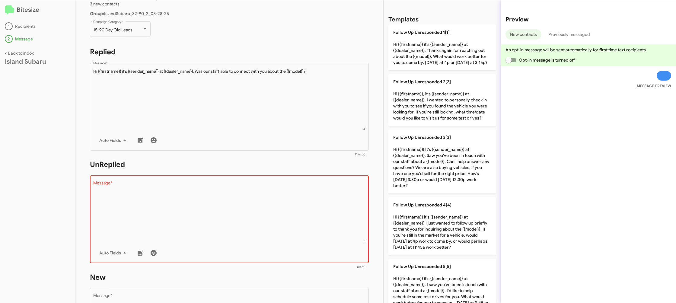
type textarea "Hi {{firstname}} it's {{sender_name}} at {{dealer_name}}. Thanks again for reac…"
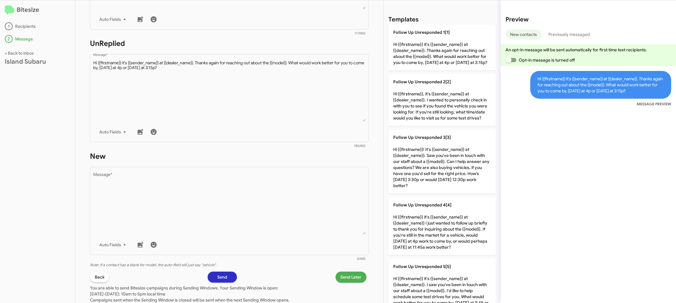
scroll to position [226, 0]
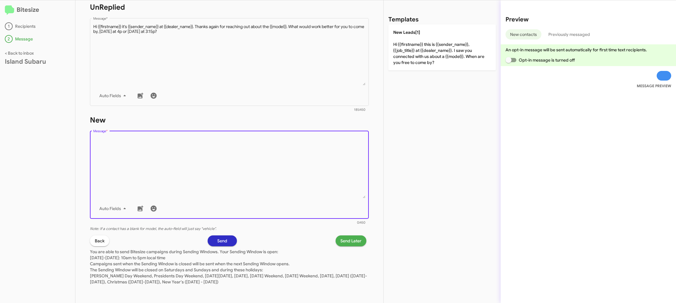
click at [262, 166] on textarea "Message *" at bounding box center [229, 168] width 273 height 62
drag, startPoint x: 262, startPoint y: 168, endPoint x: 308, endPoint y: 131, distance: 59.0
click at [284, 151] on textarea "Message *" at bounding box center [229, 168] width 273 height 62
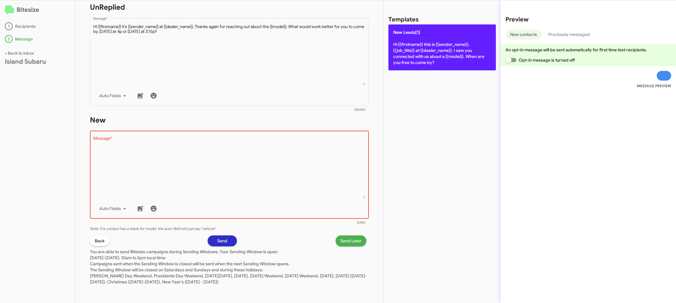
click at [446, 39] on p "New Leads[1] Hi {{firstname}} this is {{sender_name}}, {{job_title}} at {{deale…" at bounding box center [441, 47] width 107 height 46
type textarea "Hi {{firstname}} this is {{sender_name}}, {{job_title}} at {{dealer_name}}. I s…"
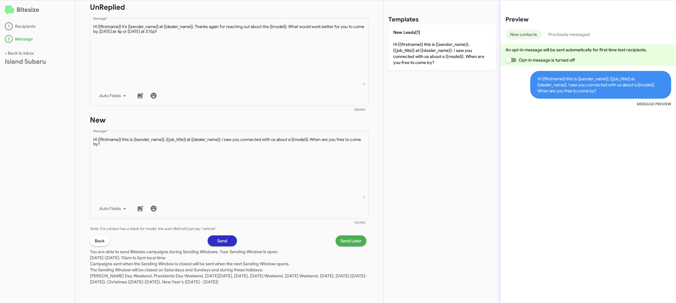
click at [353, 241] on span "Send Later" at bounding box center [350, 240] width 21 height 11
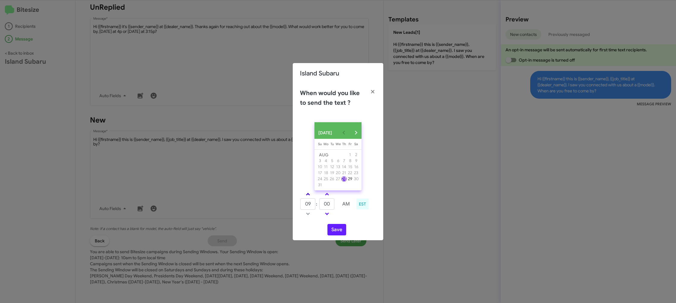
click at [309, 196] on link at bounding box center [308, 194] width 11 height 7
type input "11"
click at [329, 196] on link at bounding box center [327, 194] width 11 height 7
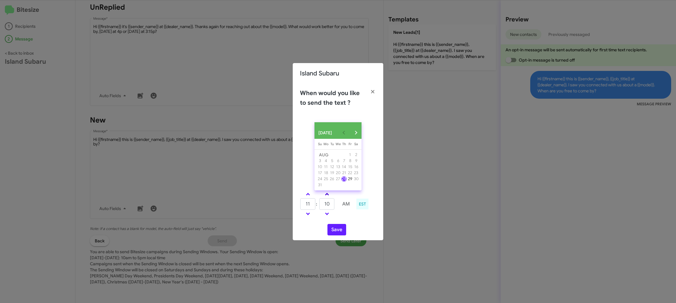
click at [329, 196] on link at bounding box center [327, 194] width 11 height 7
click at [328, 215] on span at bounding box center [327, 213] width 4 height 4
type input "15"
click at [340, 232] on button "Save" at bounding box center [337, 229] width 19 height 11
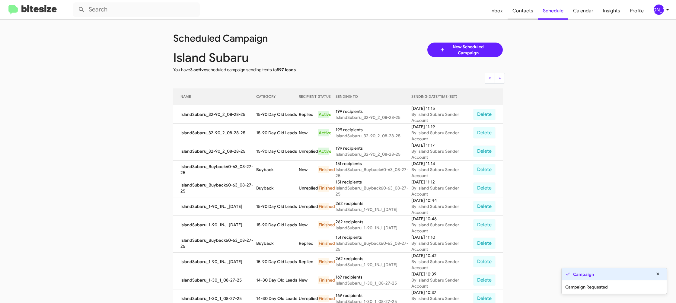
click at [531, 16] on span "Contacts" at bounding box center [523, 11] width 30 height 18
type input "in:groups"
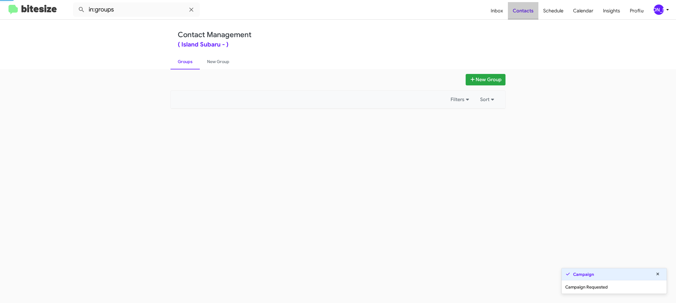
click at [531, 16] on span "Contacts" at bounding box center [523, 11] width 30 height 18
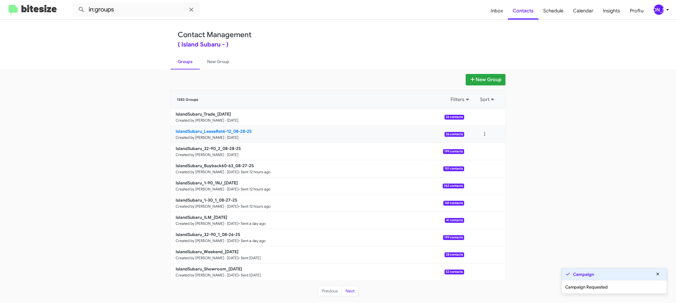
click at [231, 133] on b "IslandSubaru_LeaseRet6-12_08-28-25" at bounding box center [214, 131] width 76 height 5
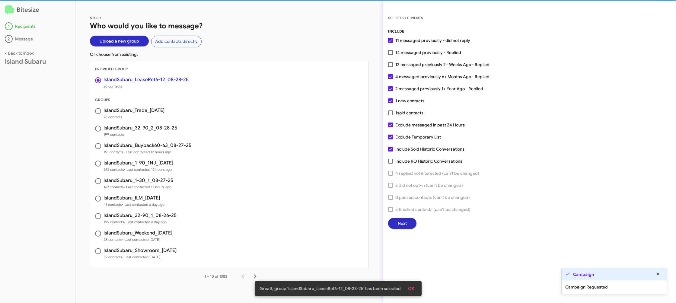
click at [397, 226] on button "Next" at bounding box center [402, 223] width 28 height 11
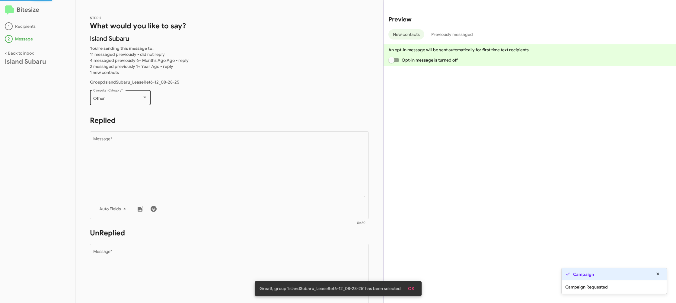
click at [135, 94] on div "Other Campaign Category *" at bounding box center [120, 97] width 54 height 17
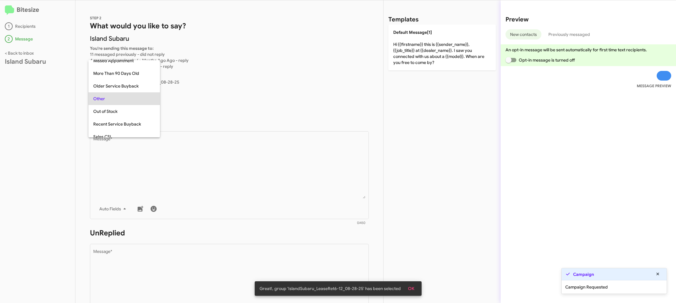
scroll to position [101, 0]
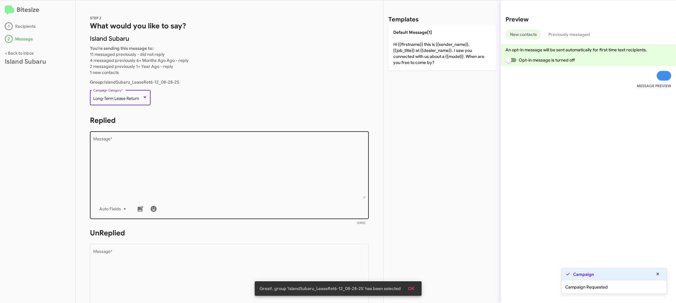
click at [164, 155] on textarea "Message *" at bounding box center [229, 168] width 273 height 62
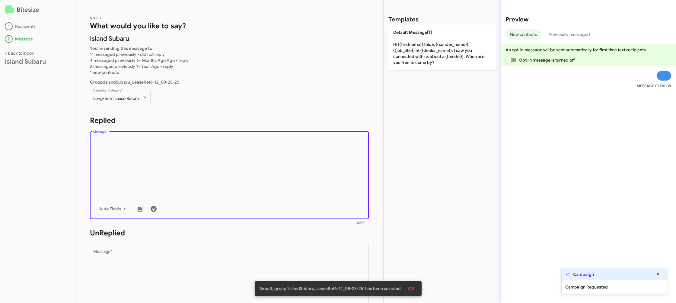
drag, startPoint x: 169, startPoint y: 157, endPoint x: 393, endPoint y: 52, distance: 247.1
click at [180, 145] on textarea "Message *" at bounding box center [229, 168] width 273 height 62
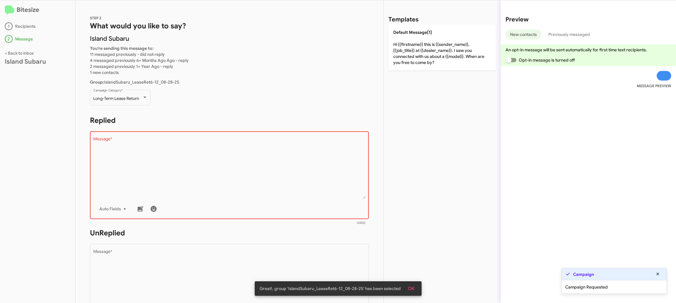
drag, startPoint x: 398, startPoint y: 47, endPoint x: 285, endPoint y: 190, distance: 181.8
click at [398, 47] on p "Default Message[1] Hi {{firstname}} this is {{sender_name}}, {{job_title}} at {…" at bounding box center [441, 47] width 107 height 46
type textarea "Hi {{firstname}} this is {{sender_name}}, {{job_title}} at {{dealer_name}}. I s…"
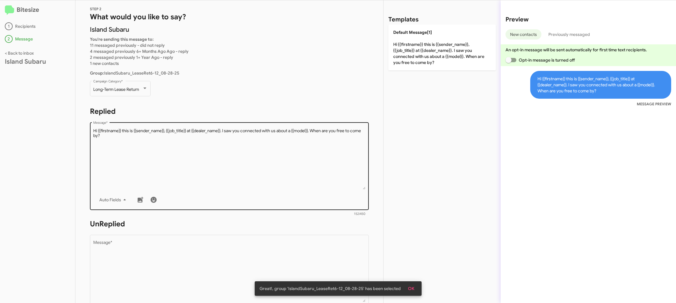
scroll to position [18, 0]
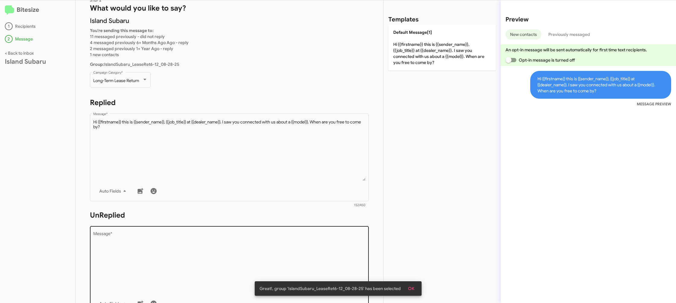
click at [296, 226] on div "STEP 2 What would you like to say? Island Subaru You're sending this message to…" at bounding box center [229, 151] width 308 height 303
click at [296, 242] on textarea "Message *" at bounding box center [229, 263] width 273 height 62
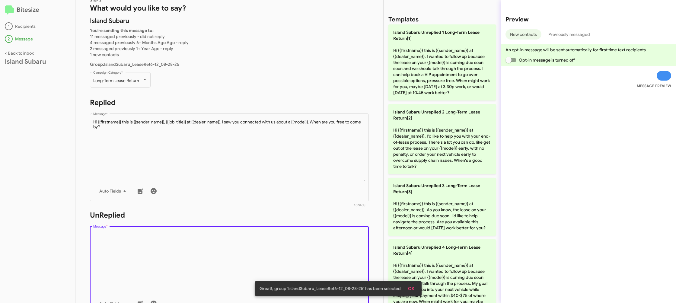
click at [296, 242] on textarea "Message *" at bounding box center [229, 263] width 273 height 62
click at [301, 241] on textarea "Message *" at bounding box center [229, 263] width 273 height 62
drag, startPoint x: 481, startPoint y: 190, endPoint x: 380, endPoint y: 174, distance: 101.5
click at [474, 190] on p "Island Subaru Unreplied 3 Long-Term Lease Return[3] Hi {{firstname}} this is {{…" at bounding box center [441, 207] width 107 height 58
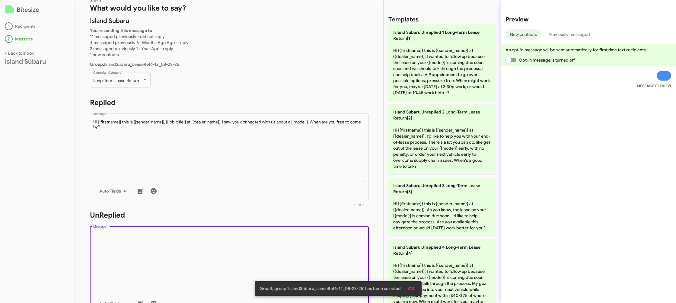
type textarea "Hi {{firstname}} this is {{sender_name}} at {{dealer_name}}. As you know, the l…"
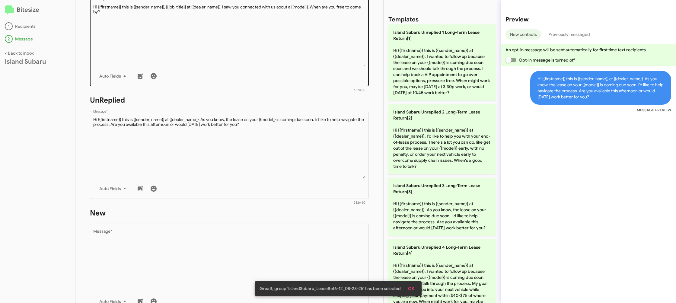
scroll to position [226, 0]
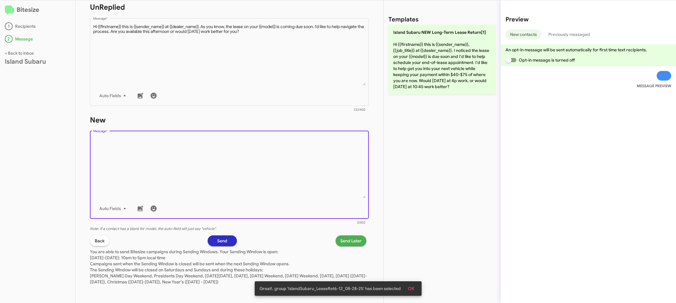
click at [321, 174] on textarea "Message *" at bounding box center [229, 168] width 273 height 62
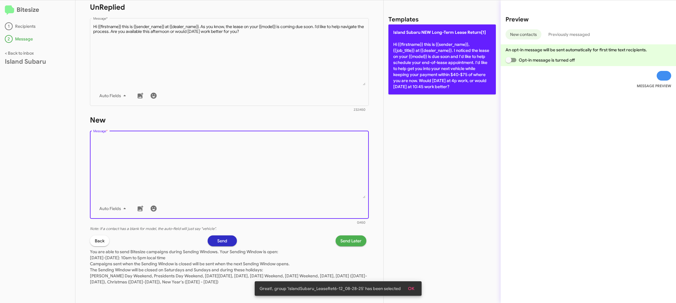
drag, startPoint x: 321, startPoint y: 174, endPoint x: 422, endPoint y: 70, distance: 145.1
click at [332, 160] on textarea "Message *" at bounding box center [229, 168] width 273 height 62
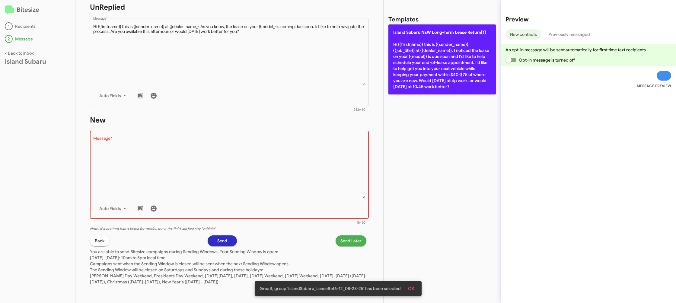
click at [425, 68] on p "Island Subaru NEW Long-Term Lease Return[1] Hi {{firstname}} this is {{sender_n…" at bounding box center [441, 59] width 107 height 70
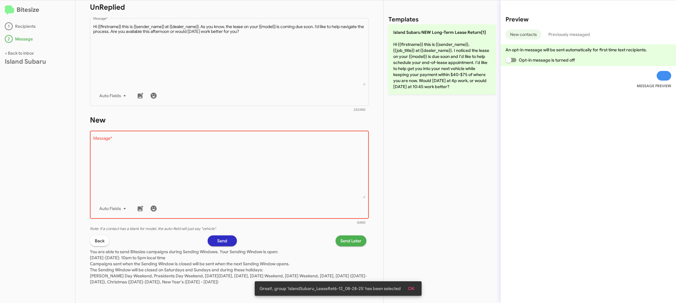
type textarea "Hi {{firstname}} this is {{sender_name}}, {{job_title}} at {{dealer_name}}. I n…"
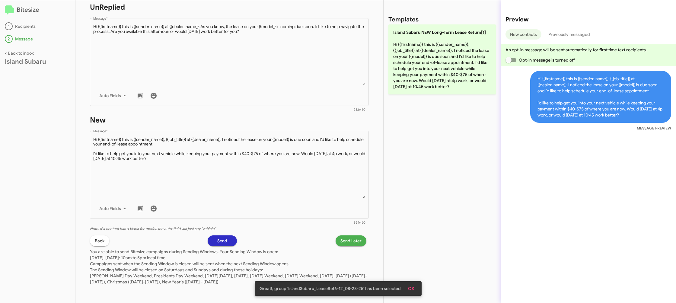
click at [354, 243] on span "Send Later" at bounding box center [350, 240] width 21 height 11
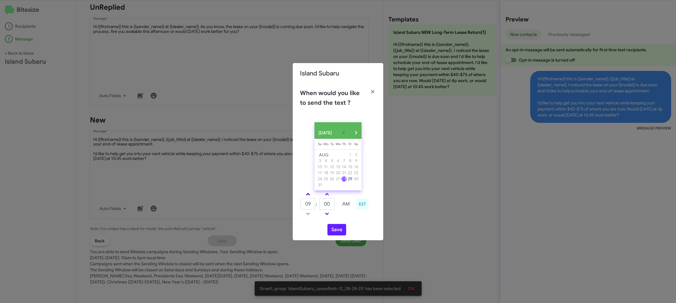
click at [309, 196] on link at bounding box center [308, 194] width 11 height 7
type input "10"
drag, startPoint x: 334, startPoint y: 197, endPoint x: 327, endPoint y: 197, distance: 7.3
click at [334, 197] on td at bounding box center [327, 194] width 16 height 8
click at [326, 197] on span at bounding box center [327, 195] width 4 height 4
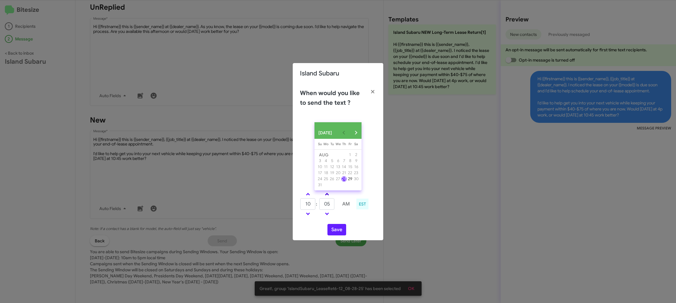
click at [326, 197] on span at bounding box center [327, 195] width 4 height 4
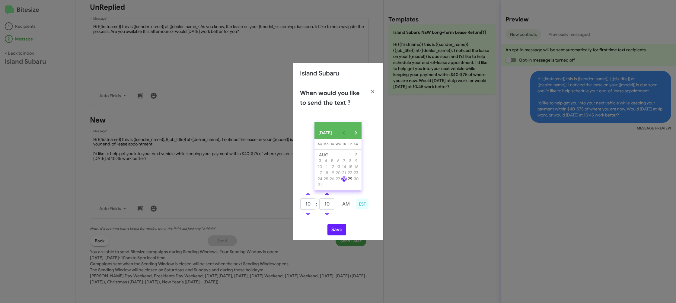
click at [326, 196] on link at bounding box center [327, 194] width 11 height 7
type input "15"
click at [336, 232] on button "Save" at bounding box center [337, 229] width 19 height 11
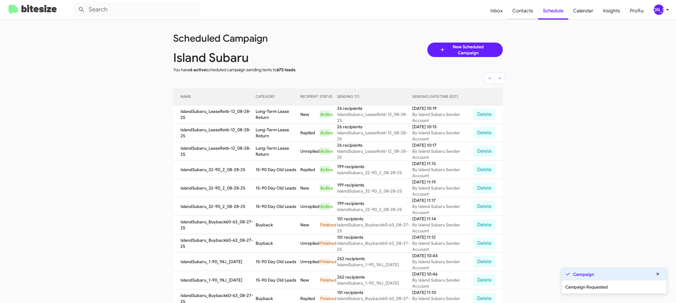
click at [526, 10] on span "Contacts" at bounding box center [523, 11] width 30 height 18
type input "in:groups"
click at [526, 10] on span "Contacts" at bounding box center [523, 11] width 30 height 18
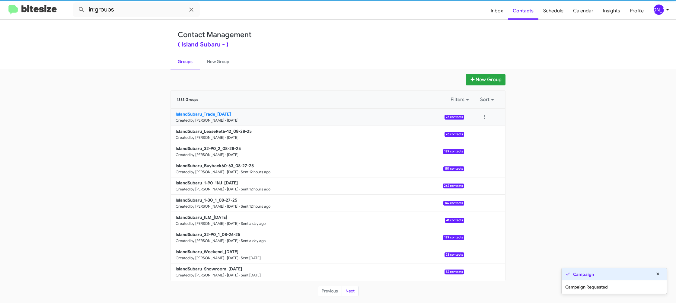
click at [220, 110] on link "IslandSubaru_Trade_[DATE] Created by [PERSON_NAME] · [DATE] 26 contacts" at bounding box center [317, 117] width 293 height 17
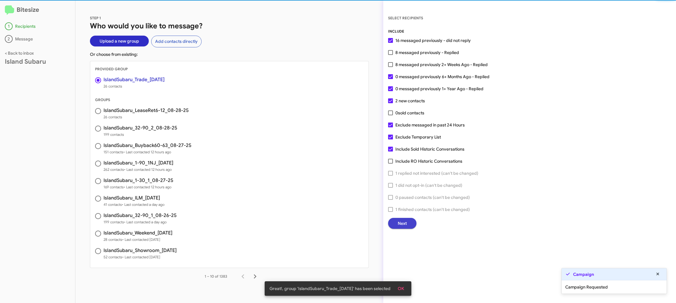
click at [407, 222] on button "Next" at bounding box center [402, 223] width 28 height 11
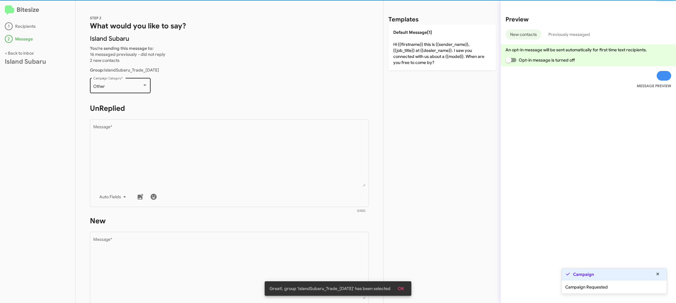
click at [114, 79] on div "Other Campaign Category *" at bounding box center [120, 85] width 54 height 17
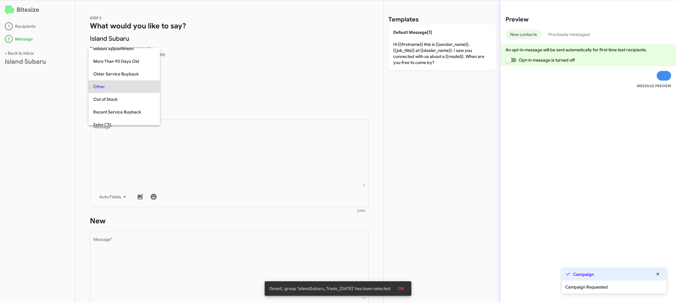
scroll to position [202, 0]
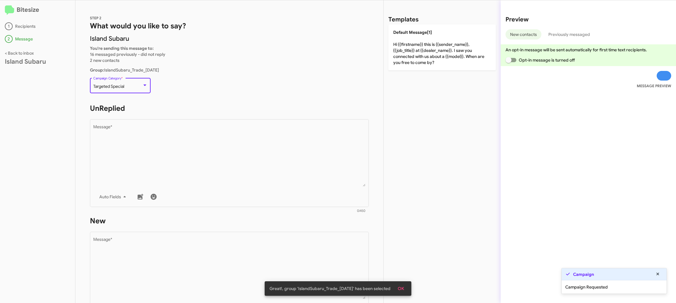
click at [114, 79] on div "Targeted Special Campaign Category *" at bounding box center [120, 85] width 54 height 17
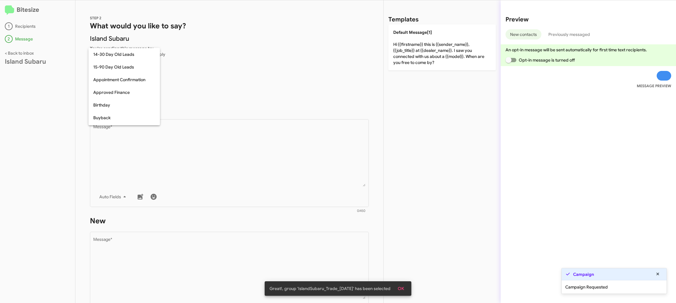
scroll to position [234, 0]
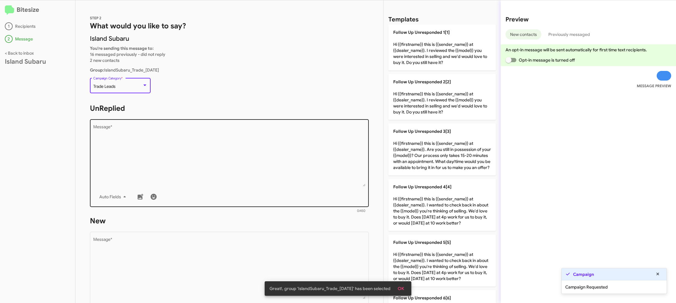
drag, startPoint x: 190, startPoint y: 164, endPoint x: 261, endPoint y: 139, distance: 75.5
click at [190, 163] on textarea "Message *" at bounding box center [229, 156] width 273 height 62
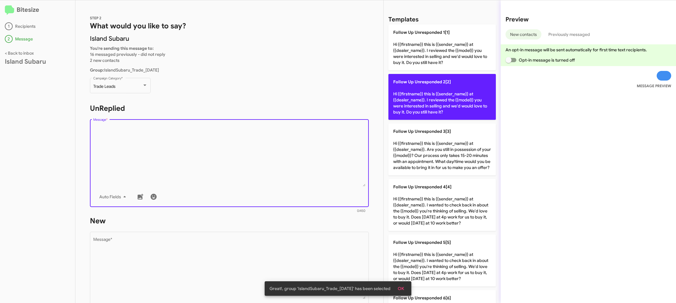
click at [423, 85] on p "Follow Up Unresponded 2[2] Hi {{firstname}} this is {{sender_name}} at {{dealer…" at bounding box center [441, 97] width 107 height 46
type textarea "Hi {{firstname}} this is {{sender_name}} at {{dealer_name}}. I reviewed the {{m…"
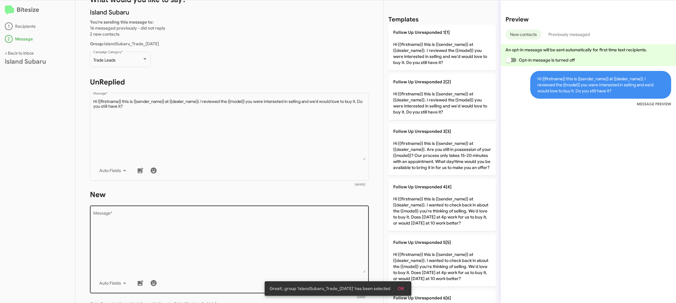
scroll to position [68, 0]
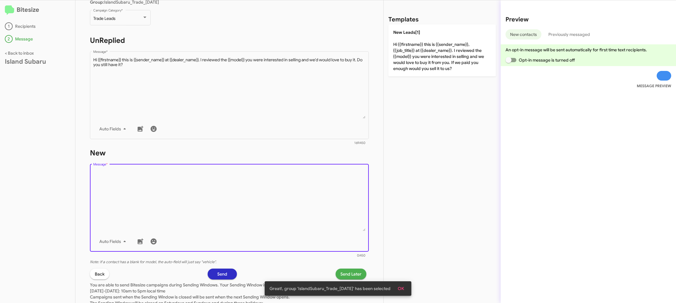
click at [273, 190] on textarea "Message *" at bounding box center [229, 201] width 273 height 62
drag, startPoint x: 273, startPoint y: 190, endPoint x: 405, endPoint y: 99, distance: 160.4
click at [306, 170] on div "Drop image here to insert Auto Fields Message *" at bounding box center [229, 207] width 273 height 89
click at [421, 76] on div "Templates New Leads[1] Hi {{firstname}} this is {{sender_name}}, {{job_title}} …" at bounding box center [442, 151] width 117 height 303
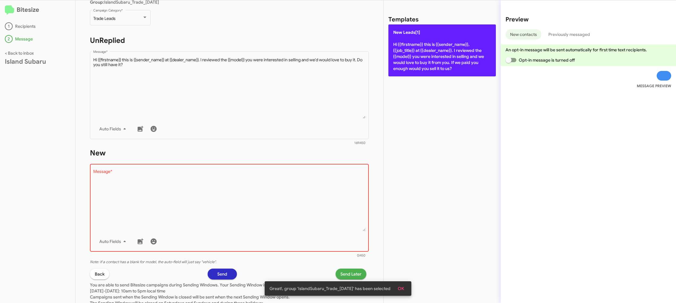
click at [414, 69] on p "New Leads[1] Hi {{firstname}} this is {{sender_name}}, {{job_title}} at {{deale…" at bounding box center [441, 50] width 107 height 52
type textarea "Hi {{firstname}} this is {{sender_name}}, {{job_title}} at {{dealer_name}}. I r…"
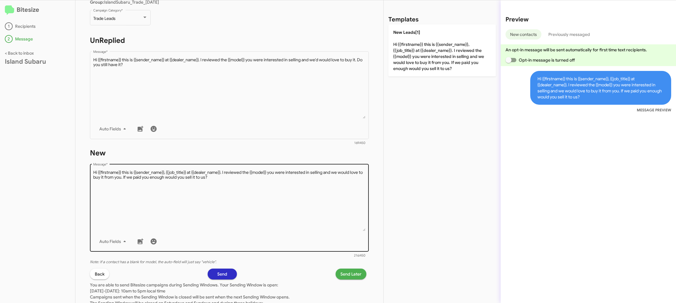
scroll to position [101, 0]
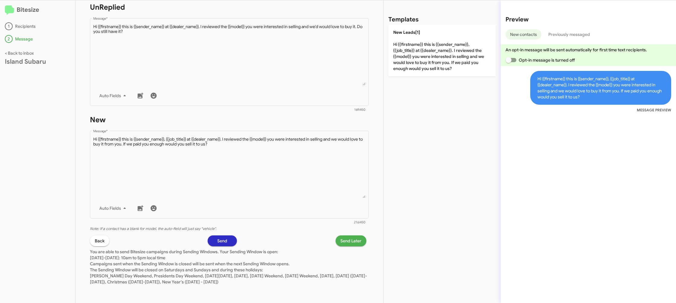
click at [349, 240] on span "Send Later" at bounding box center [350, 240] width 21 height 11
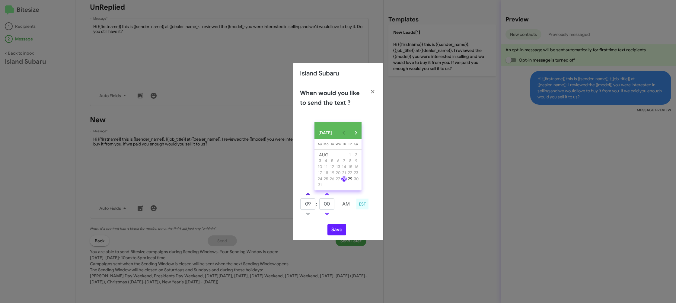
click at [309, 196] on link at bounding box center [308, 194] width 11 height 7
type input "10"
click at [328, 208] on input "00" at bounding box center [326, 203] width 15 height 11
type input "27"
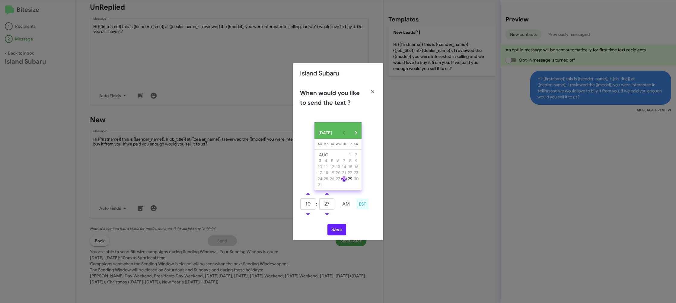
drag, startPoint x: 344, startPoint y: 216, endPoint x: 334, endPoint y: 231, distance: 17.7
click at [342, 218] on td at bounding box center [346, 214] width 16 height 8
click at [334, 231] on button "Save" at bounding box center [337, 229] width 19 height 11
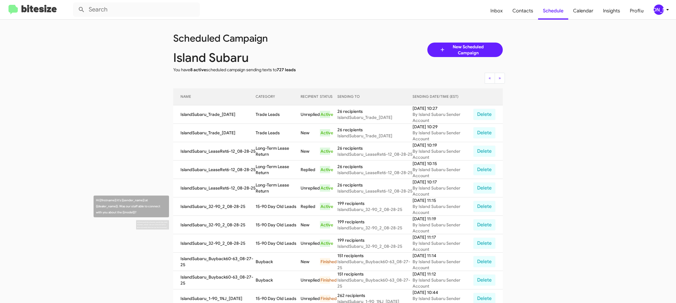
click at [282, 222] on td "15-90 Day Old Leads" at bounding box center [278, 225] width 45 height 18
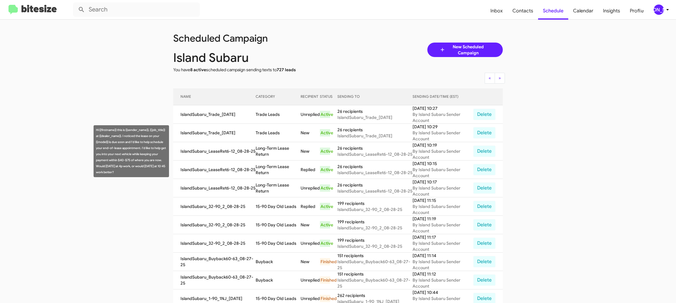
copy td "15-90 Day Old Leads"
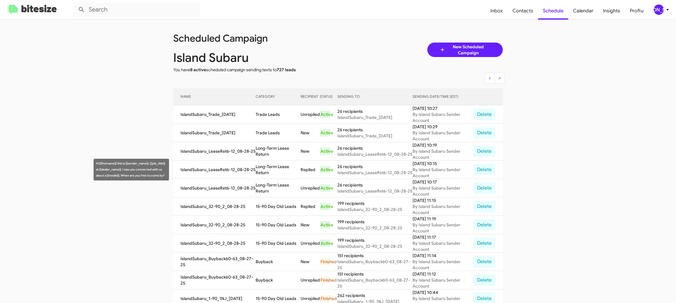
click at [270, 169] on td "Long-Term Lease Return" at bounding box center [278, 170] width 45 height 18
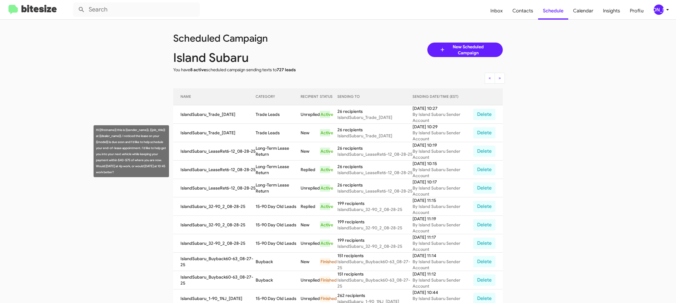
copy td "Long-Term Lease Return"
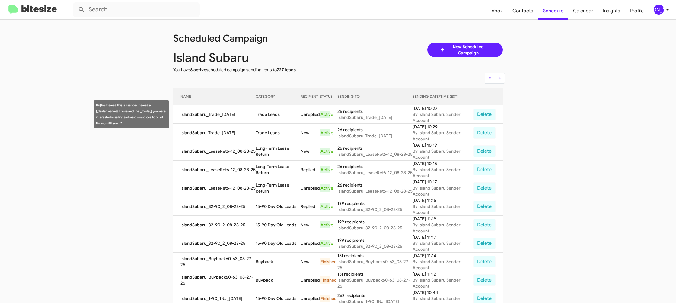
click at [266, 111] on td "Trade Leads" at bounding box center [278, 114] width 45 height 18
copy td "Trade Leads"
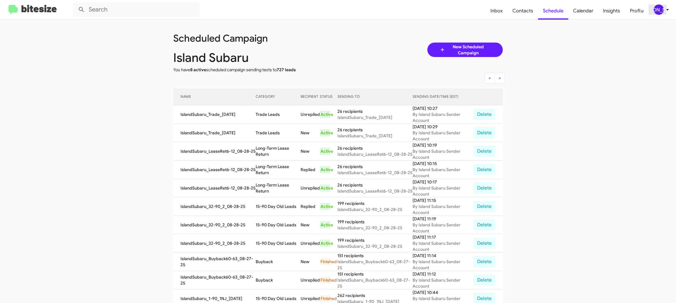
click at [663, 12] on div "[PERSON_NAME]" at bounding box center [659, 10] width 10 height 10
